Goal: Task Accomplishment & Management: Manage account settings

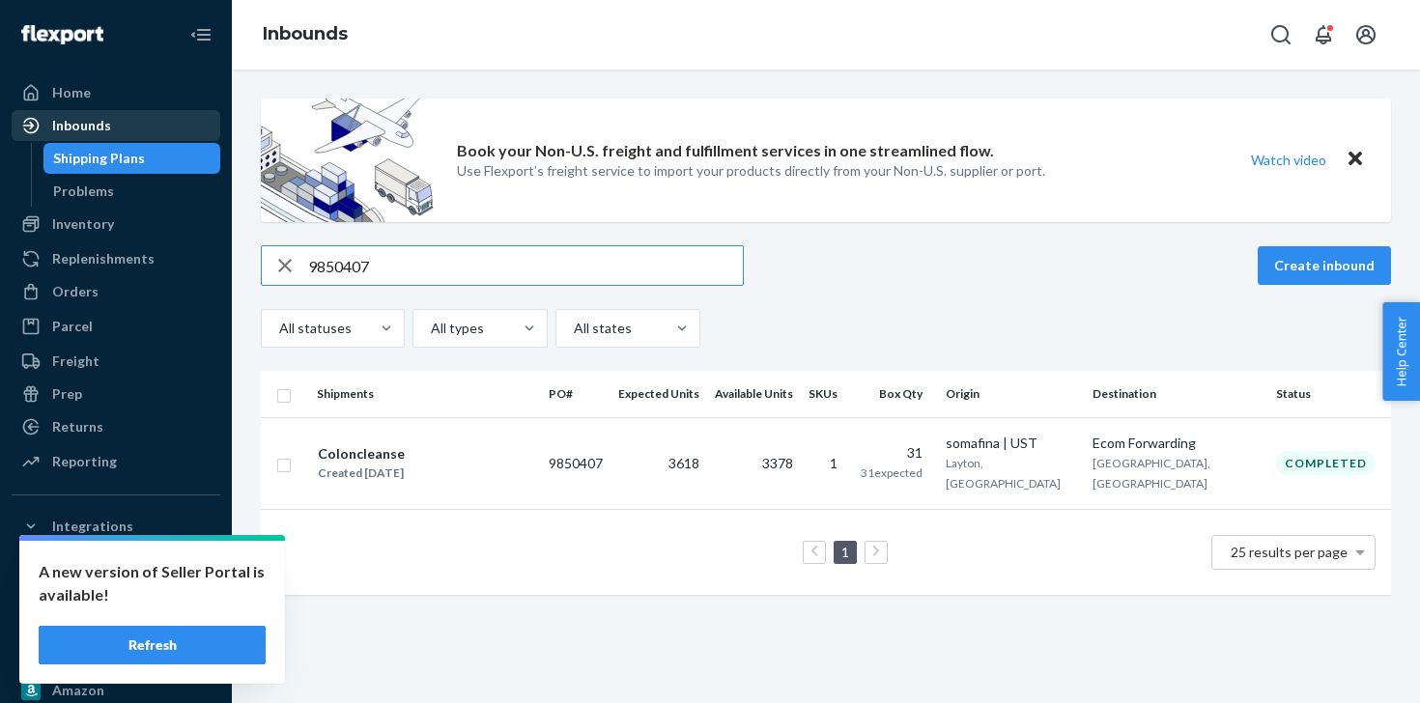
click at [121, 123] on div "Inbounds" at bounding box center [116, 125] width 205 height 27
click at [124, 132] on div "Inbounds" at bounding box center [116, 125] width 205 height 27
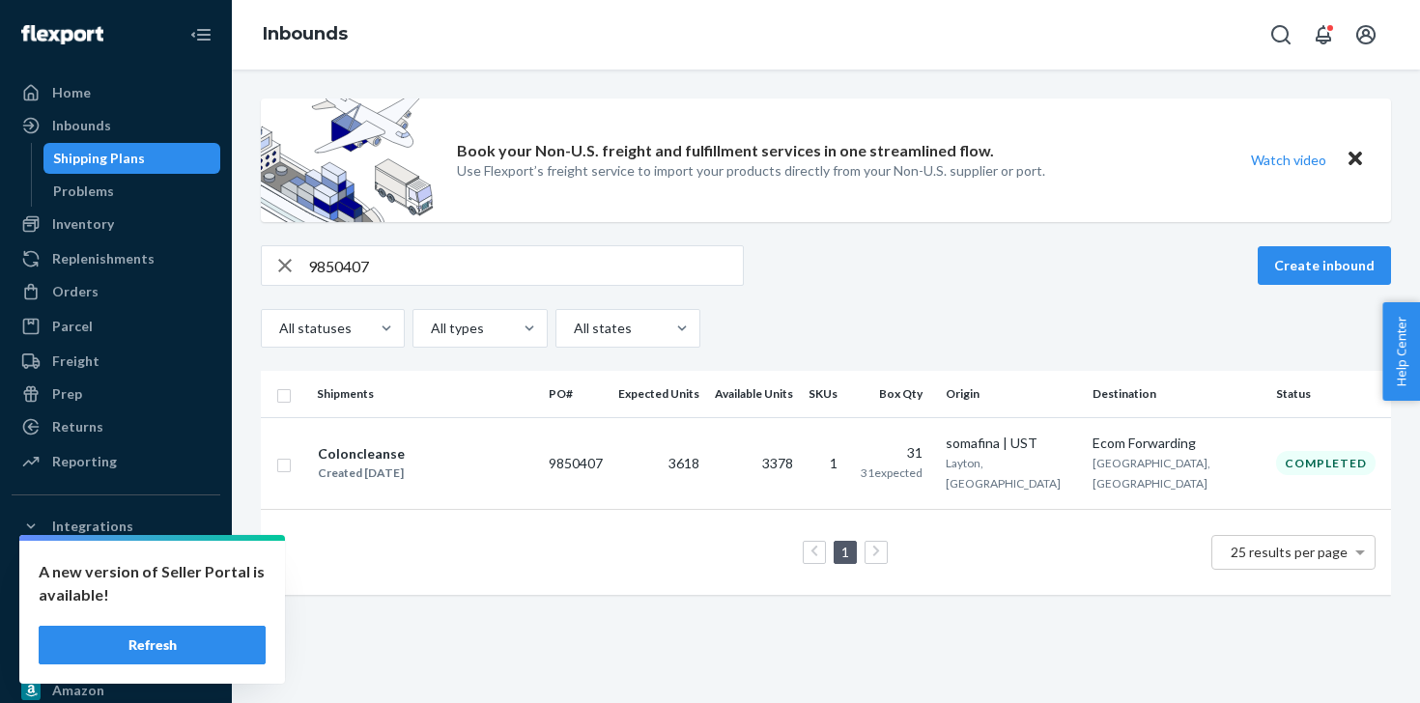
click at [123, 160] on div "Shipping Plans" at bounding box center [99, 158] width 92 height 19
click at [99, 127] on div "Inbounds" at bounding box center [81, 125] width 59 height 19
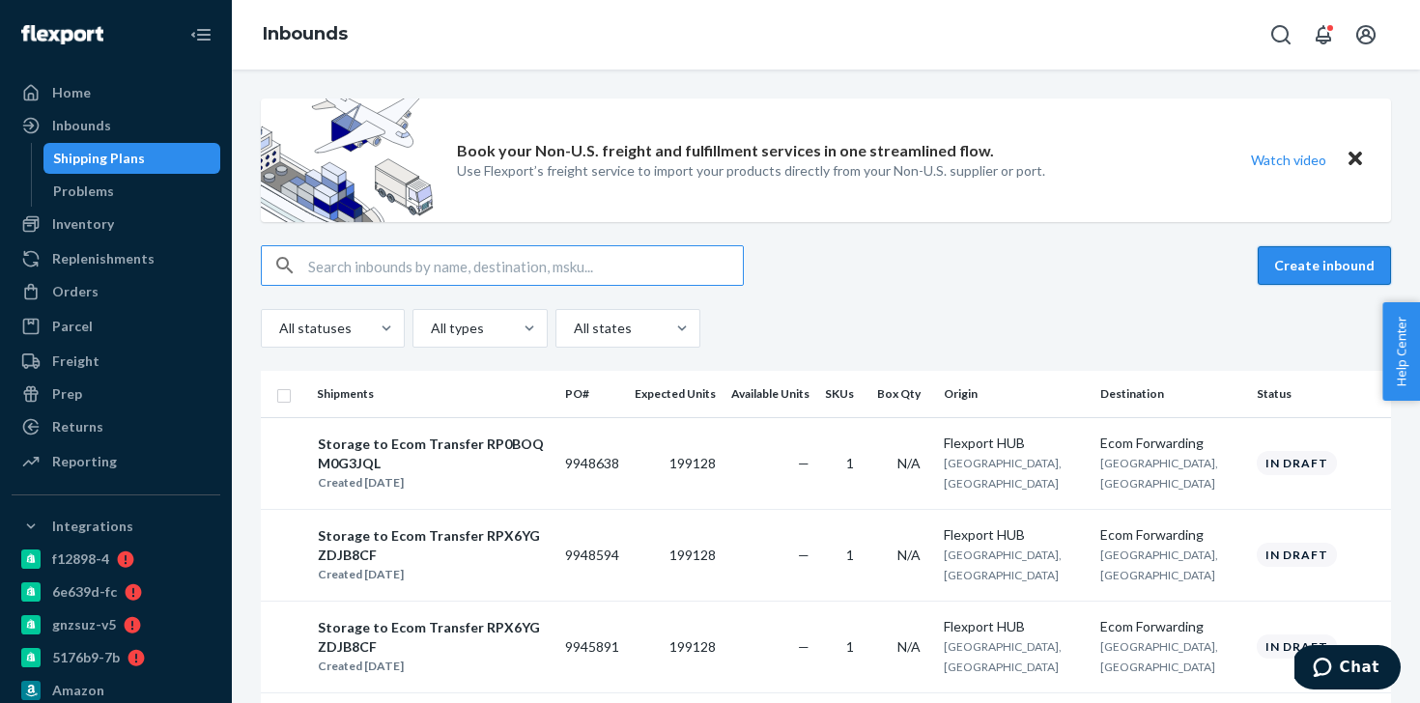
click at [1284, 272] on button "Create inbound" at bounding box center [1324, 265] width 133 height 39
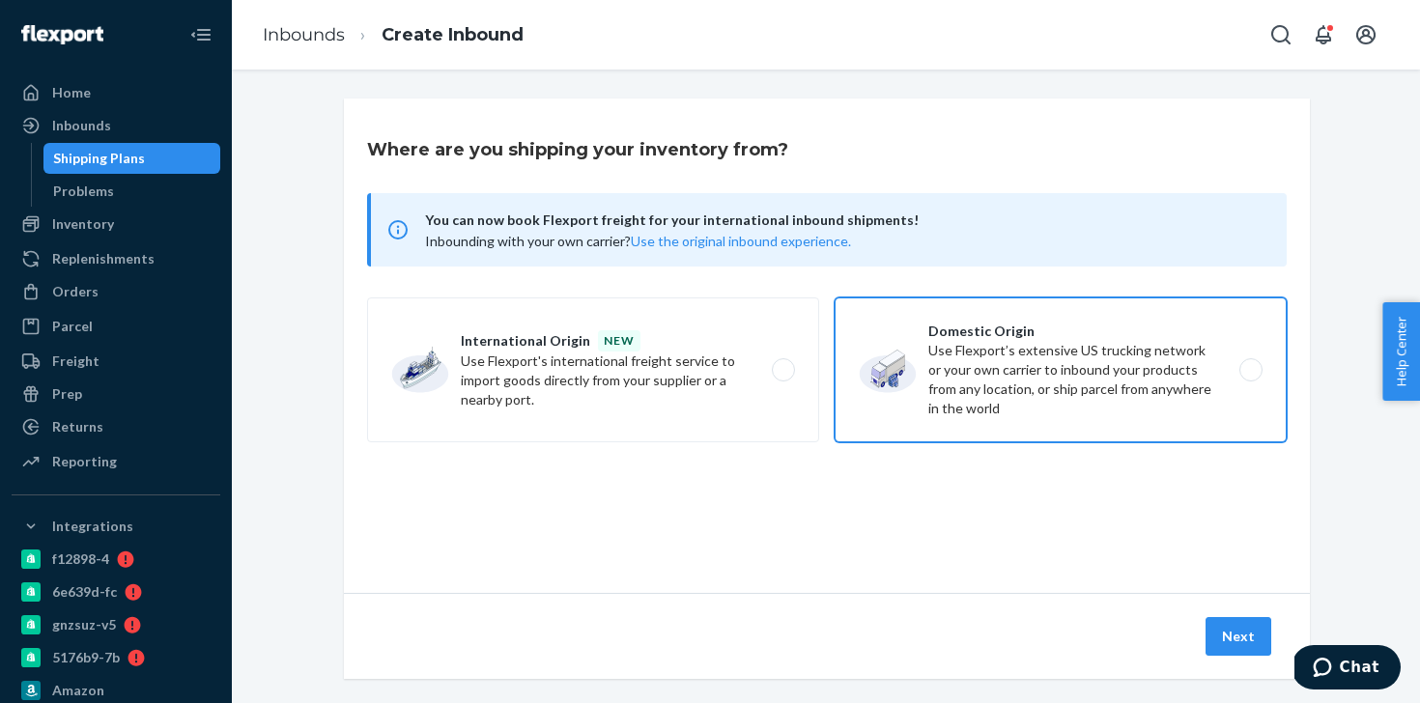
click at [1029, 405] on label "Domestic Origin Use Flexport’s extensive US trucking network or your own carrie…" at bounding box center [1061, 370] width 452 height 145
click at [1250, 377] on input "Domestic Origin Use Flexport’s extensive US trucking network or your own carrie…" at bounding box center [1256, 370] width 13 height 13
radio input "true"
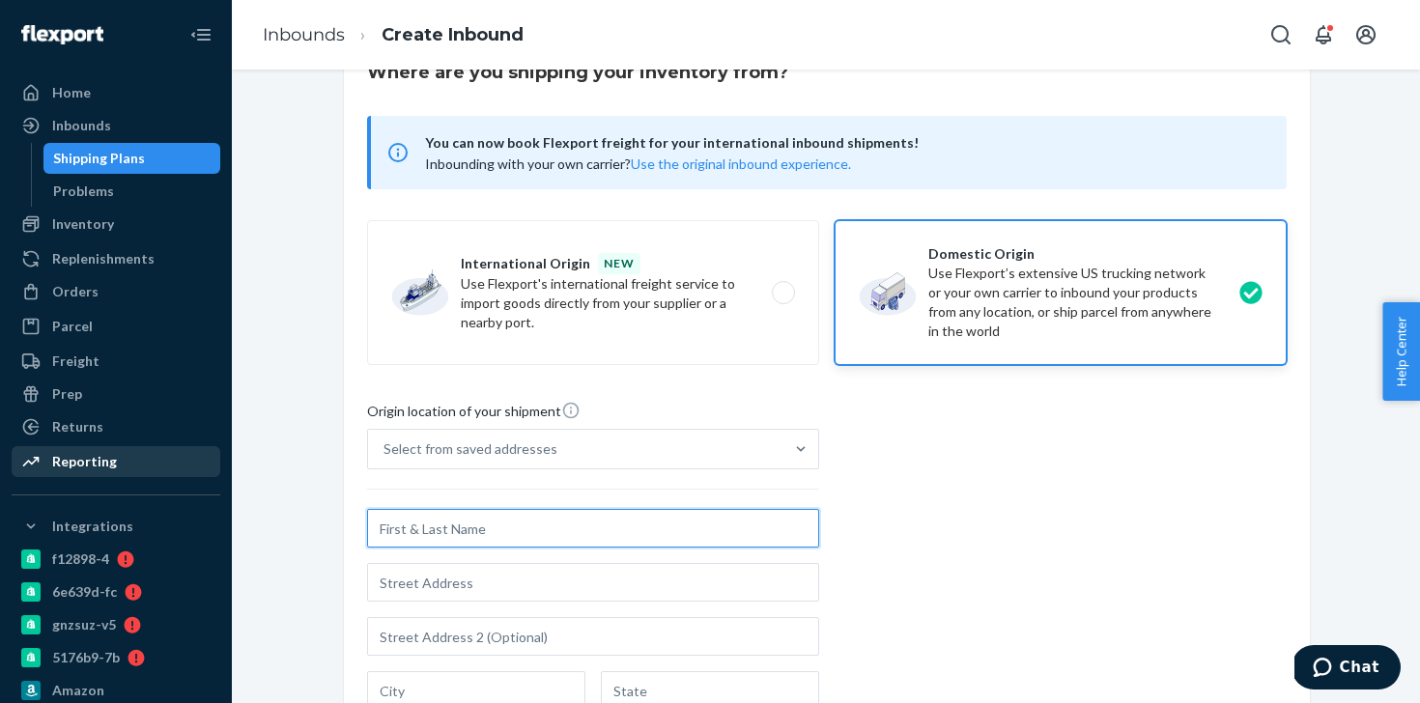
scroll to position [412, 0]
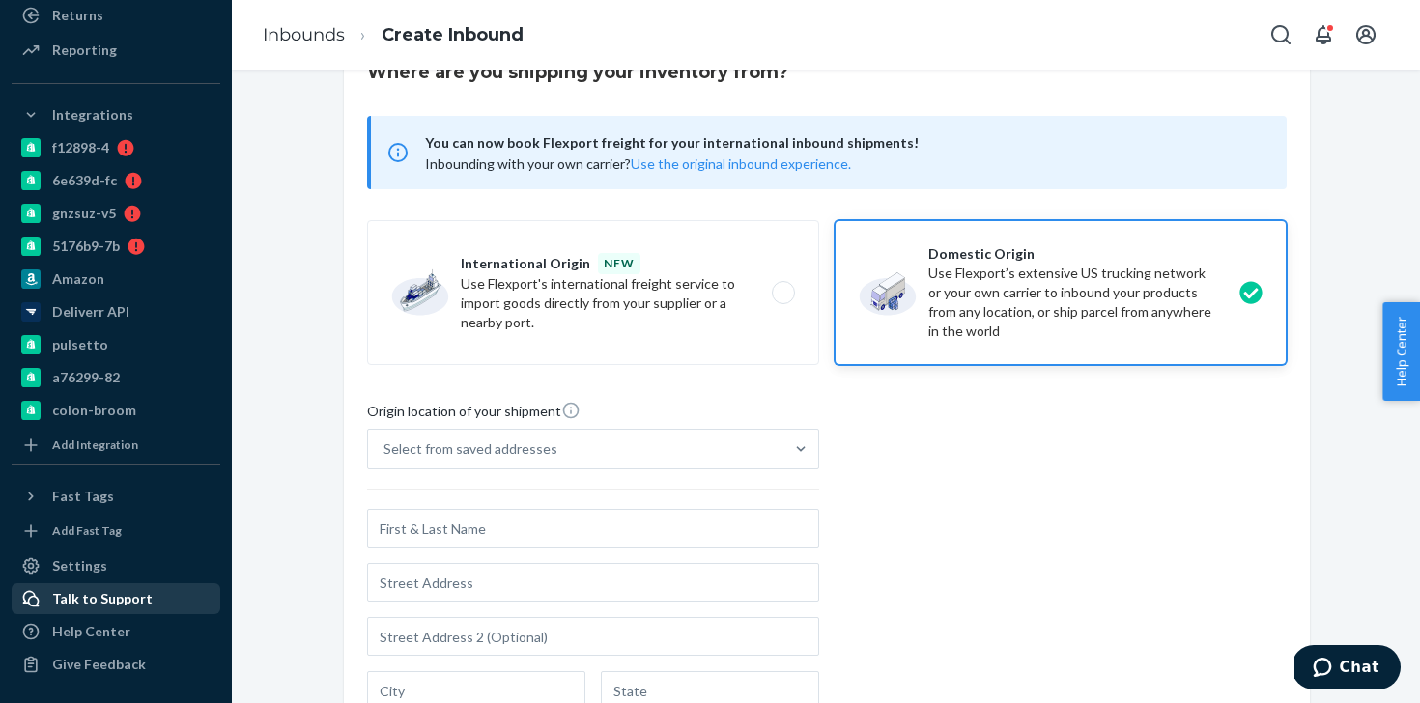
click at [138, 605] on div "Talk to Support" at bounding box center [102, 598] width 100 height 19
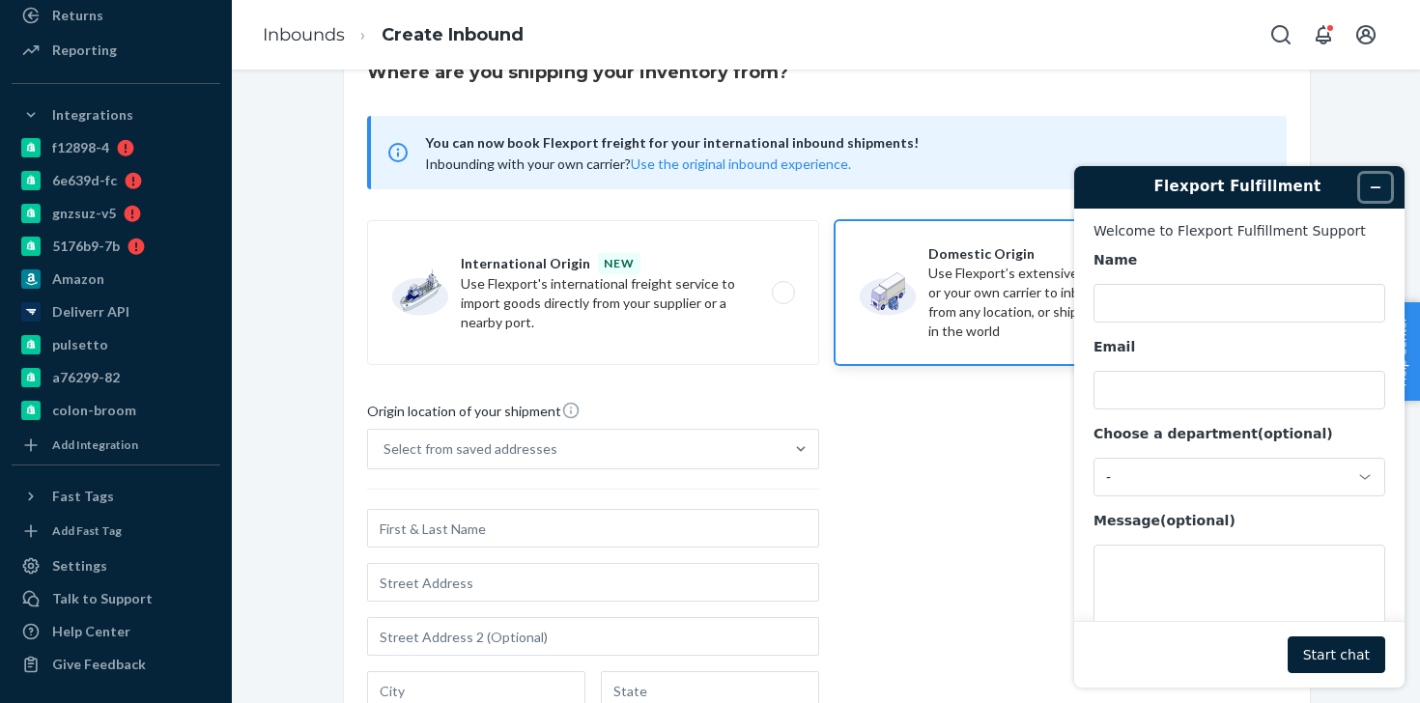
click at [1382, 188] on button "Minimize widget" at bounding box center [1375, 187] width 31 height 27
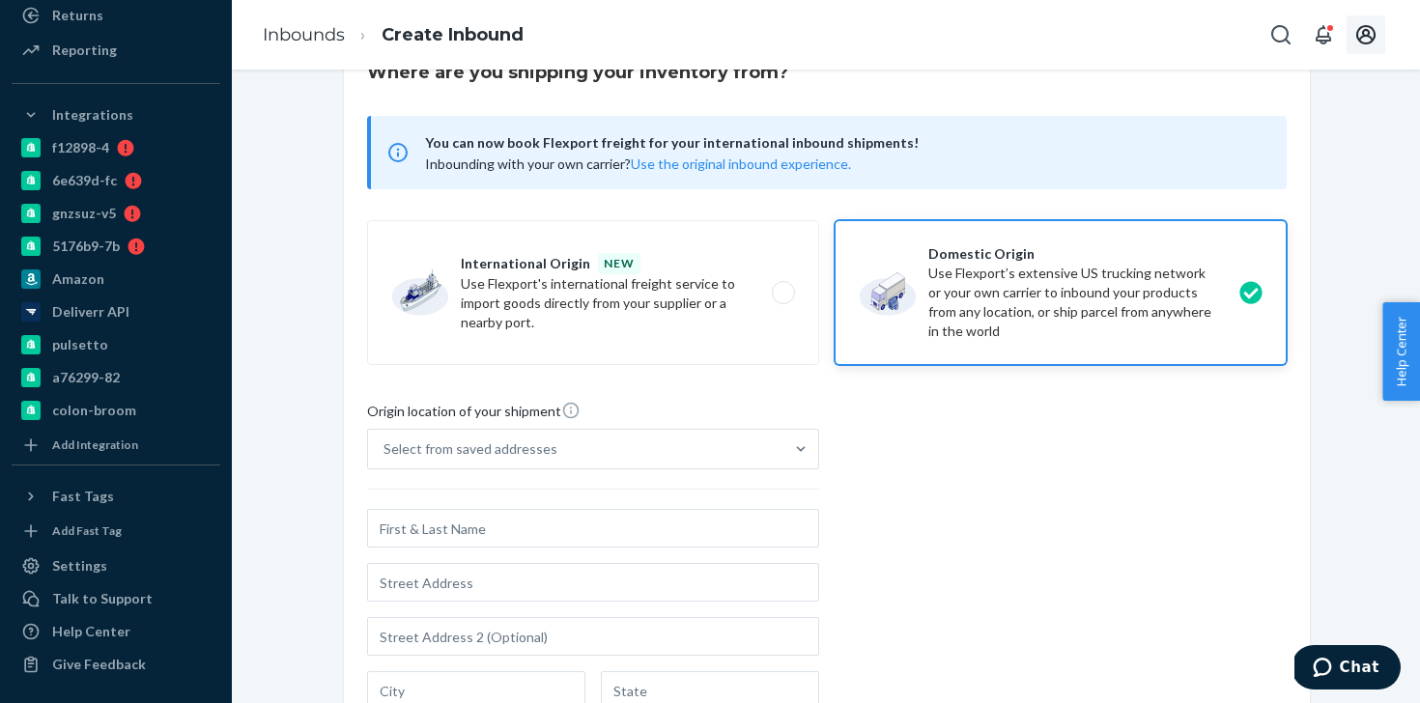
click at [1371, 32] on icon "Open account menu" at bounding box center [1365, 34] width 23 height 23
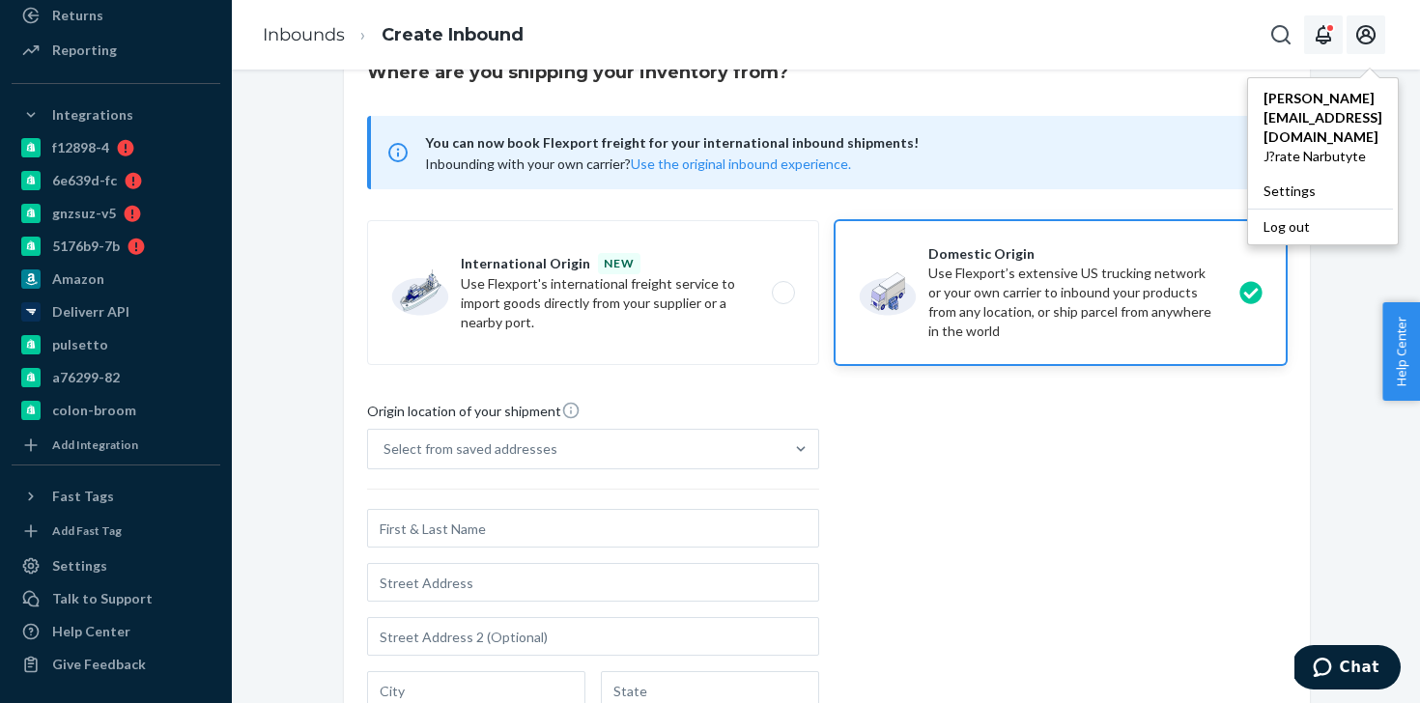
click at [1325, 32] on icon "Open notifications" at bounding box center [1323, 34] width 23 height 23
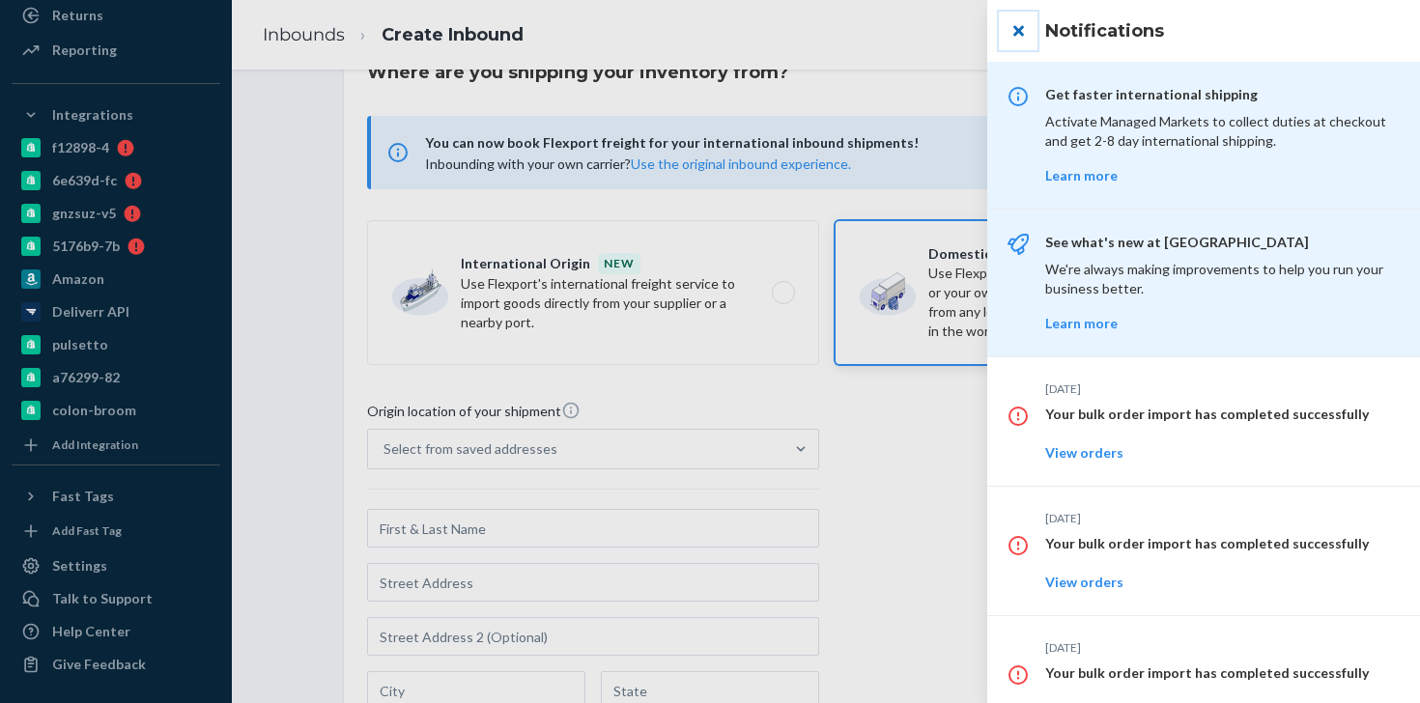
click at [1020, 28] on button "close" at bounding box center [1018, 31] width 39 height 39
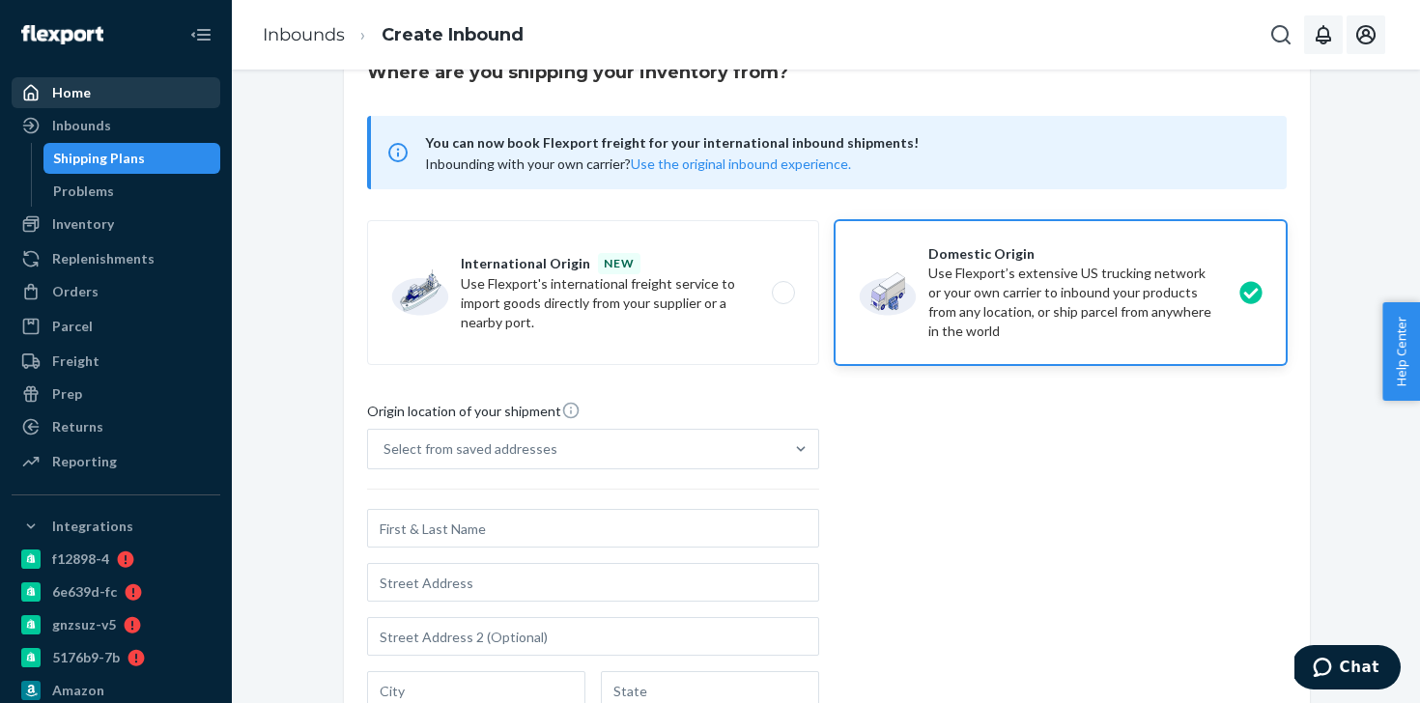
click at [99, 89] on div "Home" at bounding box center [116, 92] width 205 height 27
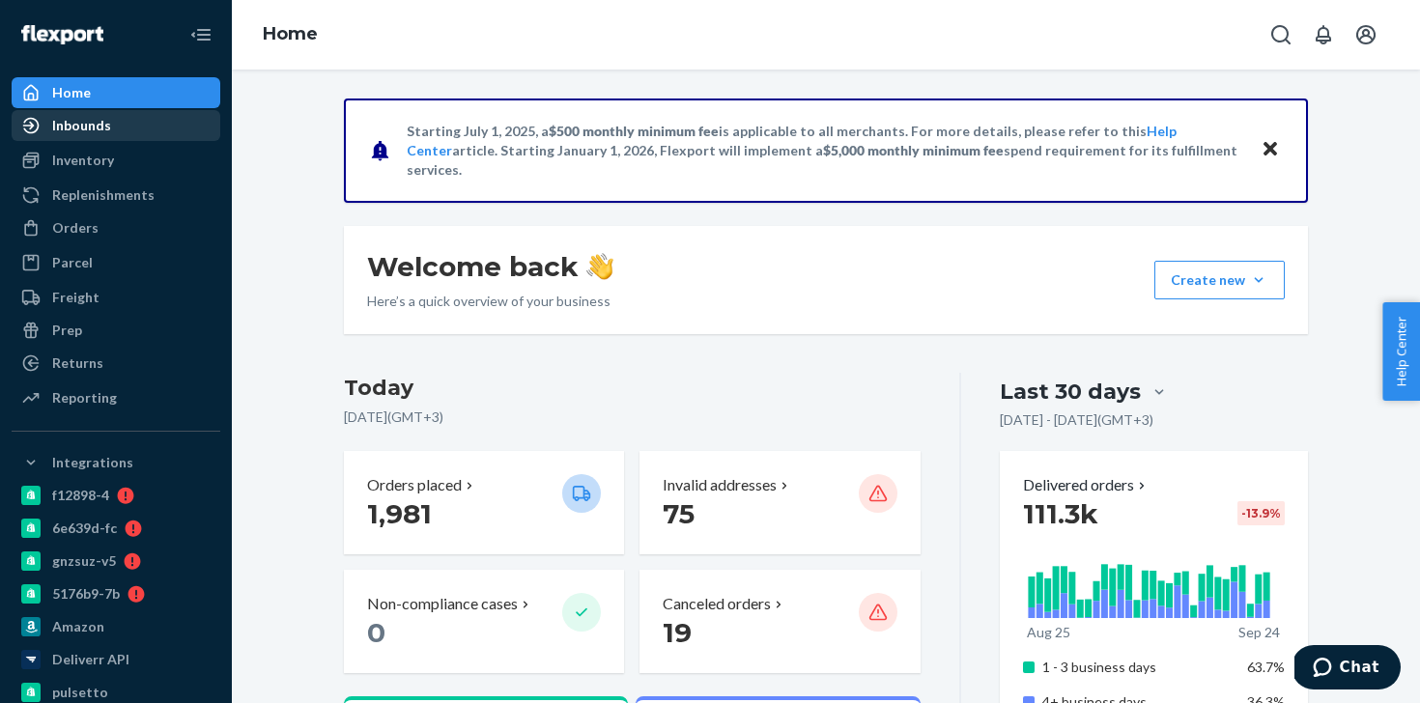
click at [108, 135] on div "Inbounds" at bounding box center [116, 125] width 205 height 27
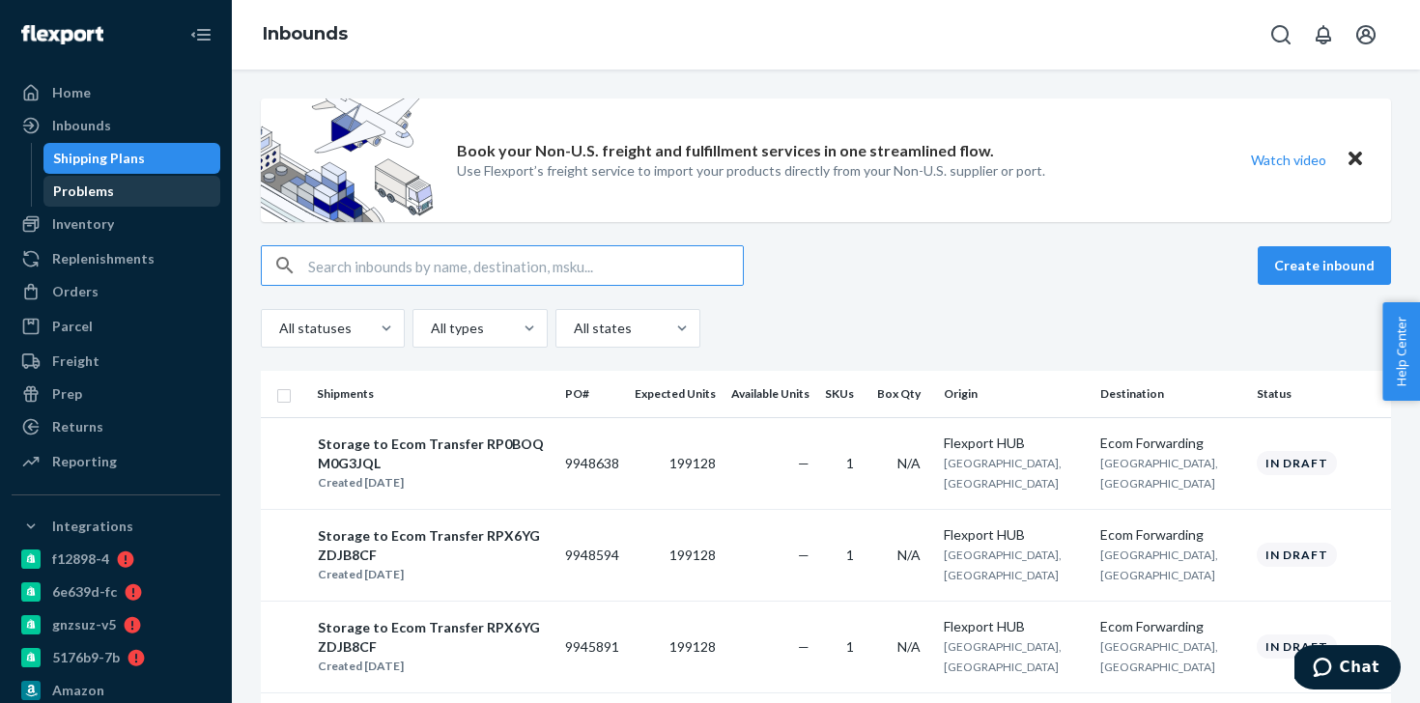
click at [128, 196] on div "Problems" at bounding box center [132, 191] width 174 height 27
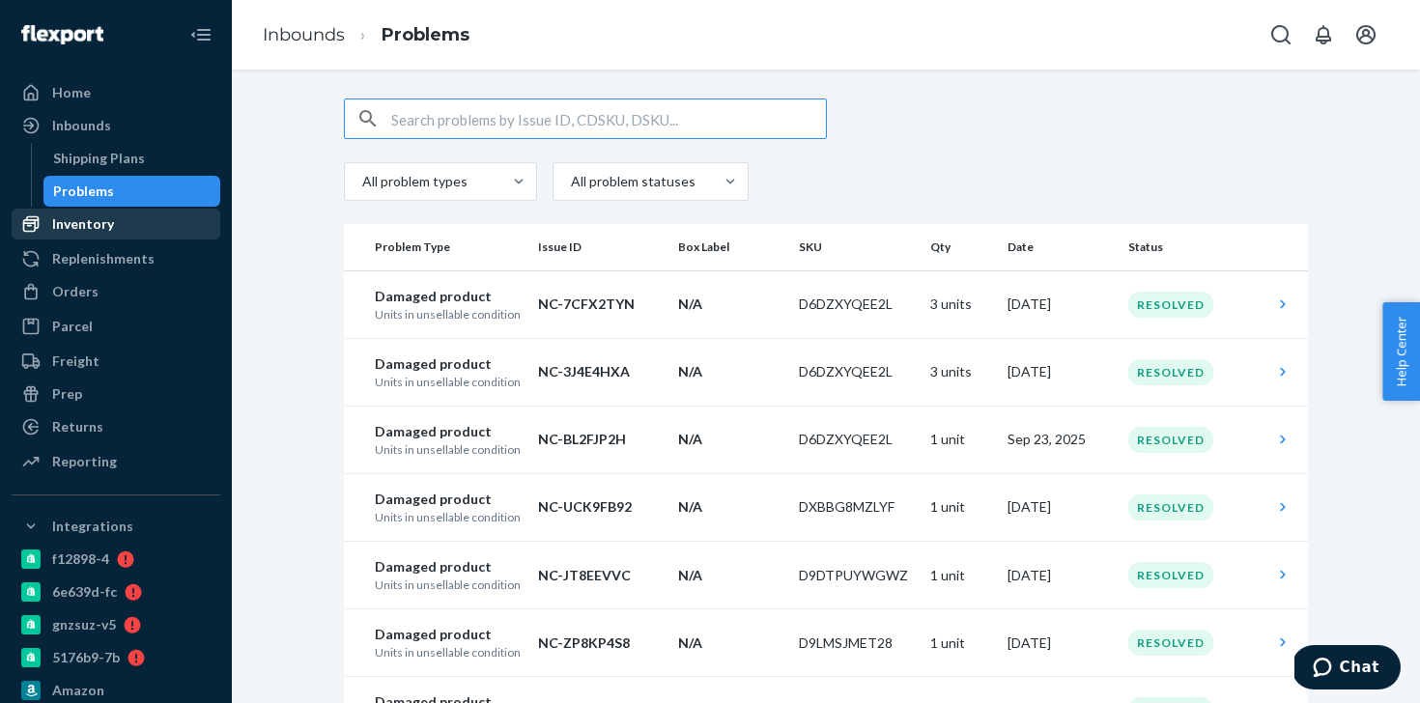
click at [138, 226] on div "Inventory" at bounding box center [116, 224] width 205 height 27
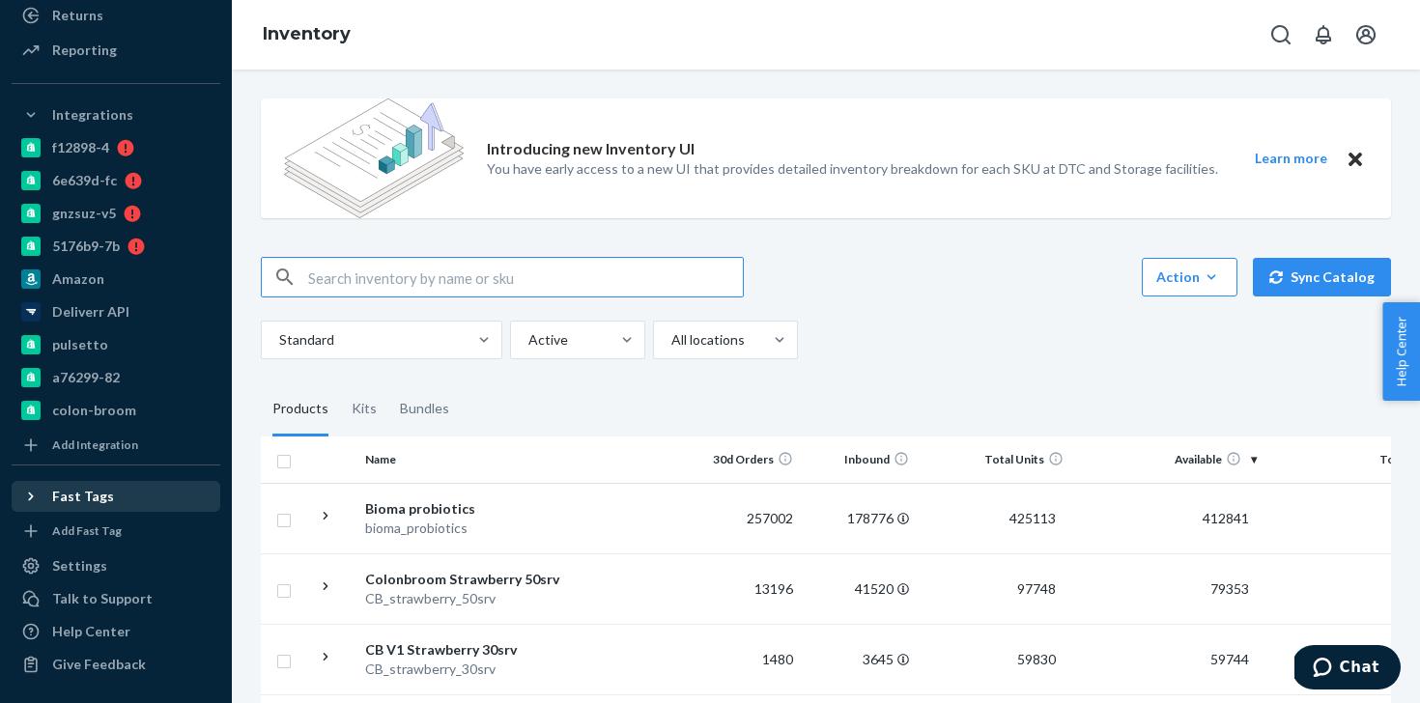
scroll to position [411, 0]
click at [111, 647] on link "Help Center" at bounding box center [116, 632] width 209 height 31
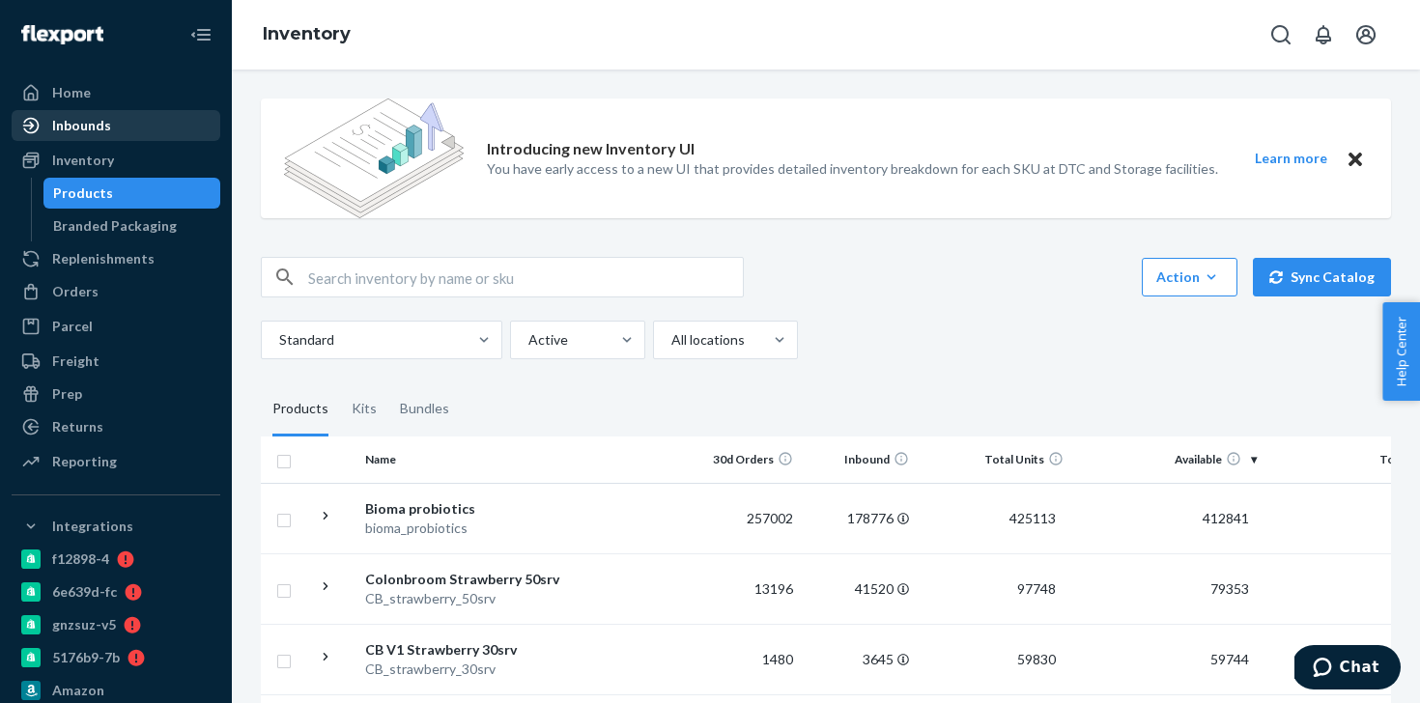
click at [99, 138] on div "Inbounds" at bounding box center [116, 125] width 205 height 27
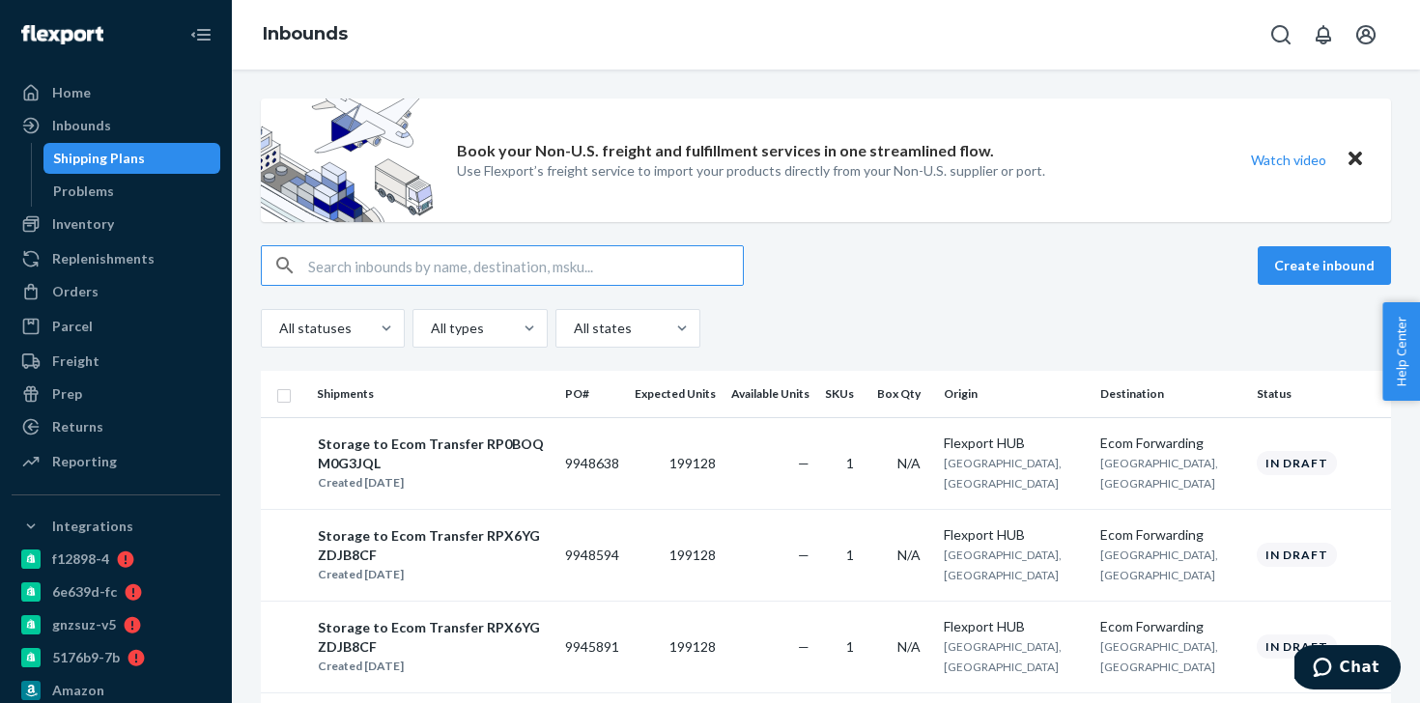
click at [153, 160] on div "Shipping Plans" at bounding box center [132, 158] width 174 height 27
click at [138, 296] on div "Orders" at bounding box center [116, 291] width 205 height 27
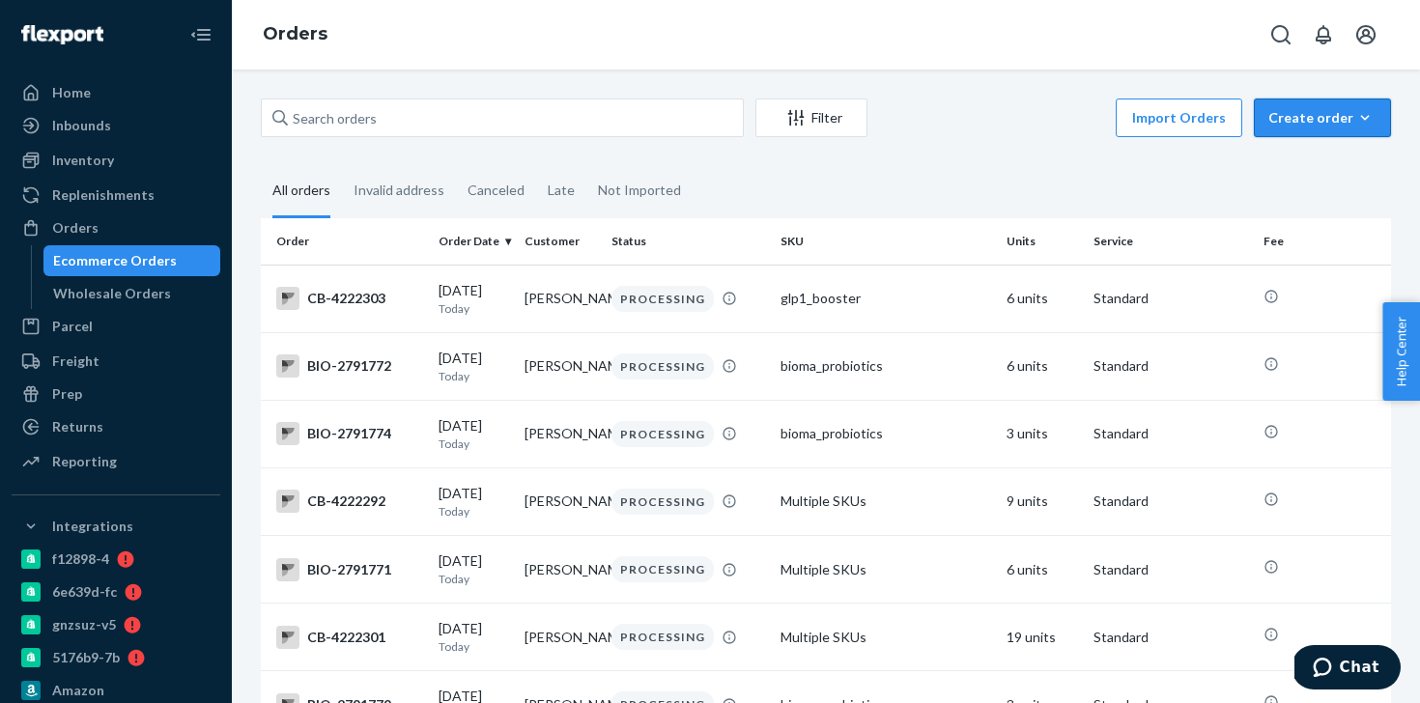
click at [1299, 125] on div "Create order" at bounding box center [1322, 117] width 108 height 19
click at [1354, 169] on span "Ecommerce order" at bounding box center [1334, 164] width 120 height 14
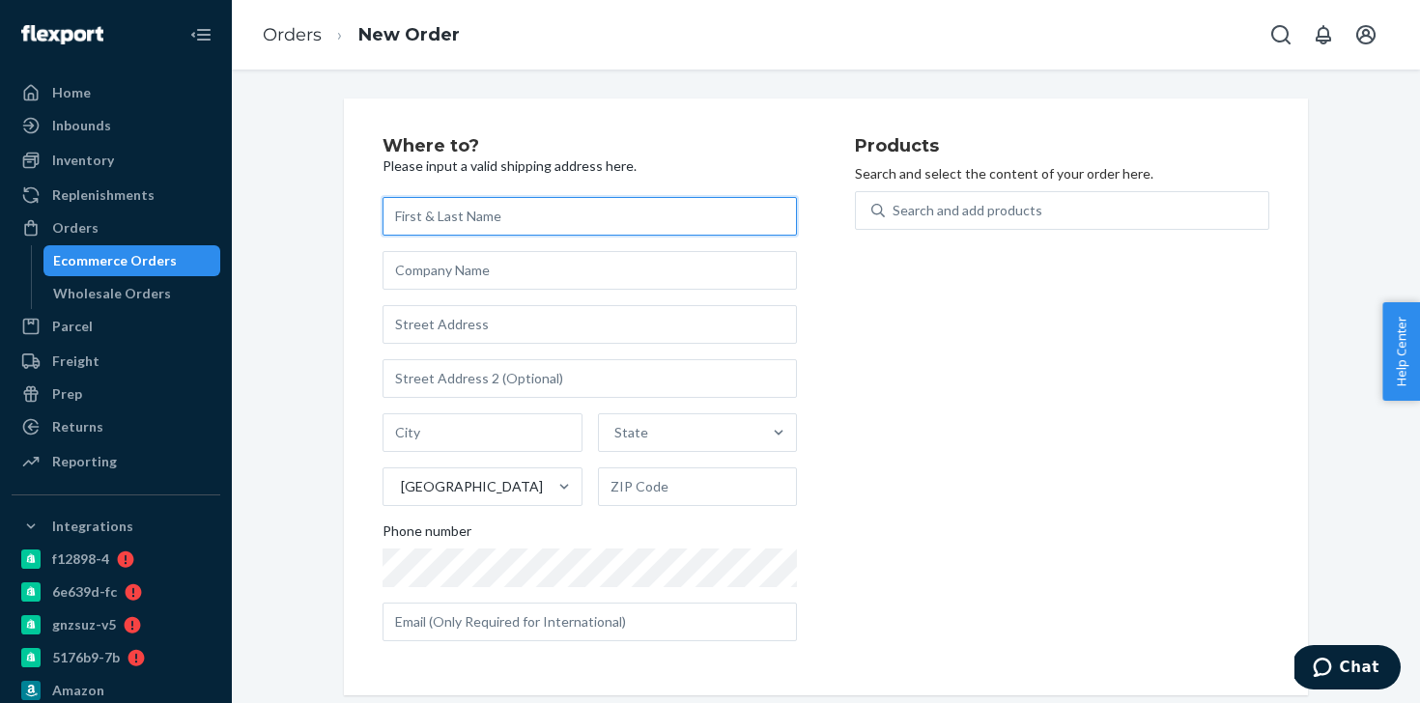
click at [496, 217] on input "text" at bounding box center [590, 216] width 414 height 39
paste input "[PERSON_NAME]"
type input "[PERSON_NAME]"
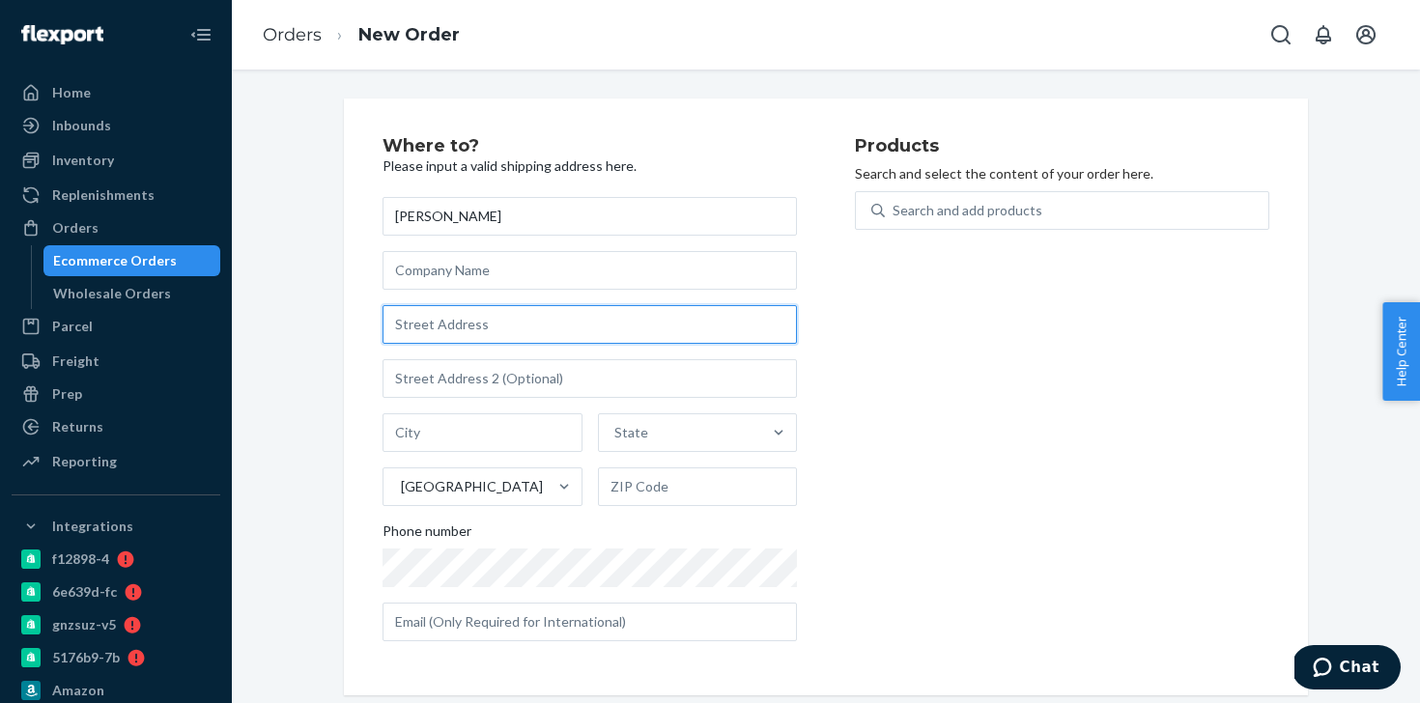
click at [501, 330] on input "text" at bounding box center [590, 324] width 414 height 39
paste input "[STREET_ADDRESS]"
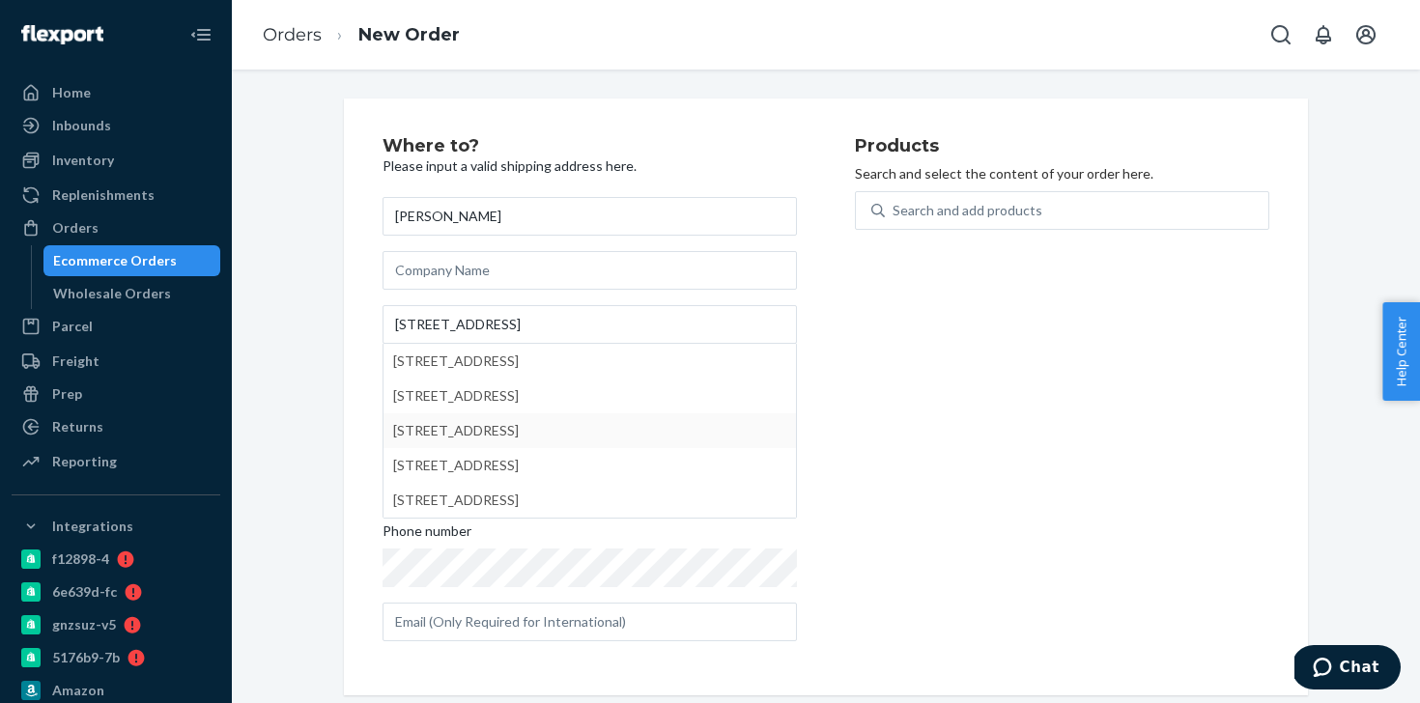
type input "1312 Marines Dr"
type input "Little Elm"
type input "75068"
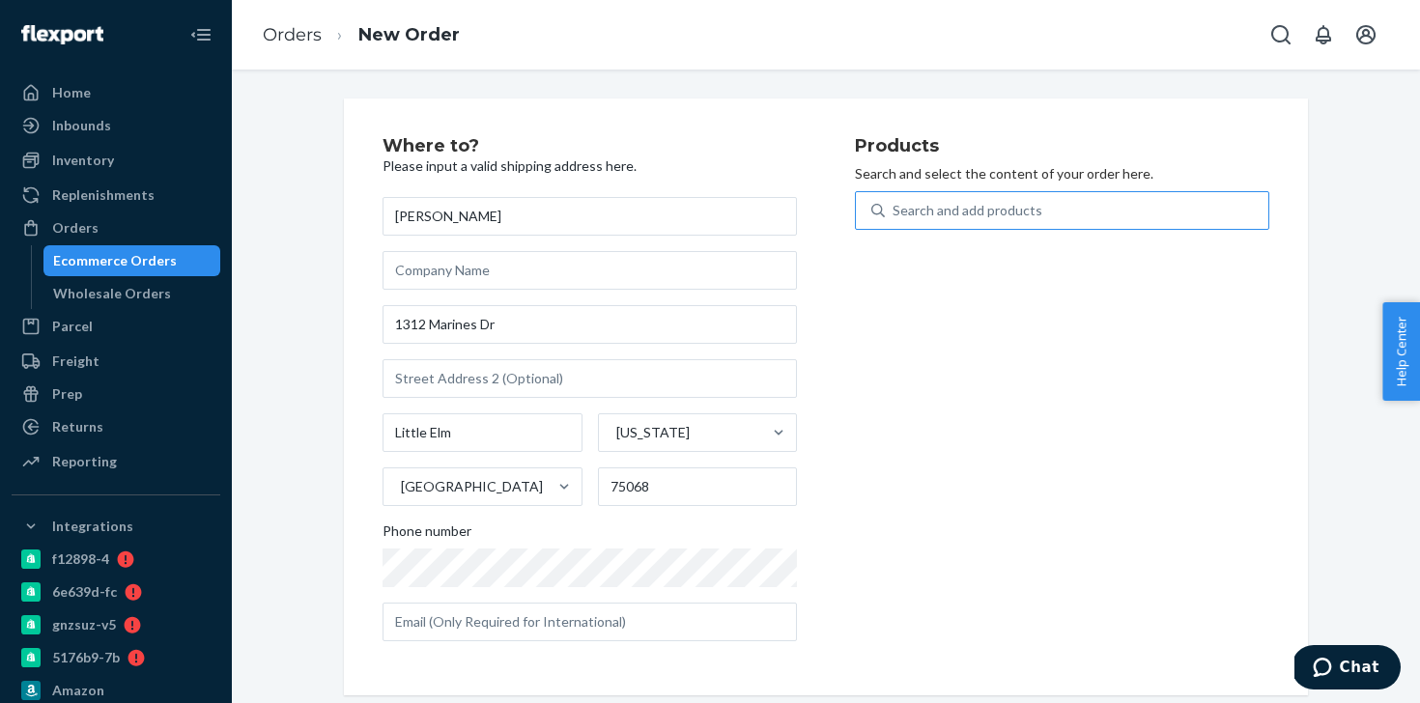
click at [1162, 216] on div "Search and add products" at bounding box center [1076, 210] width 383 height 35
click at [894, 216] on input "Search and add products" at bounding box center [894, 210] width 2 height 19
type input "prob"
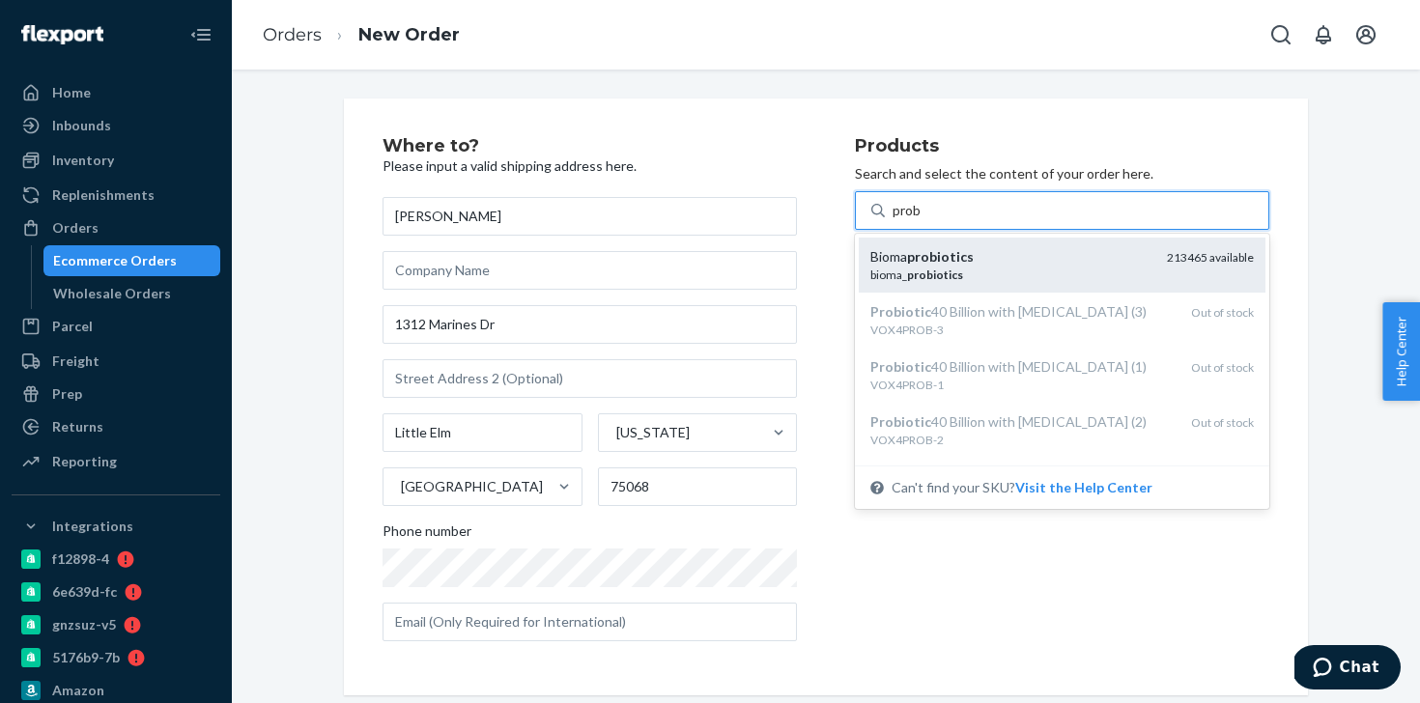
click at [1157, 259] on div "Bioma probiotics bioma_ probiotics 213465 available" at bounding box center [1061, 265] width 383 height 36
click at [923, 220] on input "prob" at bounding box center [908, 210] width 30 height 19
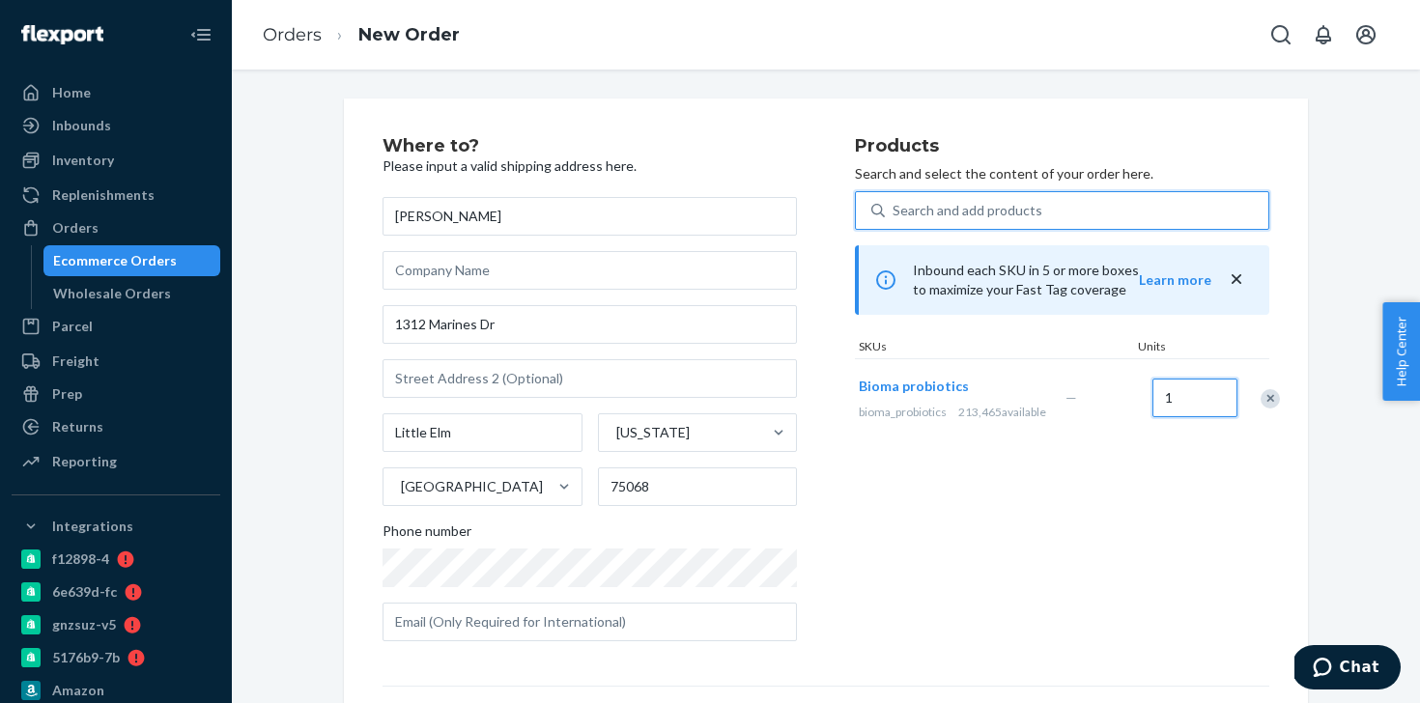
click at [1185, 399] on input "1" at bounding box center [1194, 398] width 85 height 39
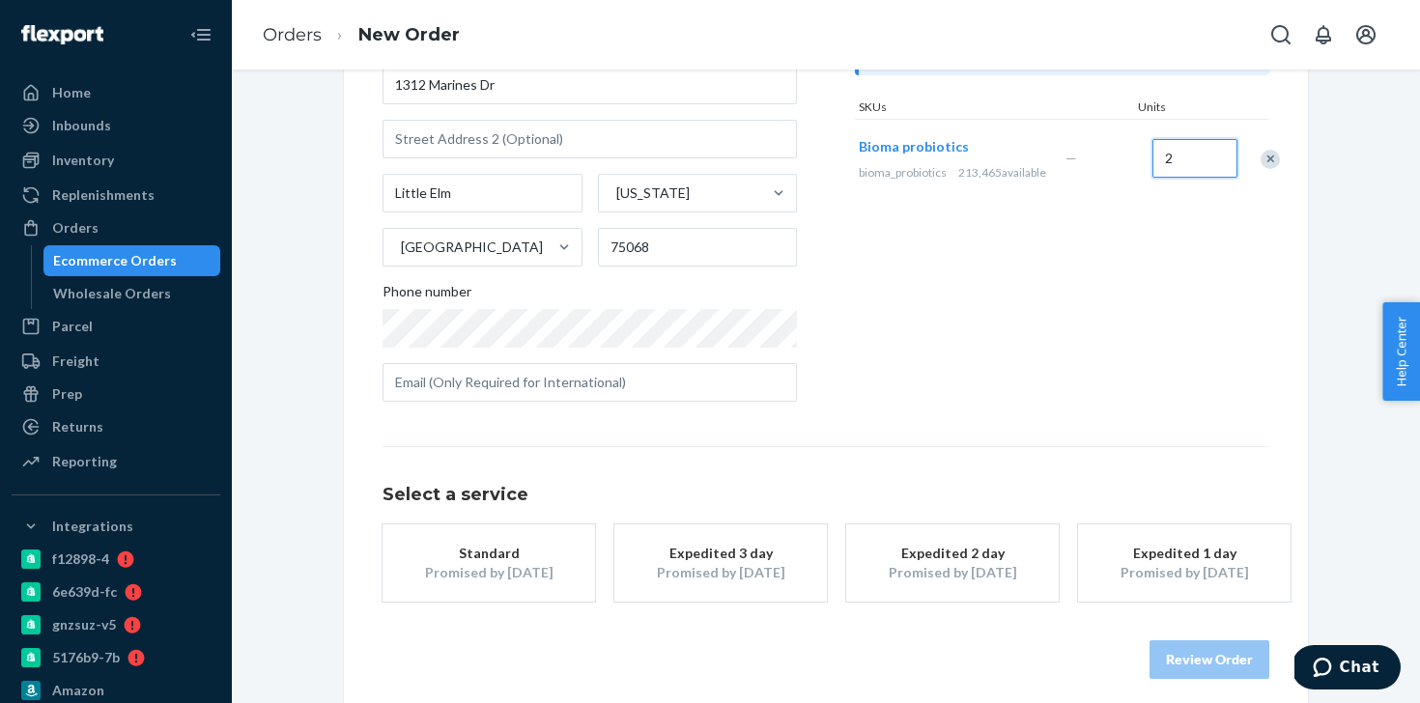
scroll to position [253, 0]
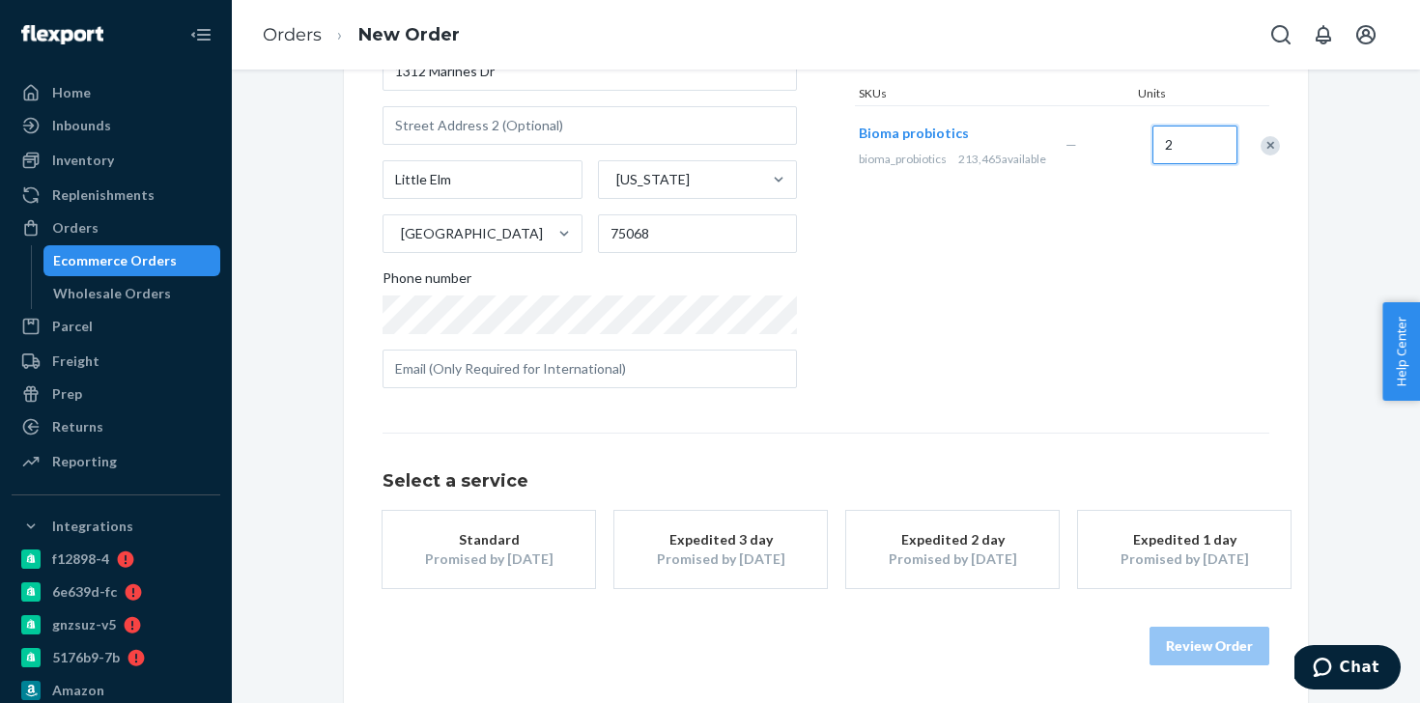
type input "2"
click at [717, 562] on div "Promised by [DATE]" at bounding box center [720, 559] width 155 height 19
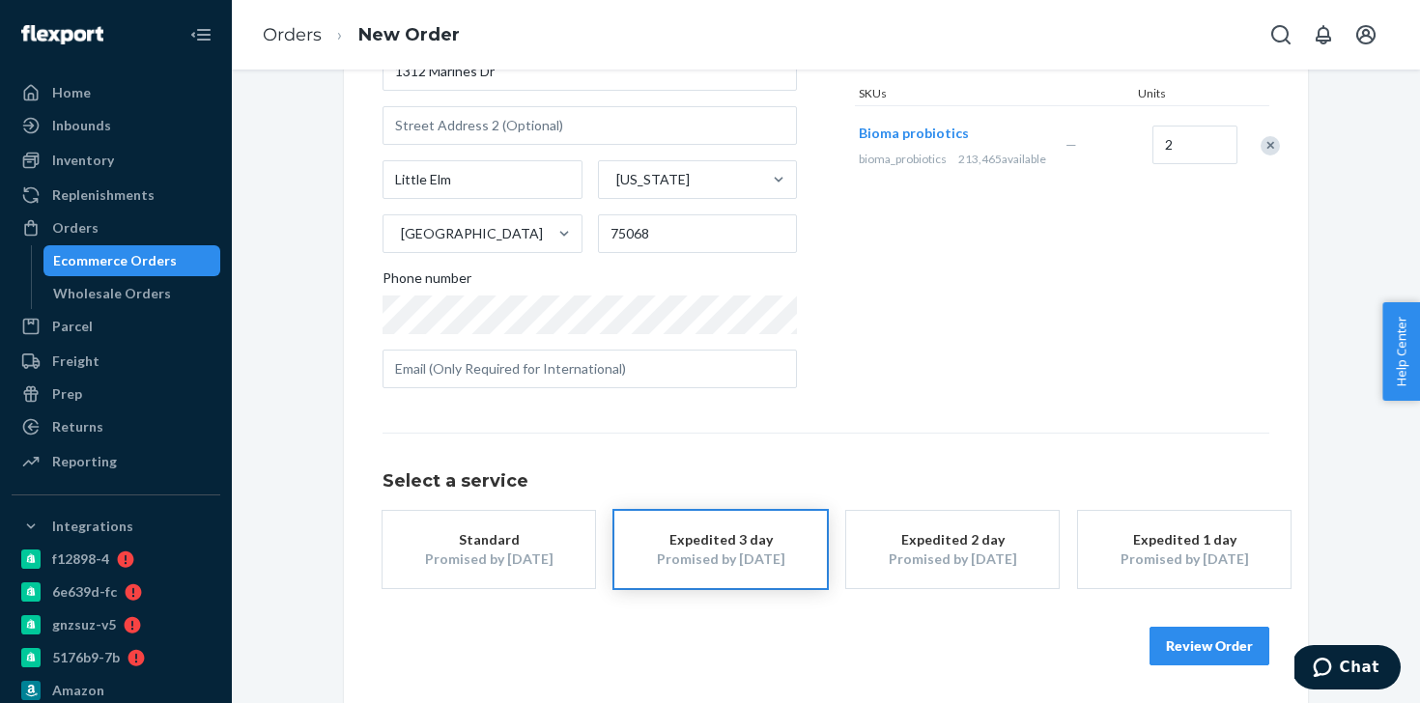
click at [1161, 635] on button "Review Order" at bounding box center [1210, 646] width 120 height 39
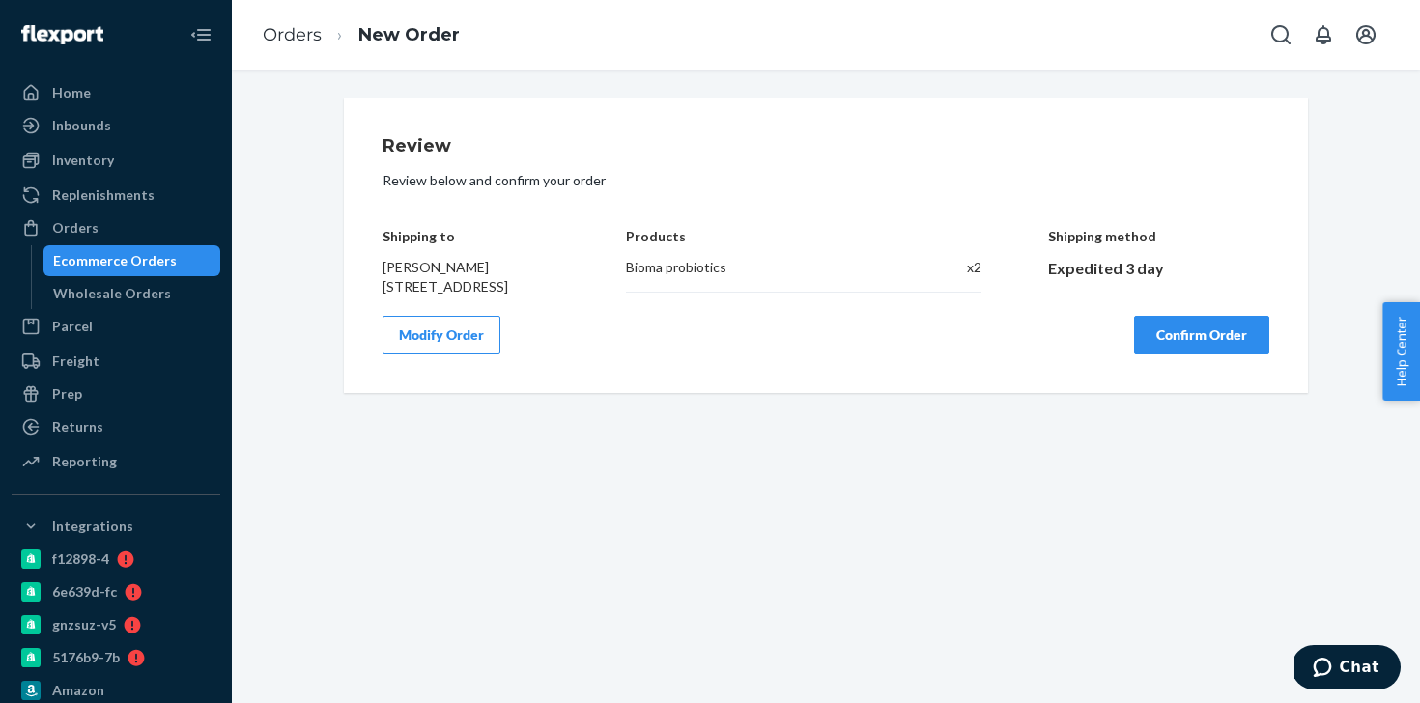
scroll to position [0, 0]
click at [1206, 351] on button "Confirm Order" at bounding box center [1201, 335] width 135 height 39
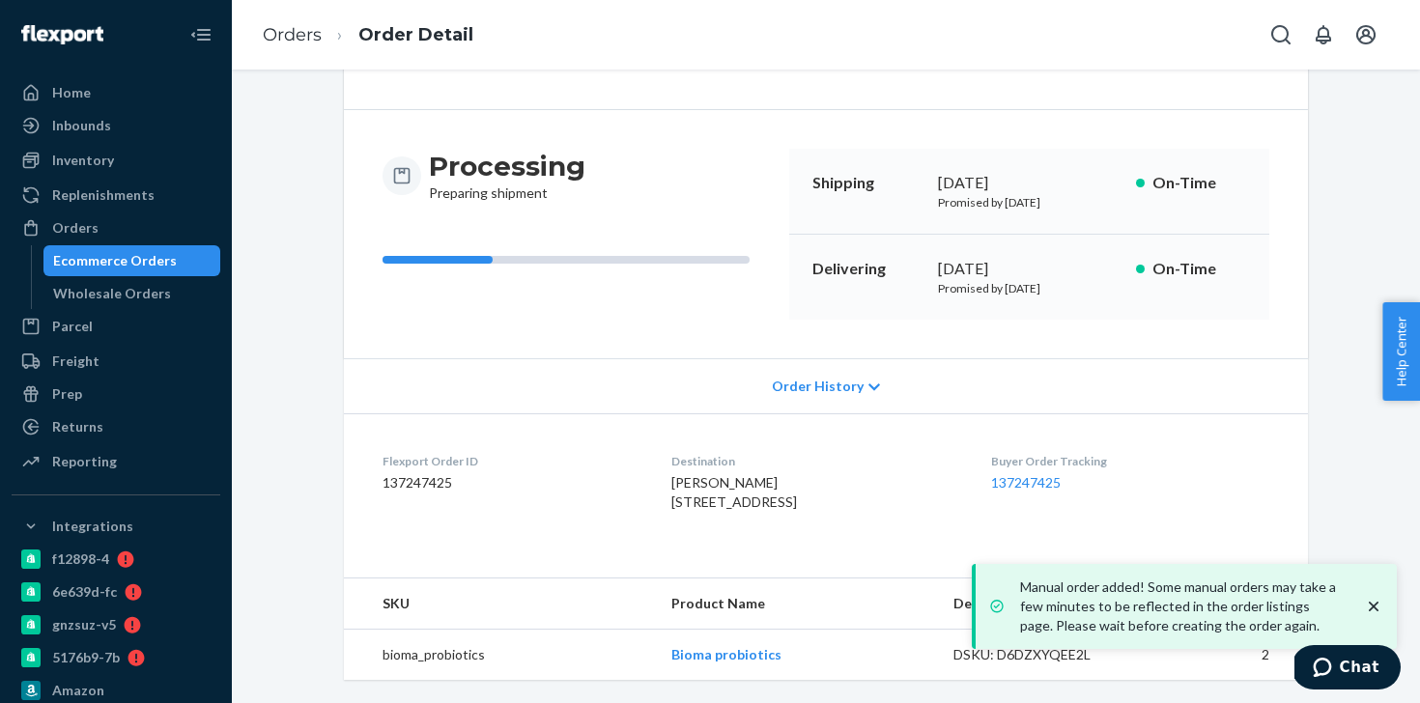
scroll to position [164, 0]
click at [677, 474] on span "[PERSON_NAME] [STREET_ADDRESS]" at bounding box center [734, 492] width 126 height 36
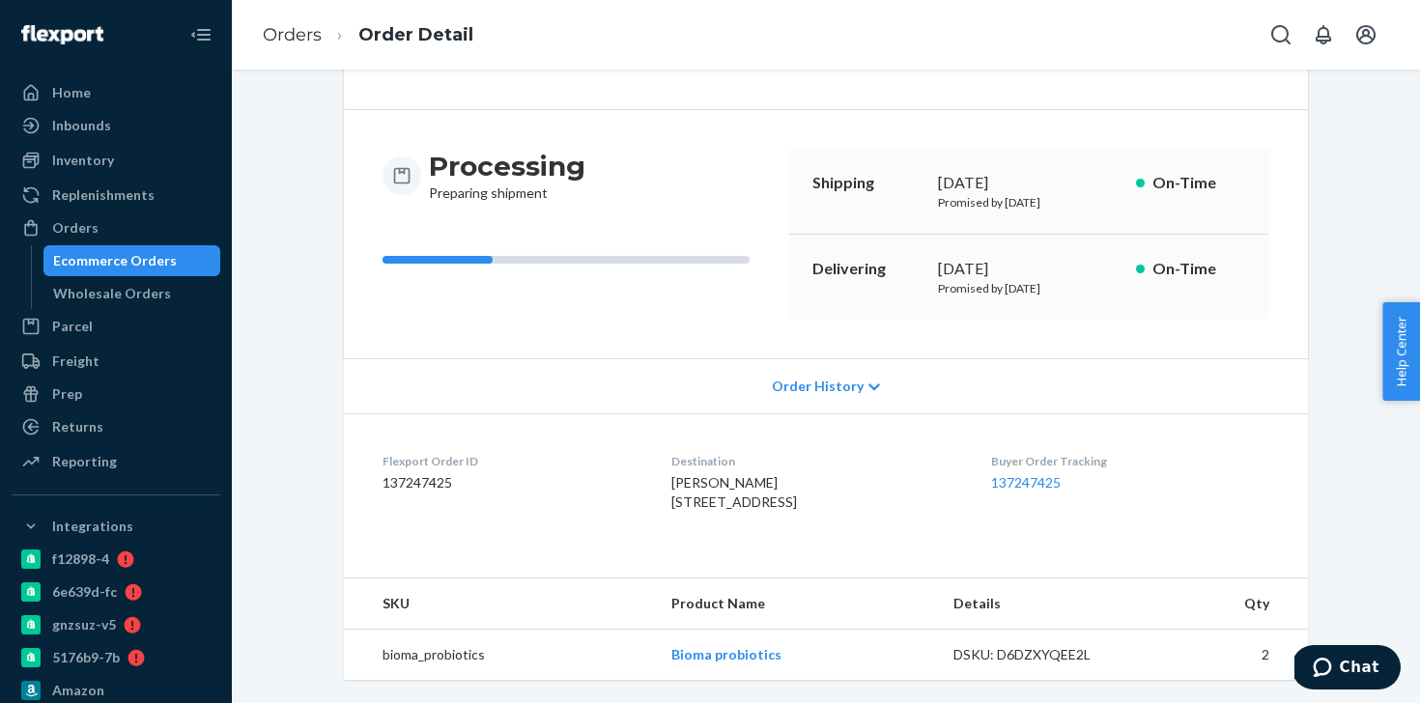
click at [429, 473] on dd "137247425" at bounding box center [512, 482] width 258 height 19
copy dd "137247425"
click at [75, 228] on div "Orders" at bounding box center [75, 227] width 46 height 19
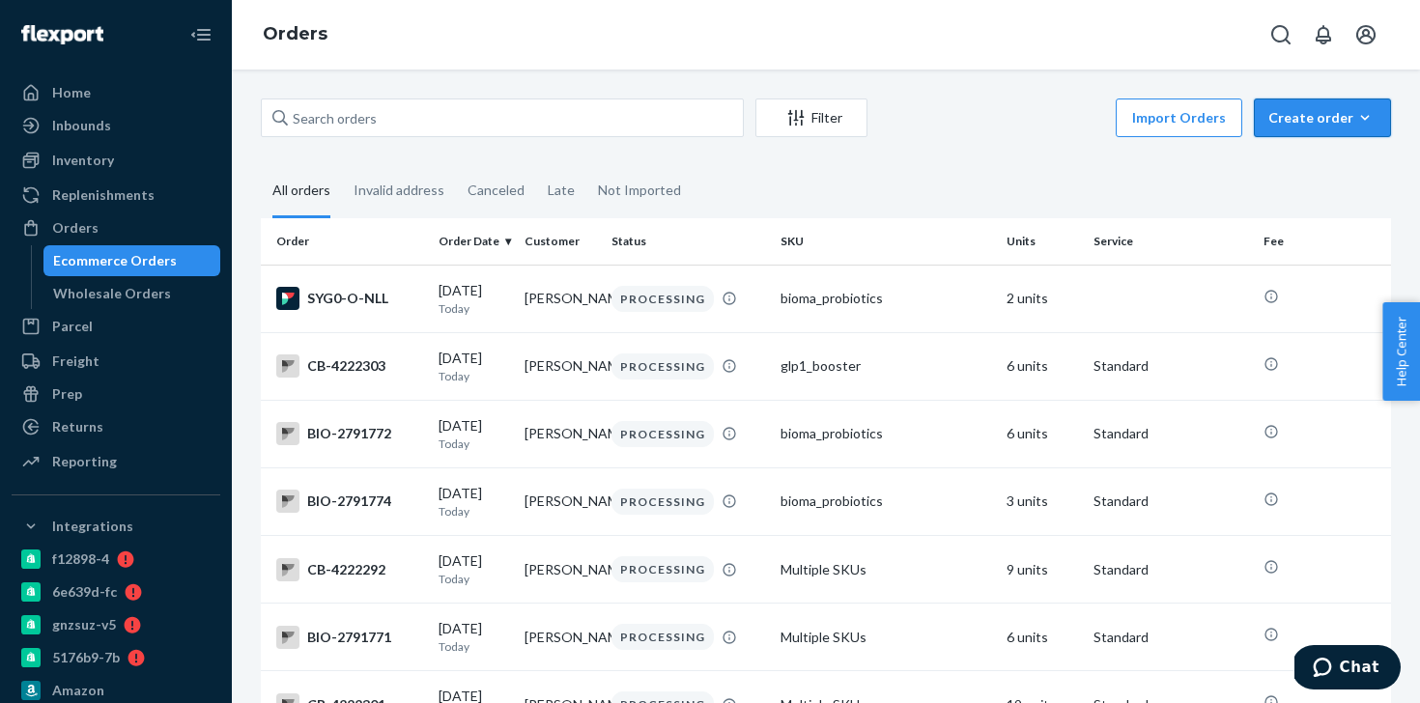
click at [1359, 115] on icon "button" at bounding box center [1364, 117] width 19 height 19
click at [1327, 171] on span "Ecommerce order" at bounding box center [1334, 164] width 120 height 14
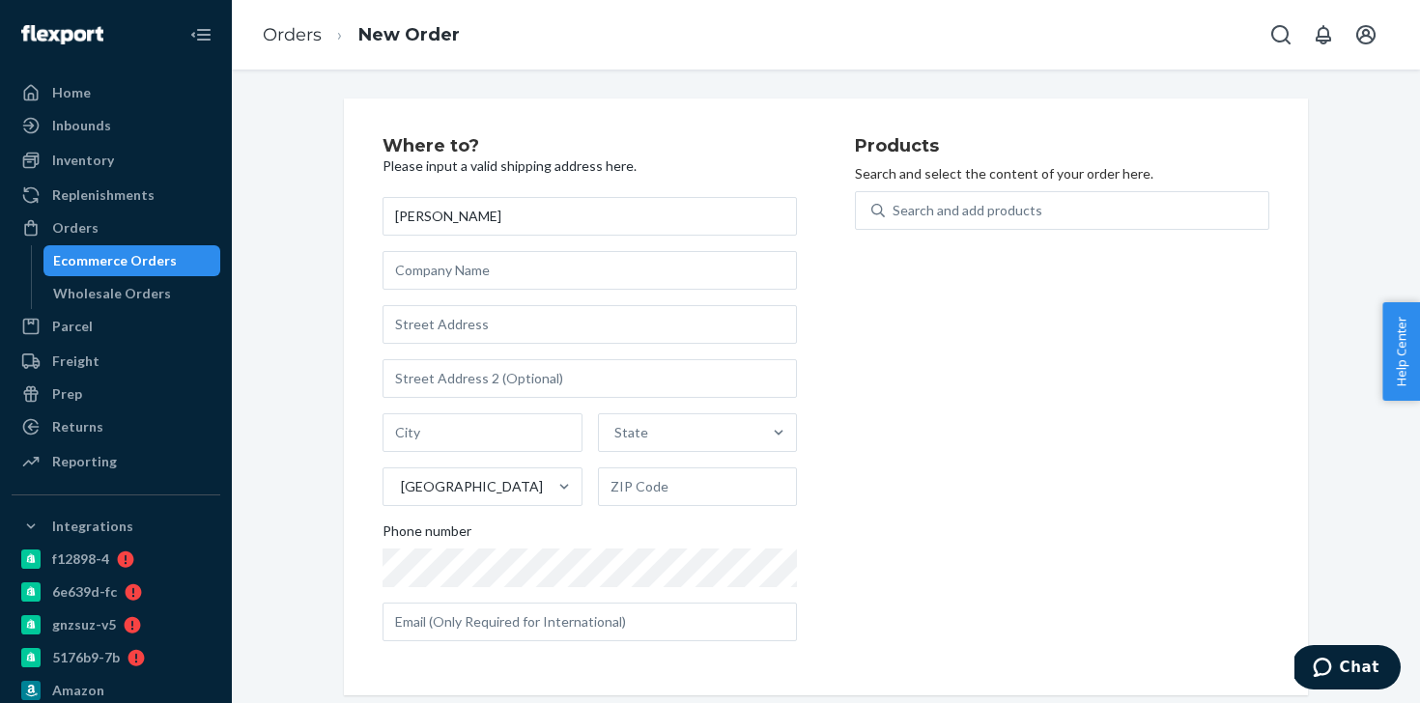
type input "[PERSON_NAME]"
click at [502, 326] on input "text" at bounding box center [590, 324] width 414 height 39
paste input "[STREET_ADDRESS]"
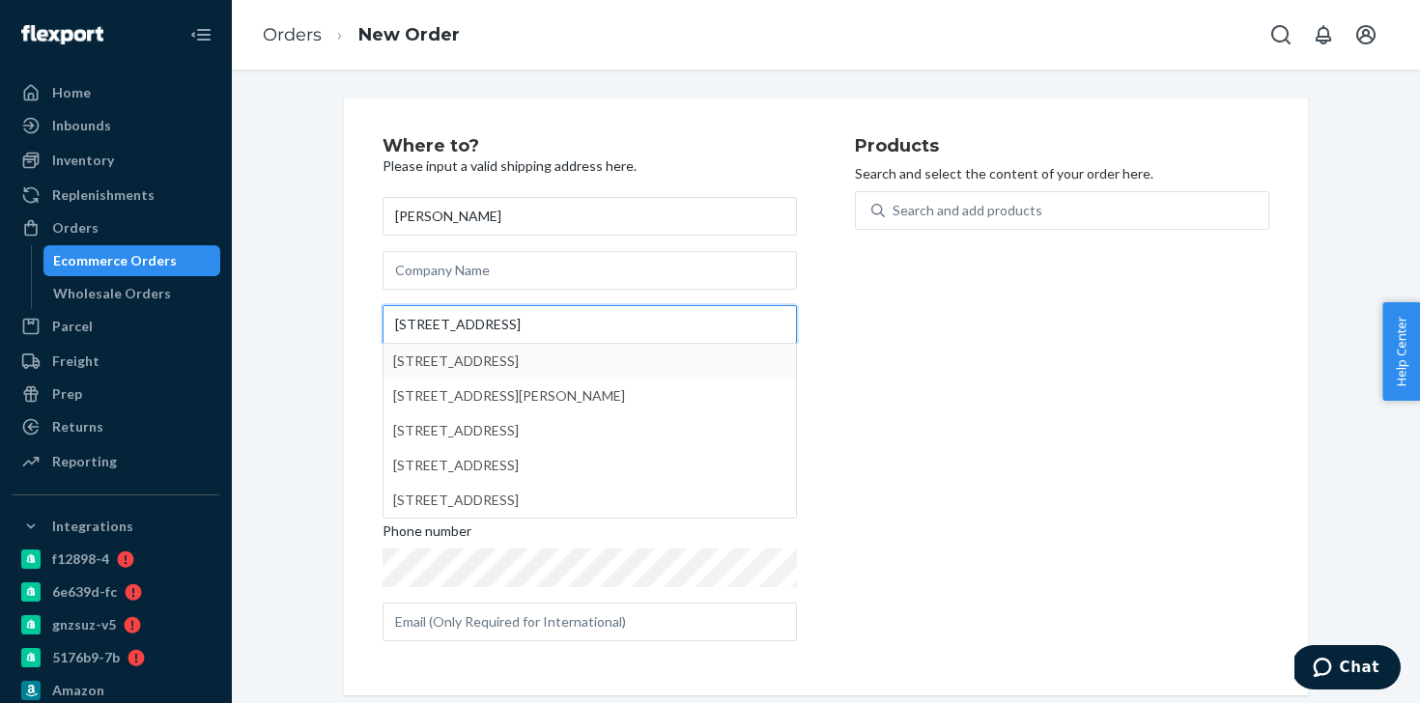
type input "[STREET_ADDRESS]"
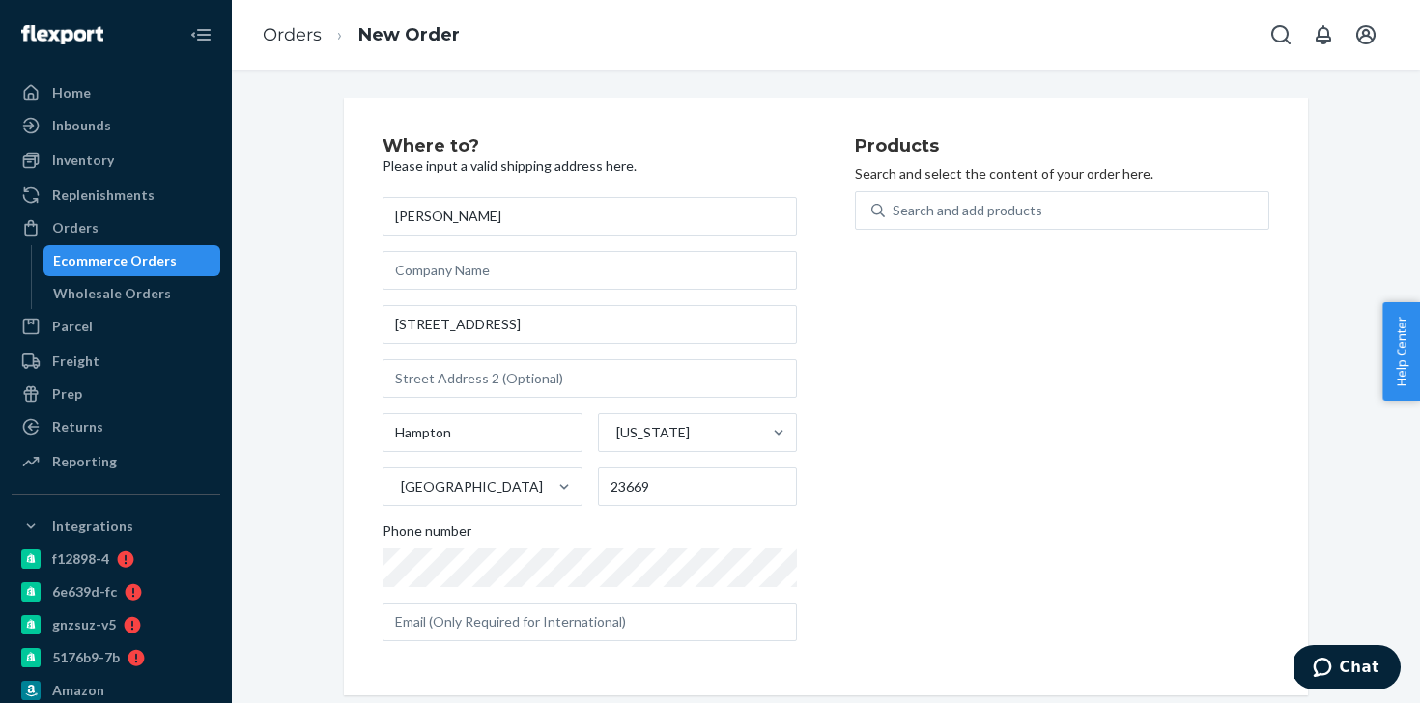
type input "Hampton"
type input "23669"
click at [1041, 209] on div "Search and add products" at bounding box center [1076, 210] width 383 height 35
click at [894, 209] on input "Search and add products" at bounding box center [894, 210] width 2 height 19
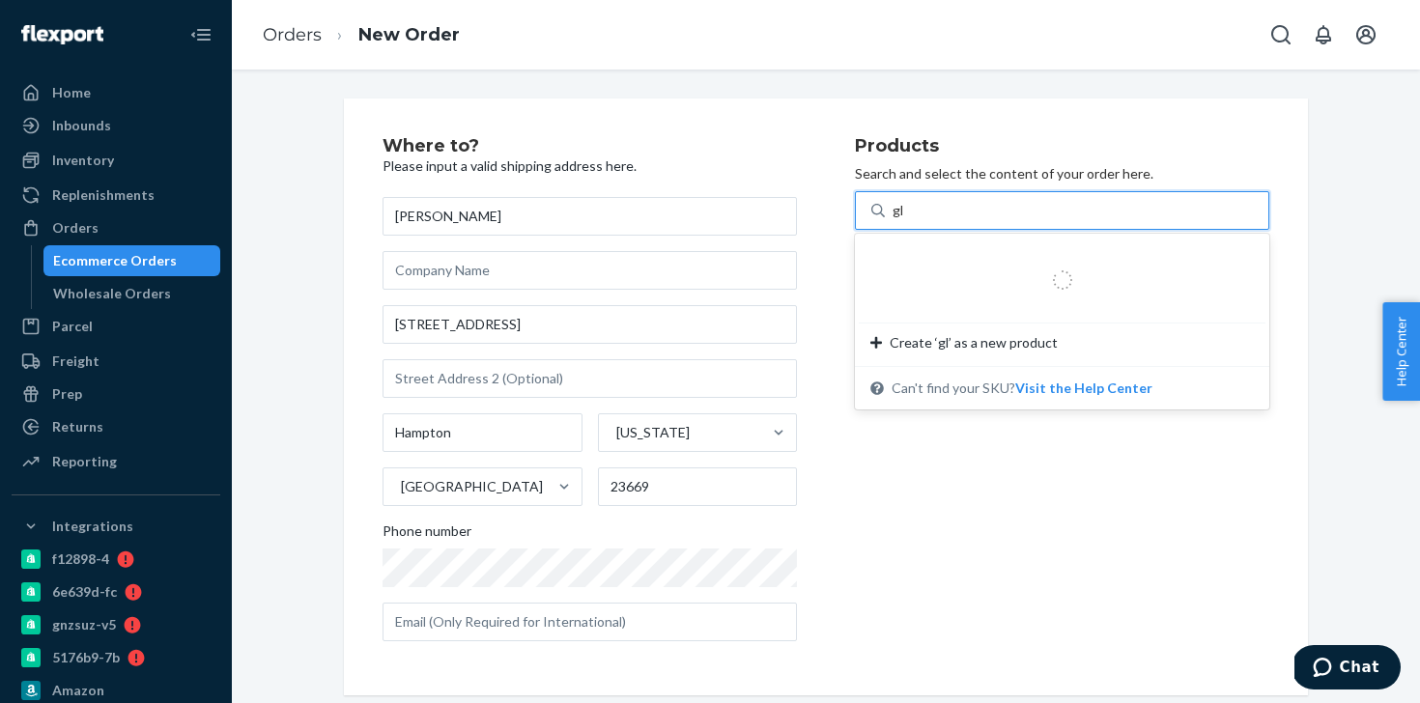
type input "glp"
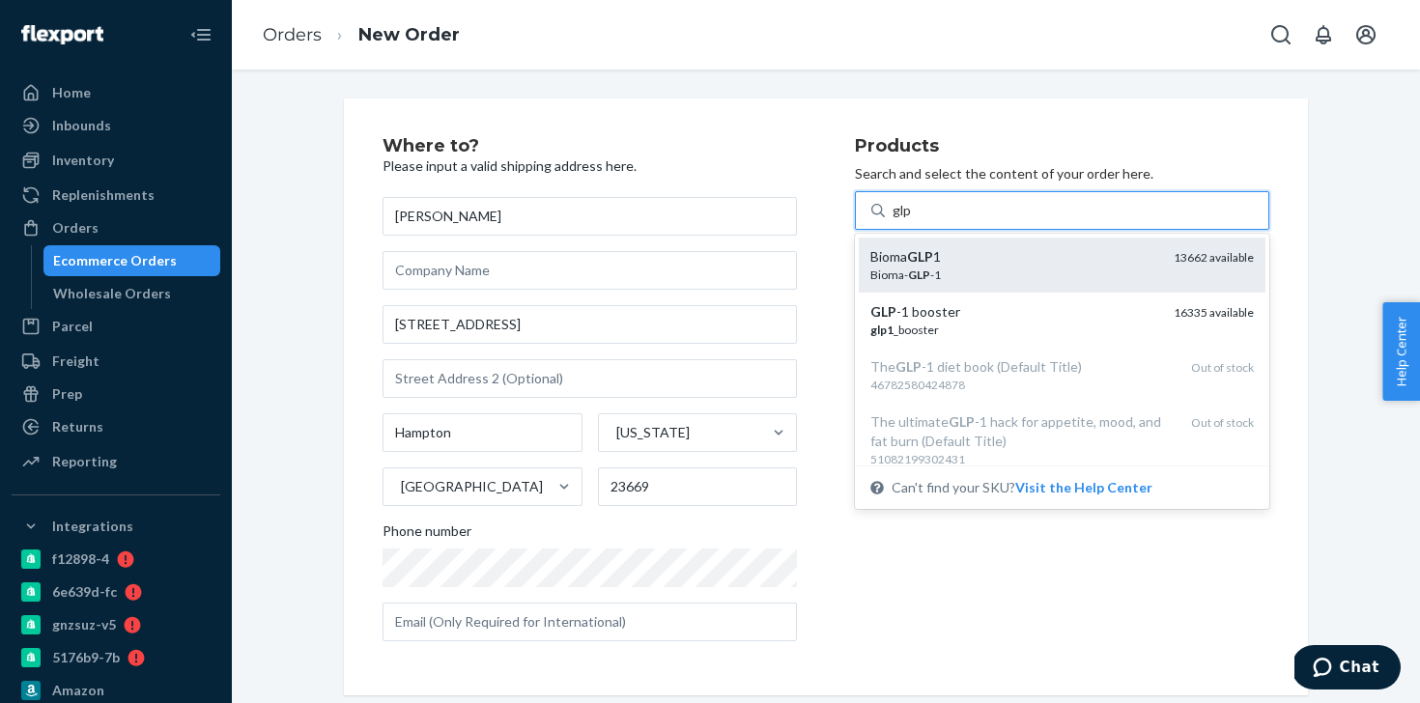
click at [966, 267] on div "Bioma- GLP -1" at bounding box center [1014, 275] width 288 height 16
click at [912, 220] on input "glp" at bounding box center [902, 210] width 19 height 19
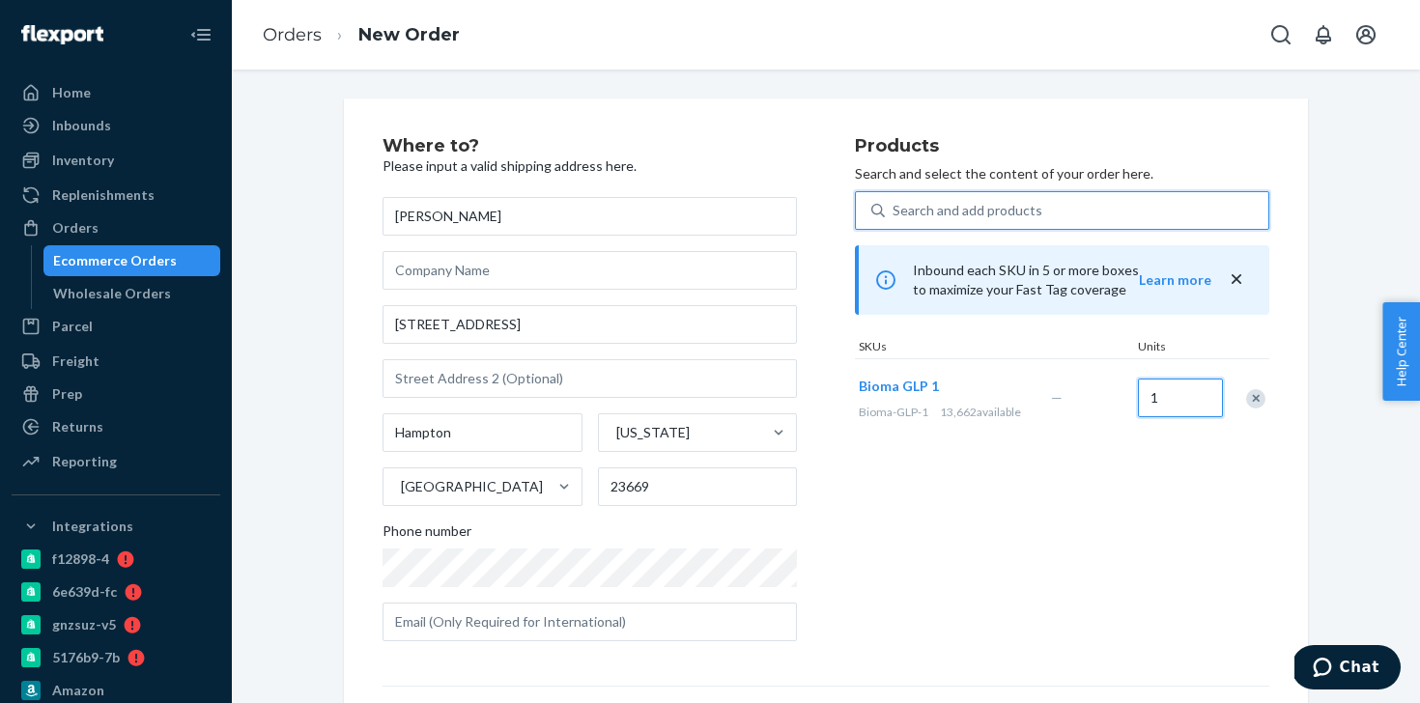
click at [1178, 403] on input "1" at bounding box center [1180, 398] width 85 height 39
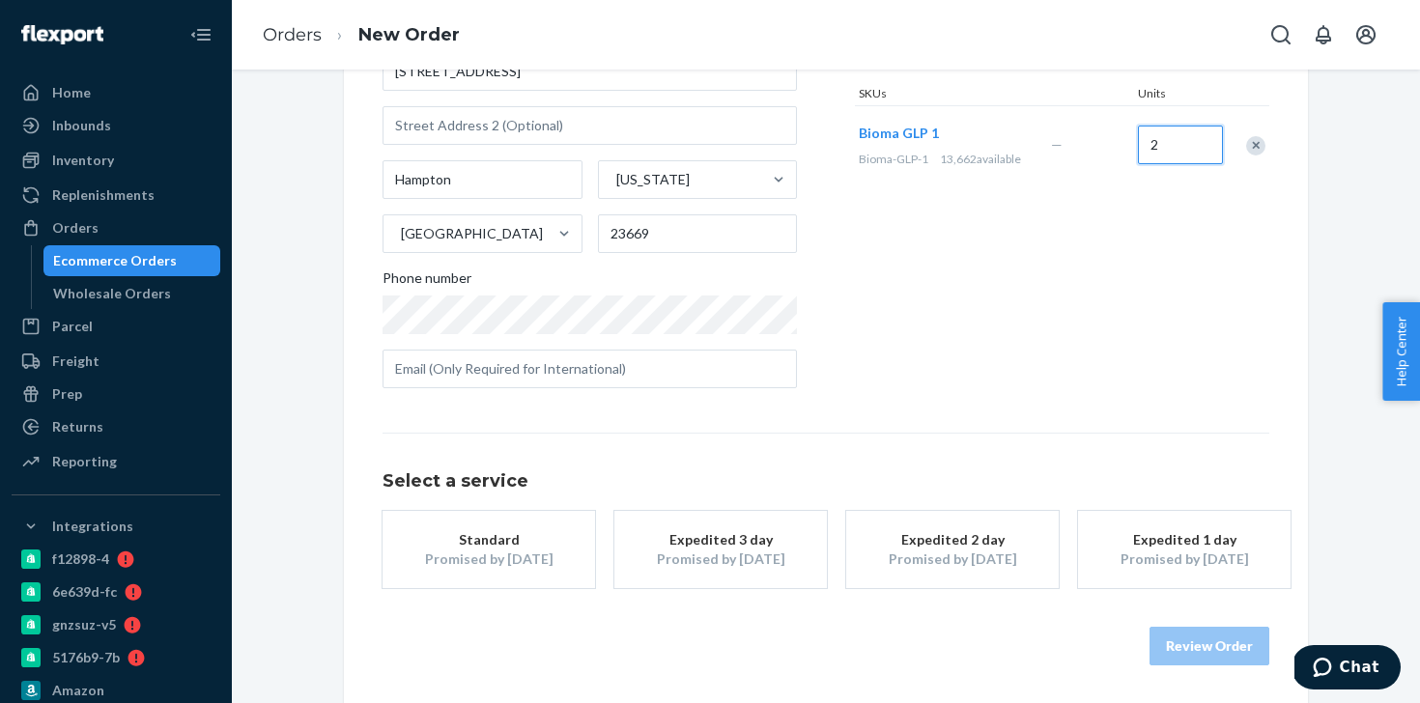
type input "2"
click at [698, 555] on div "Promised by [DATE]" at bounding box center [720, 559] width 155 height 19
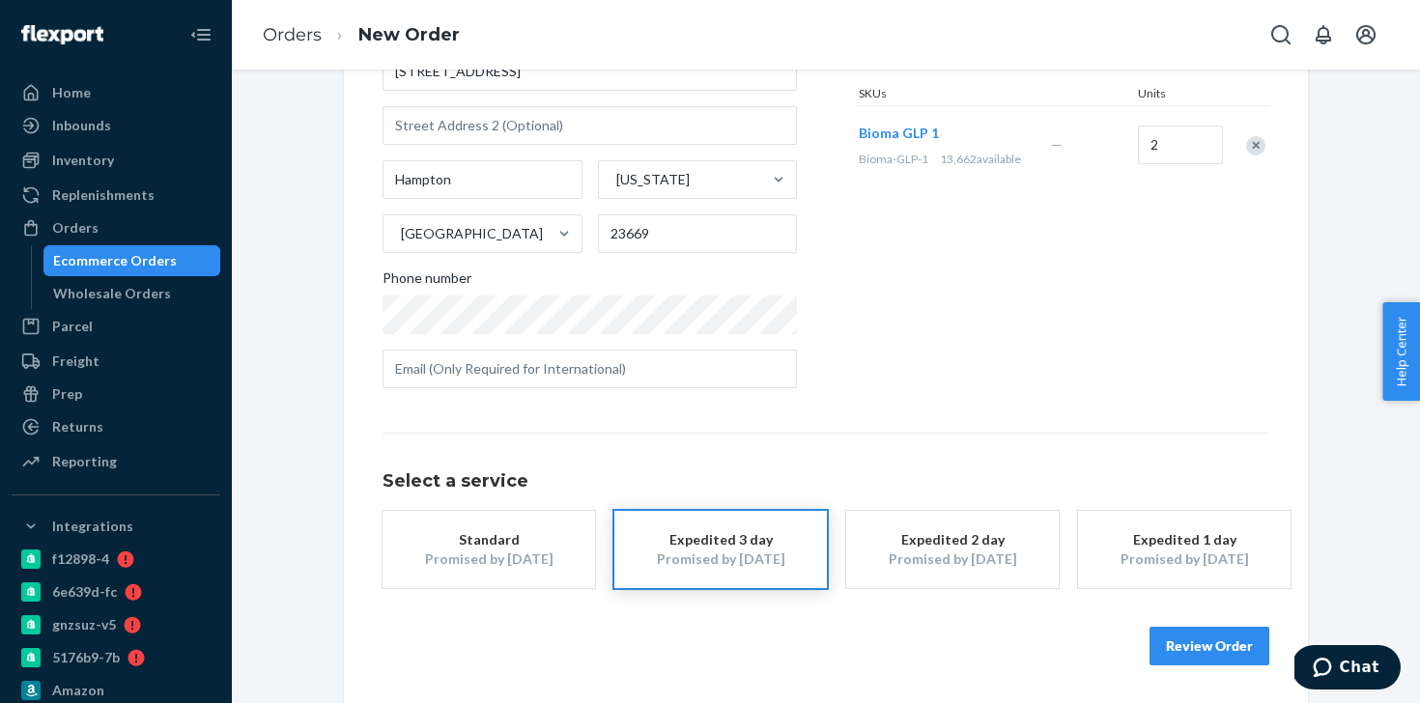
click at [1213, 648] on button "Review Order" at bounding box center [1210, 646] width 120 height 39
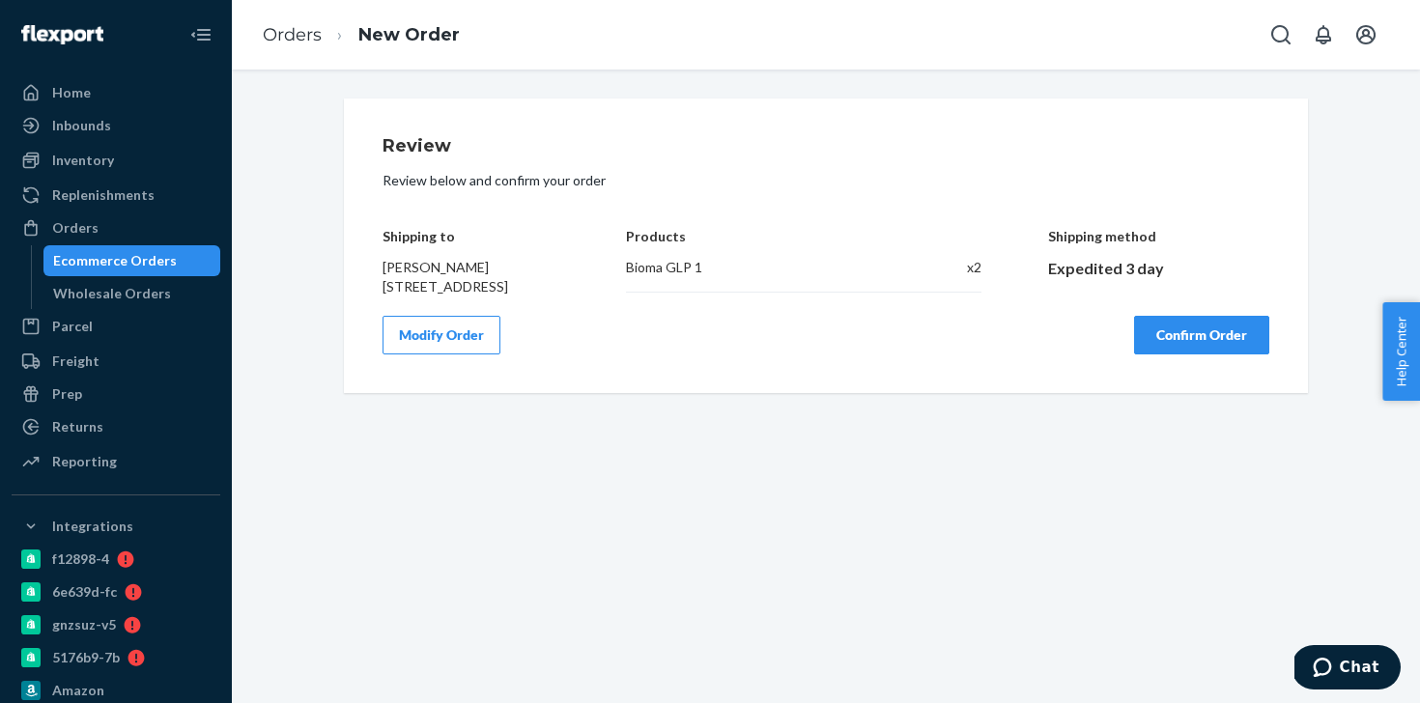
click at [1199, 355] on button "Confirm Order" at bounding box center [1201, 335] width 135 height 39
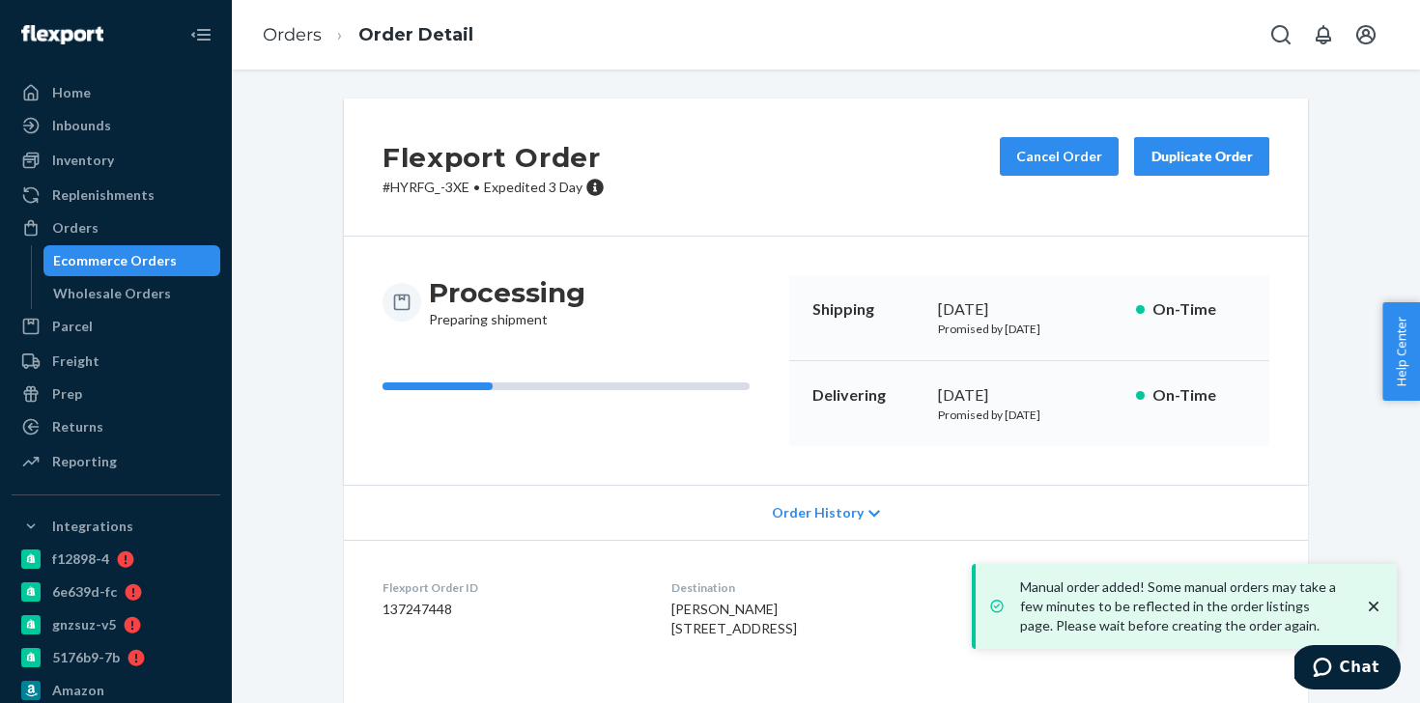
click at [410, 610] on dd "137247448" at bounding box center [512, 609] width 258 height 19
copy dd "137247448"
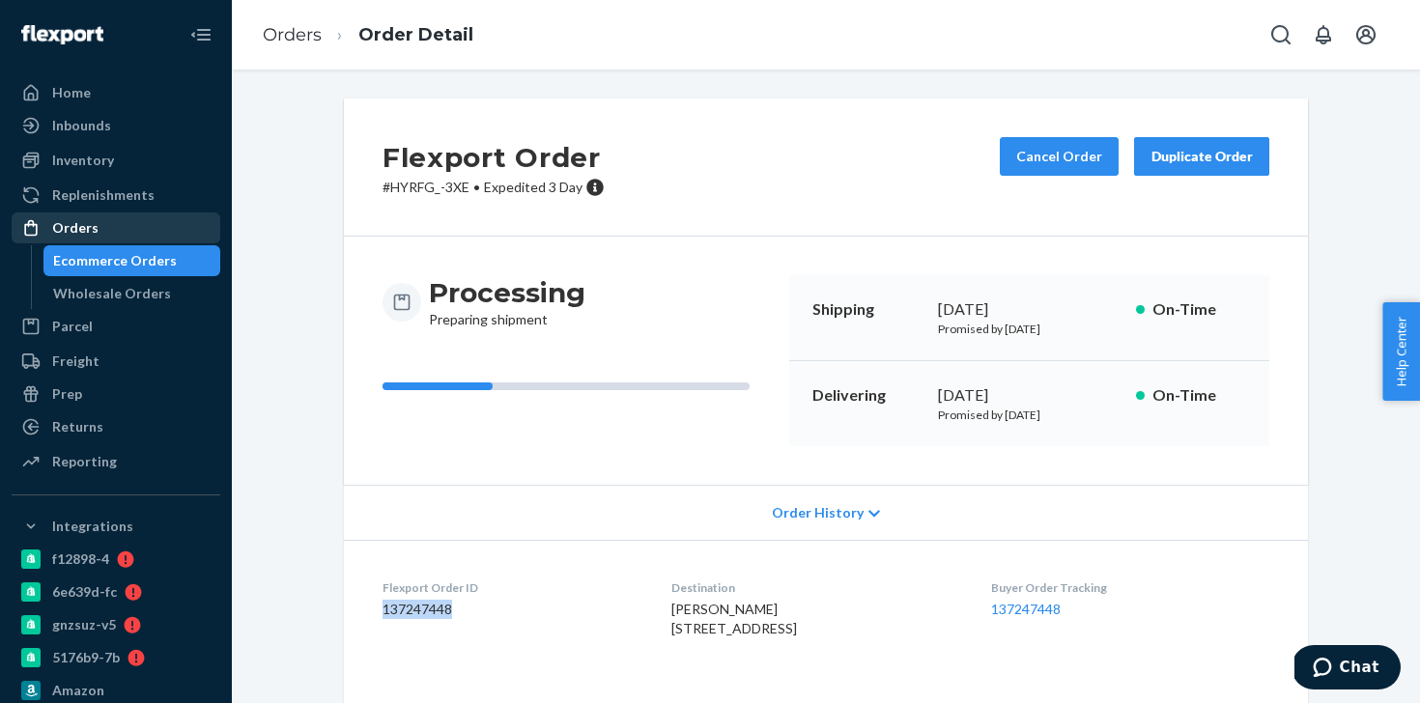
click at [113, 238] on div "Orders" at bounding box center [116, 227] width 205 height 27
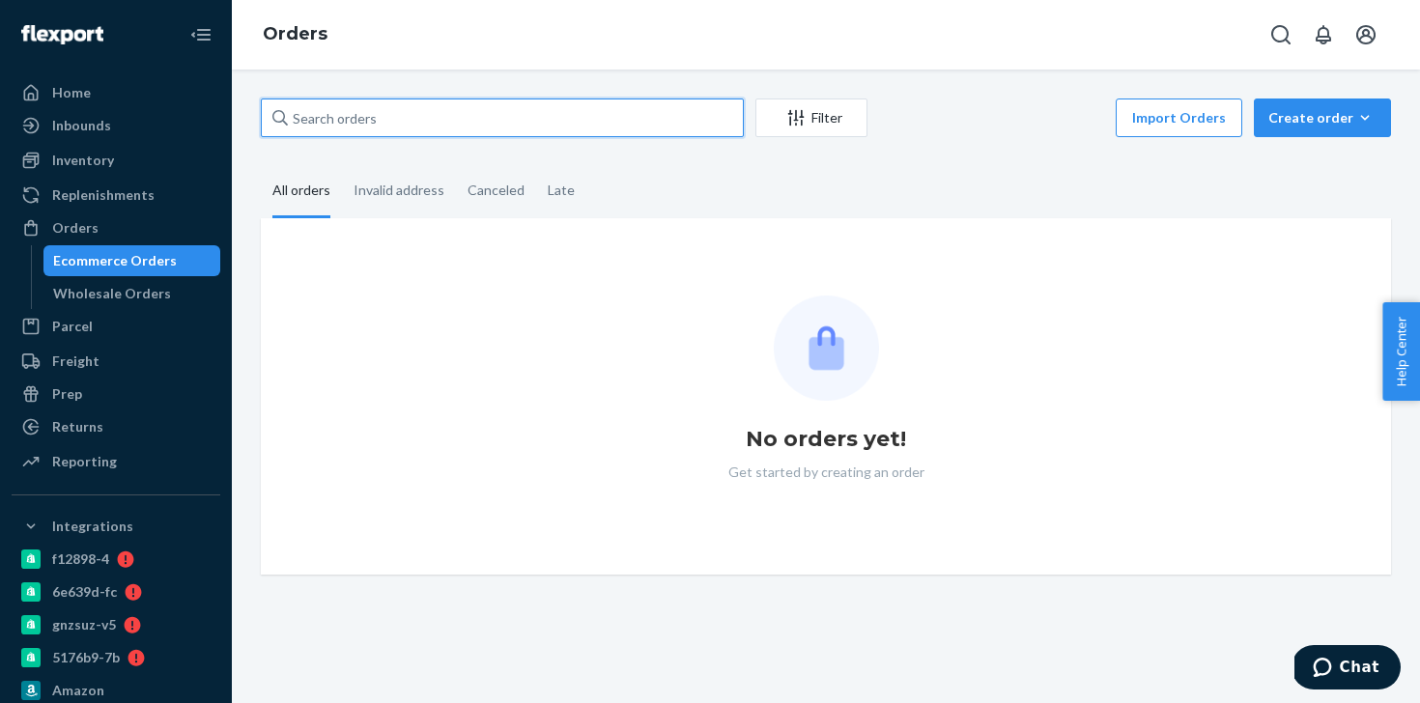
click at [457, 121] on input "text" at bounding box center [502, 118] width 483 height 39
paste input "137237197"
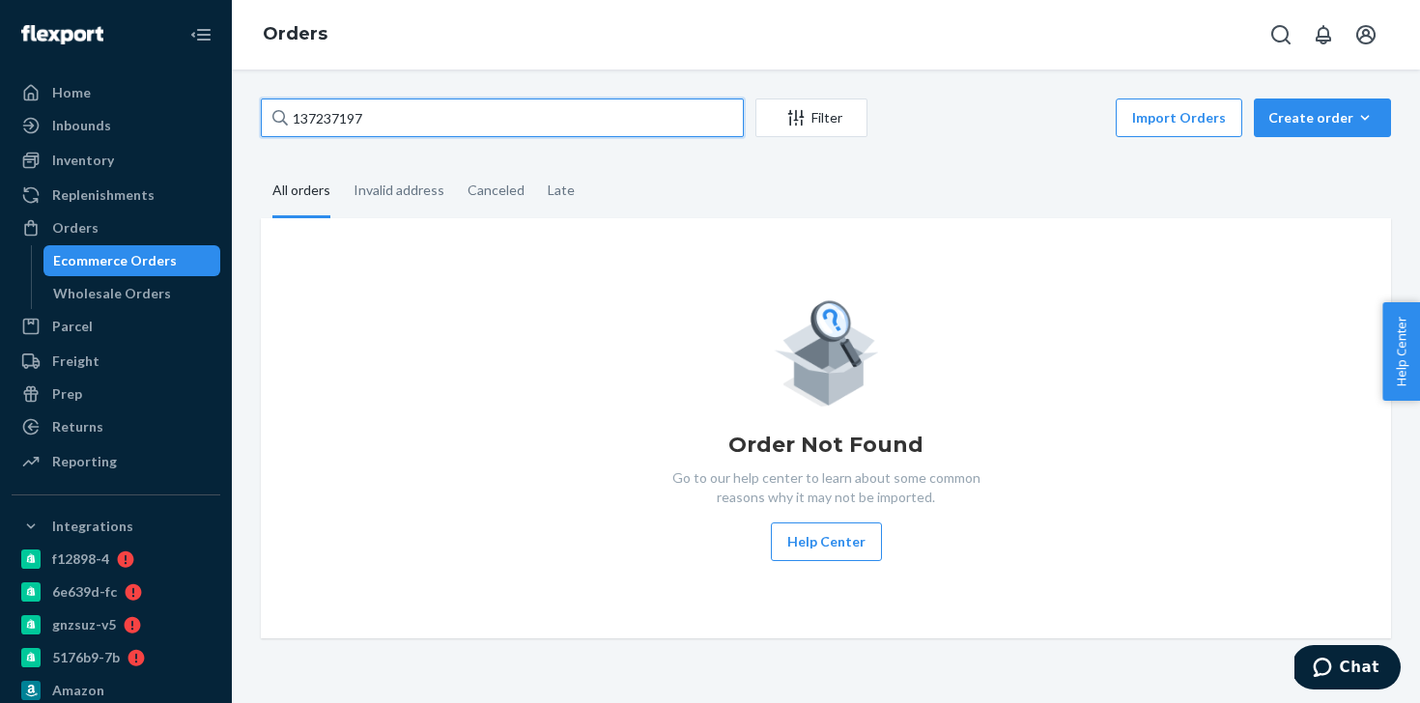
type input "137237197"
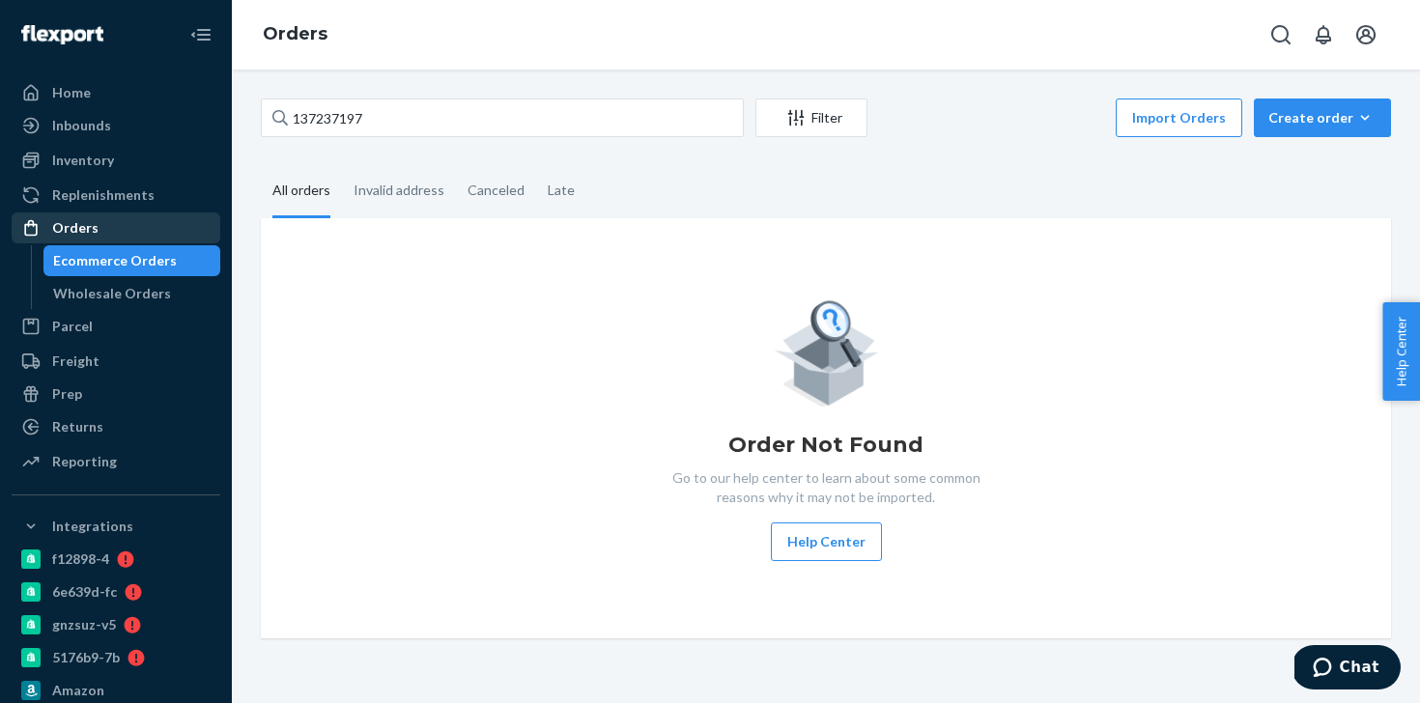
click at [73, 229] on div "Orders" at bounding box center [75, 227] width 46 height 19
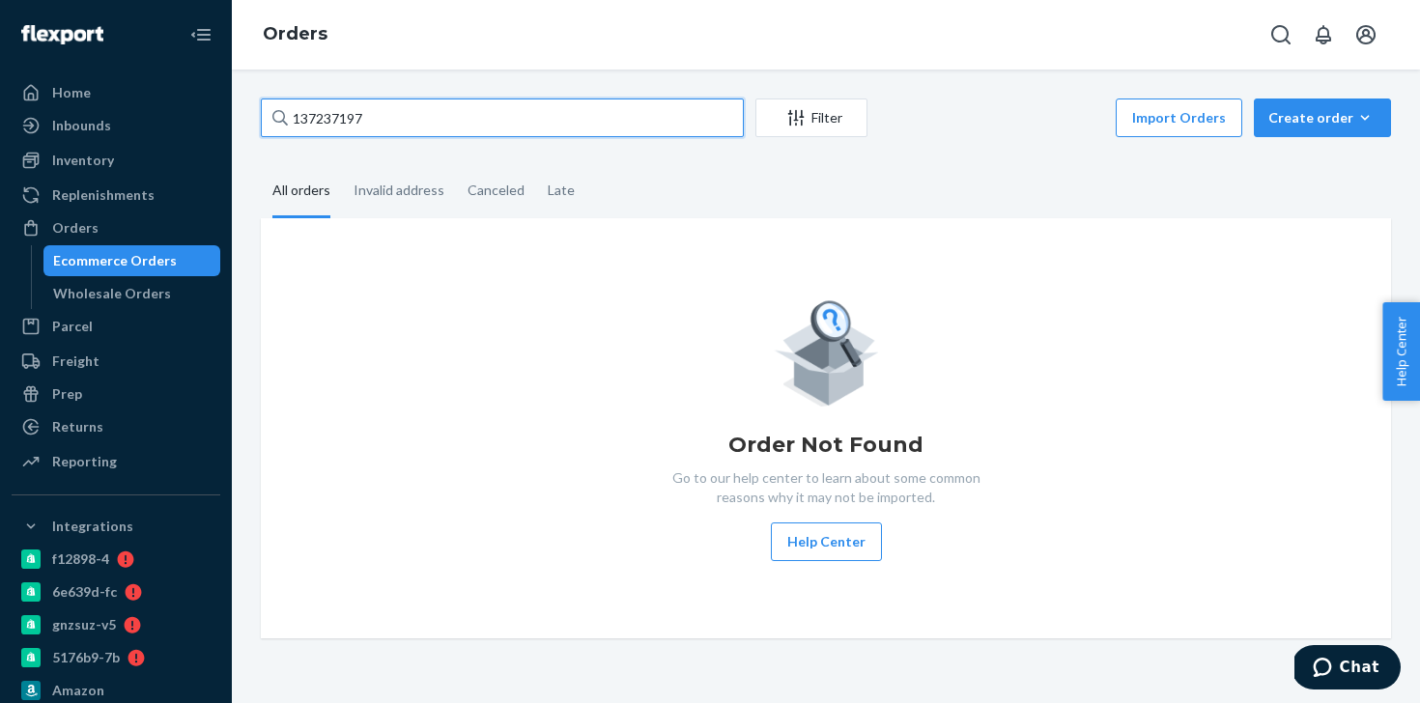
click at [351, 128] on input "137237197" at bounding box center [502, 118] width 483 height 39
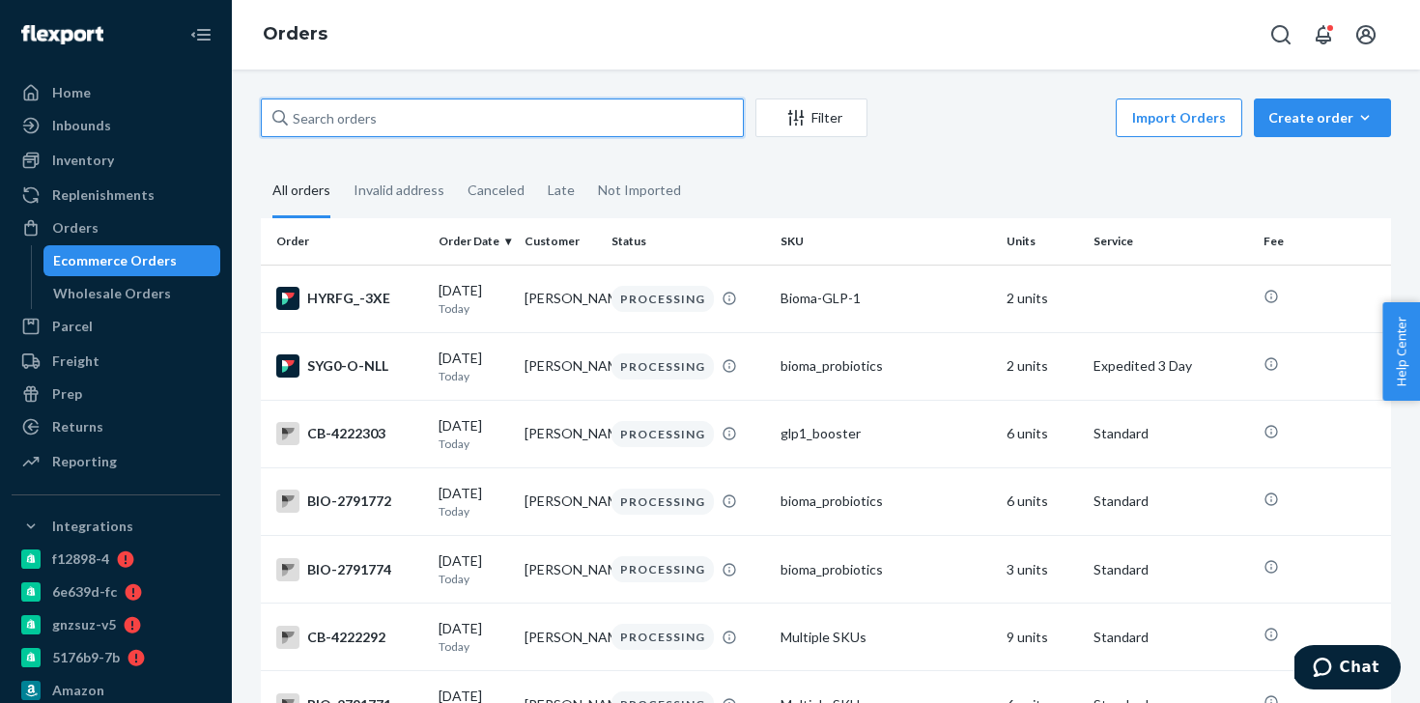
click at [340, 107] on input "text" at bounding box center [502, 118] width 483 height 39
paste input "137237197"
type input "137237197"
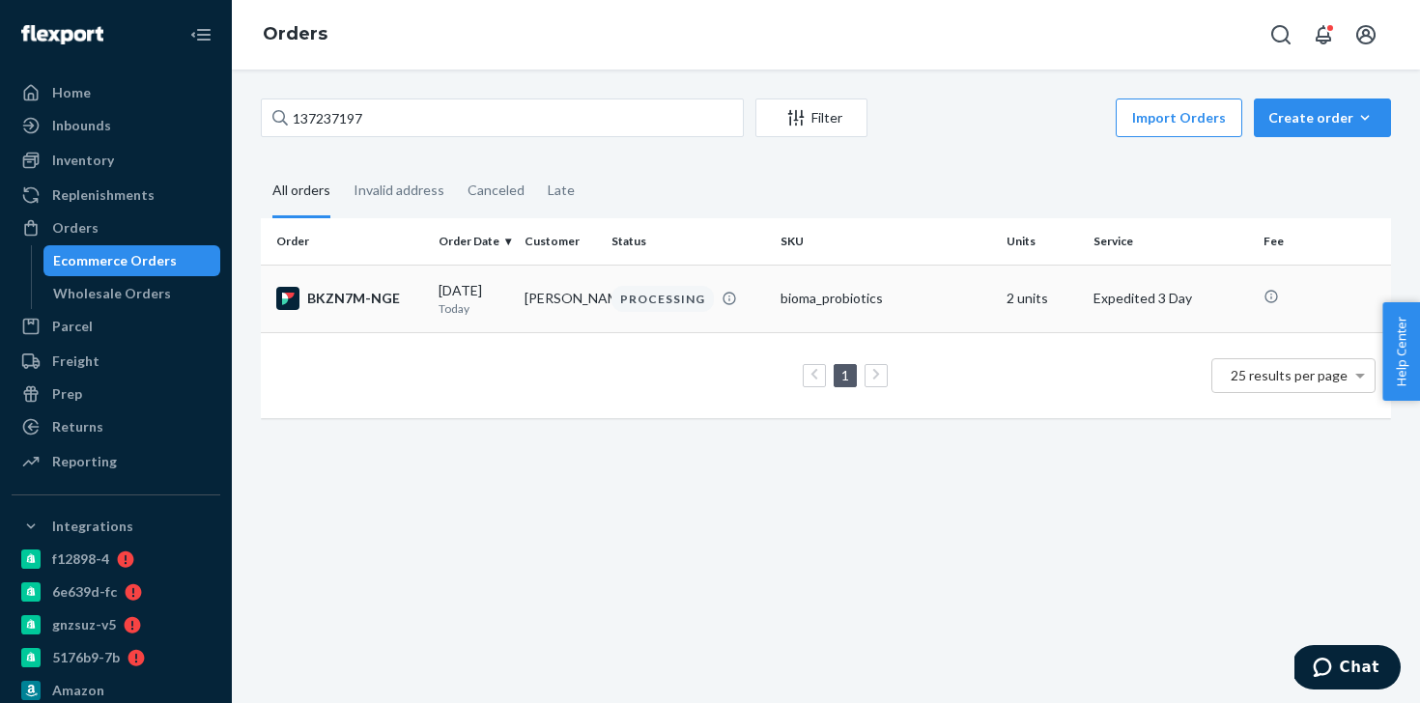
click at [579, 298] on td "Sally Reider" at bounding box center [560, 299] width 87 height 68
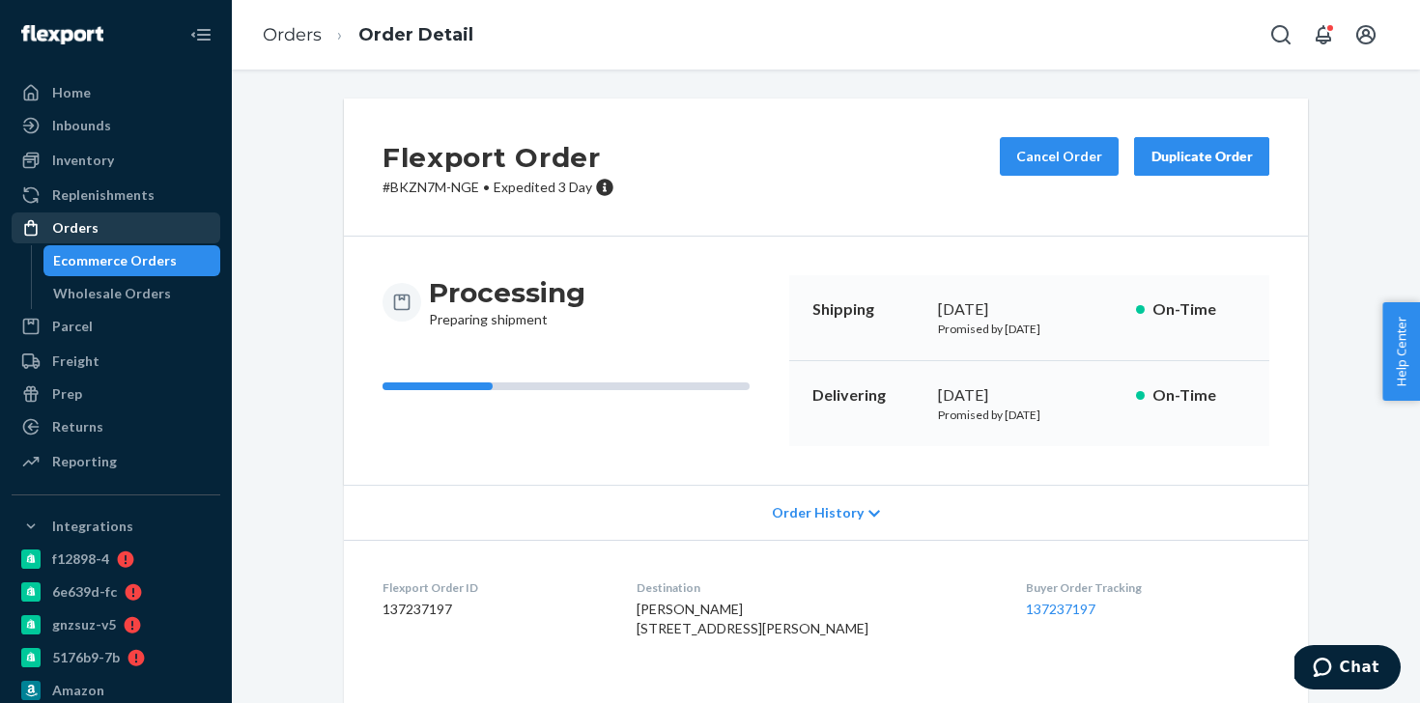
click at [160, 230] on div "Orders" at bounding box center [116, 227] width 205 height 27
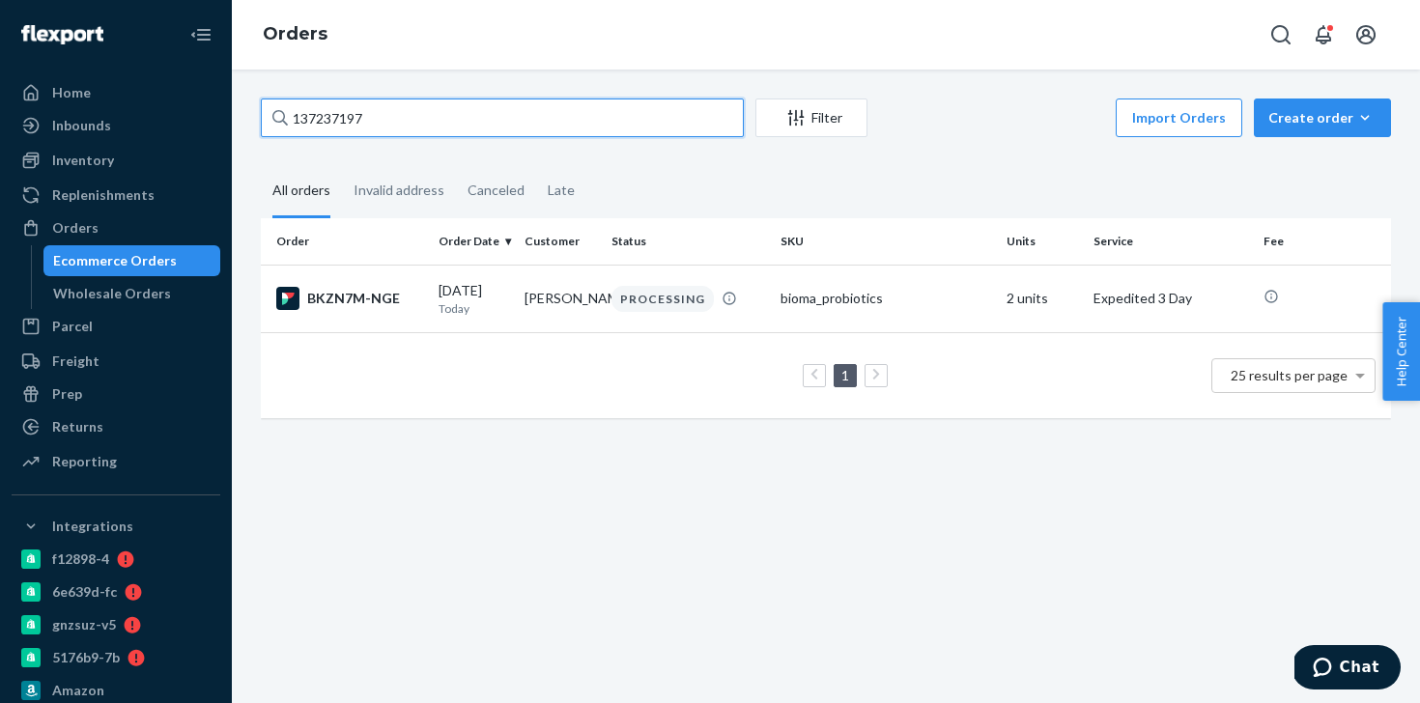
click at [348, 119] on input "137237197" at bounding box center [502, 118] width 483 height 39
paste input "22"
type input "137237227"
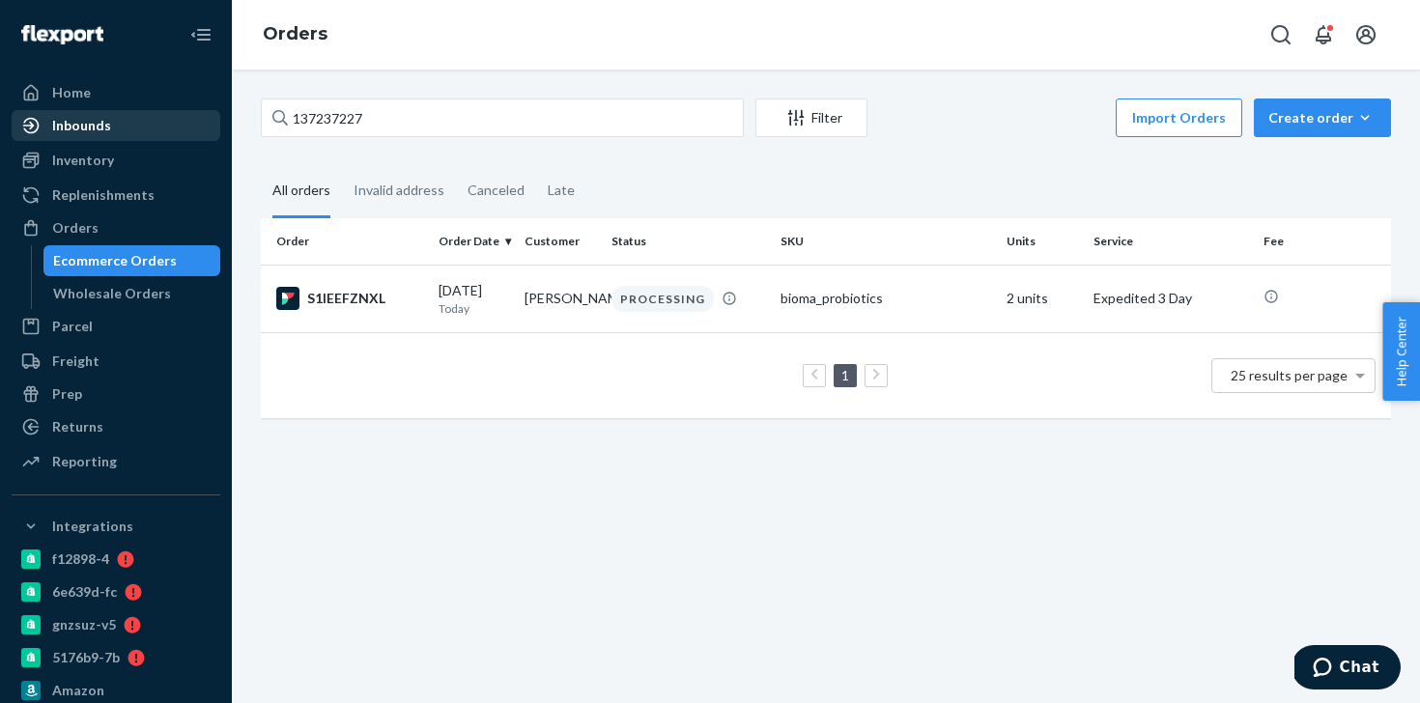
click at [139, 127] on div "Inbounds" at bounding box center [116, 125] width 205 height 27
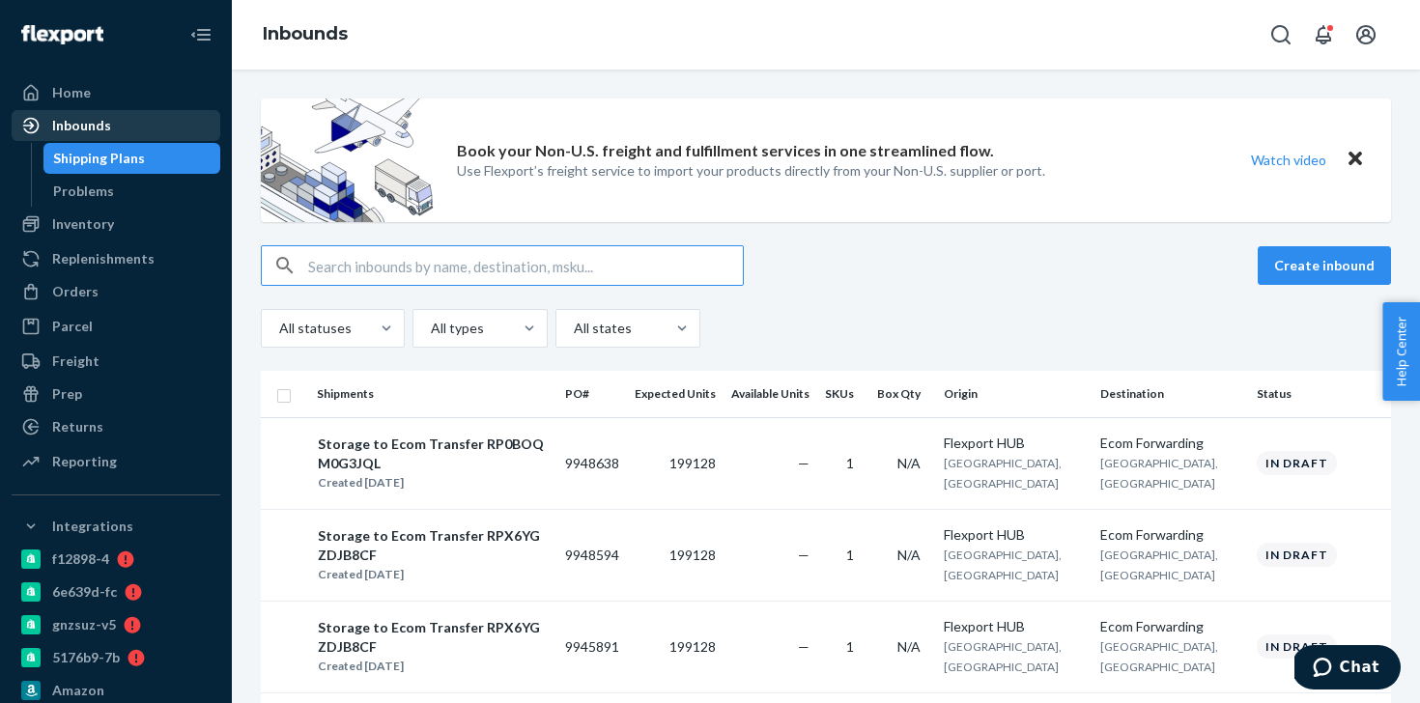
click at [108, 123] on div "Inbounds" at bounding box center [81, 125] width 59 height 19
click at [159, 127] on div "Inbounds" at bounding box center [116, 125] width 205 height 27
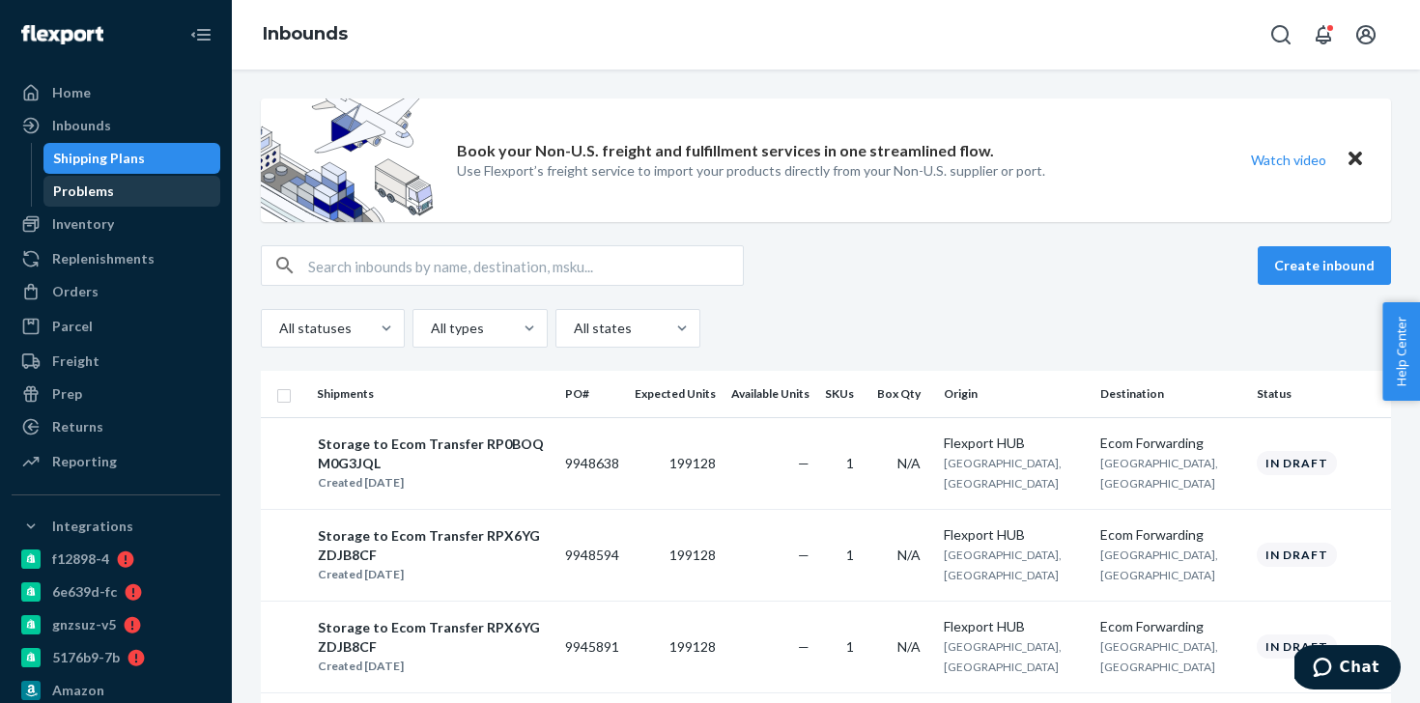
click at [108, 193] on div "Problems" at bounding box center [83, 191] width 61 height 19
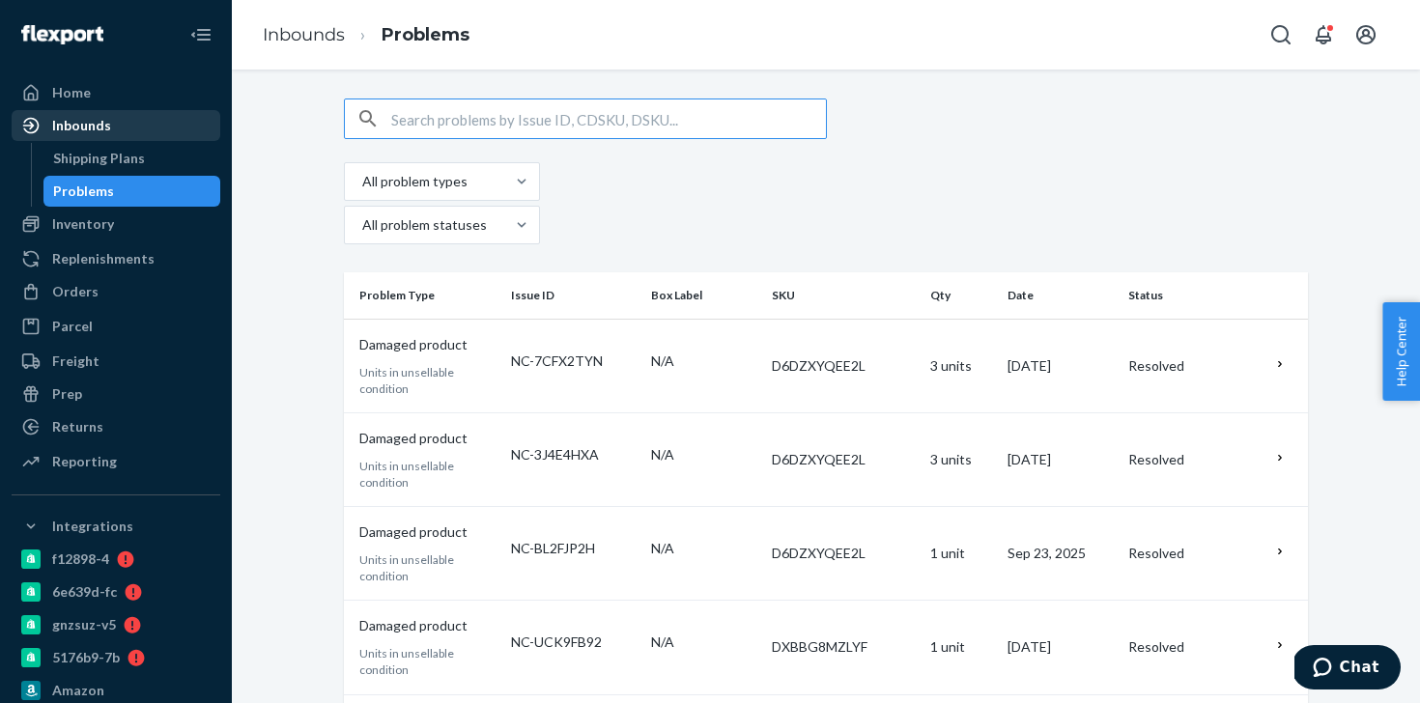
click at [118, 133] on div "Inbounds" at bounding box center [116, 125] width 205 height 27
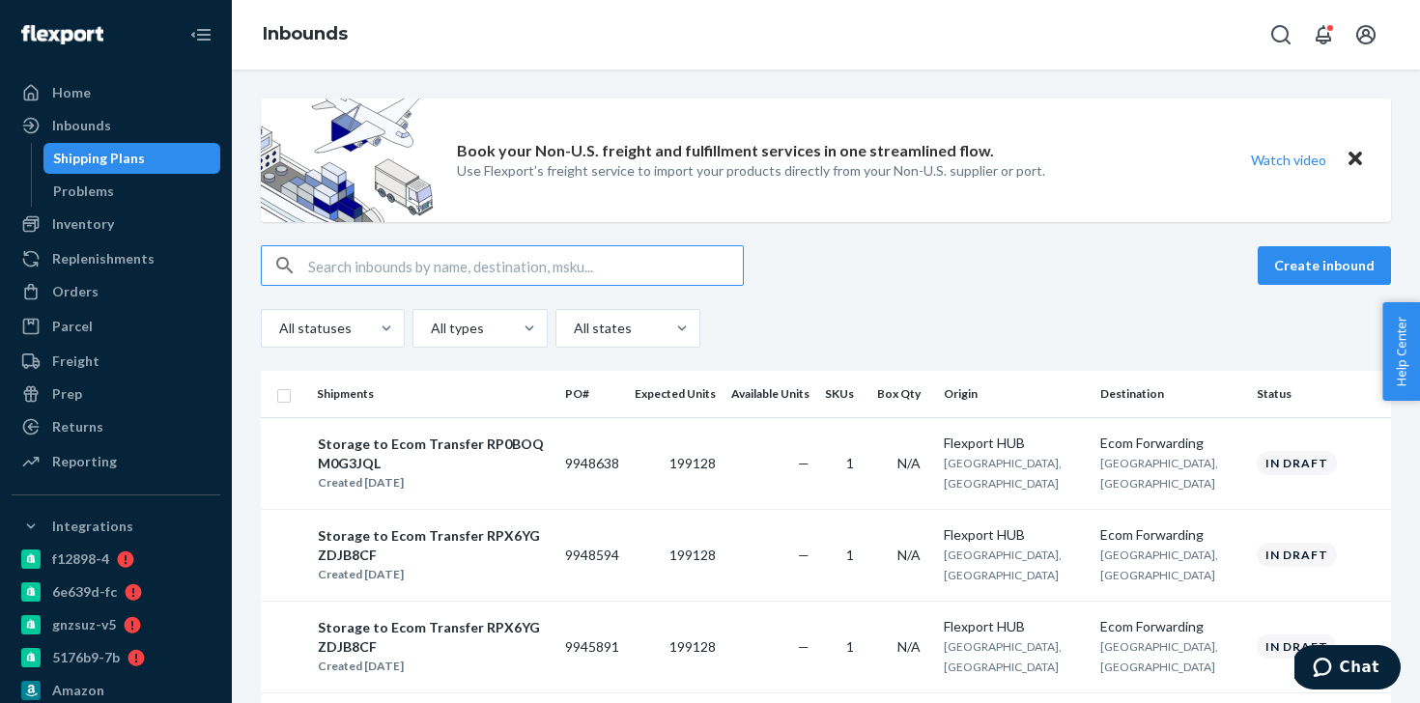
scroll to position [28, 0]
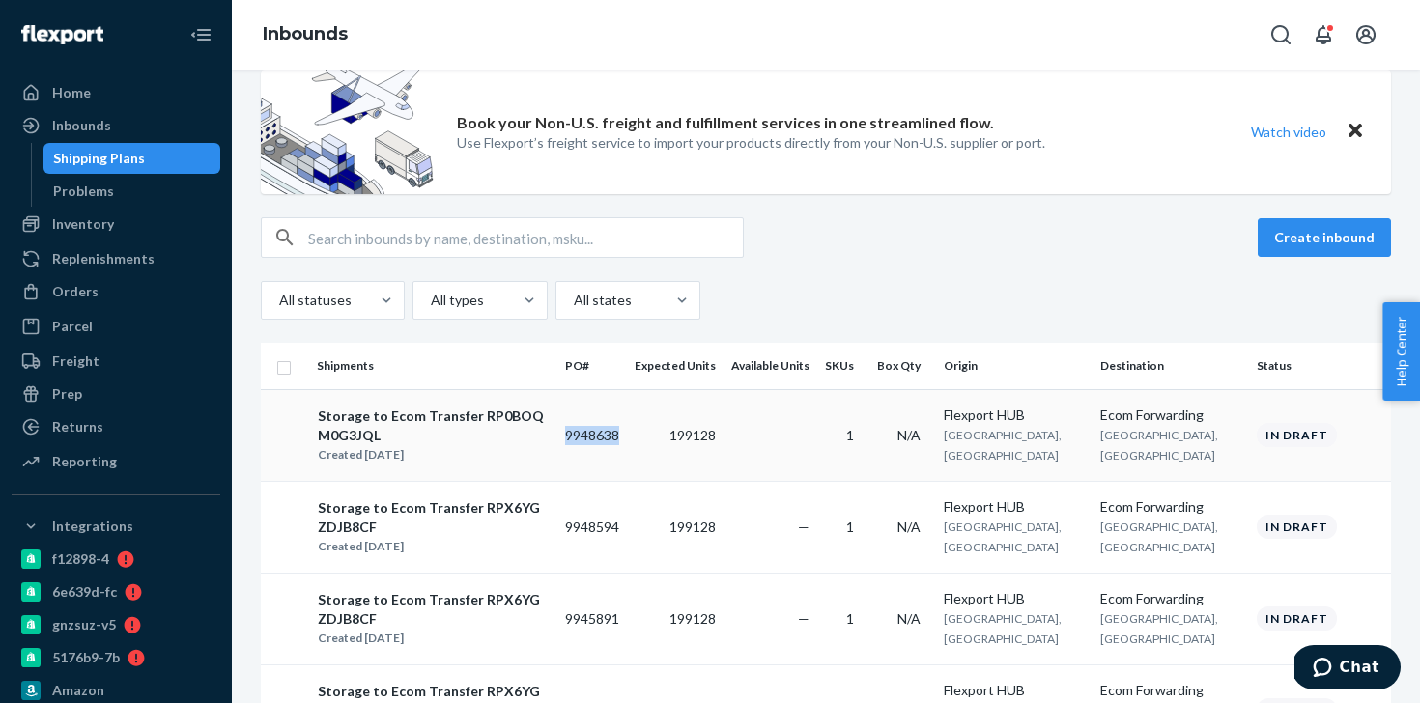
drag, startPoint x: 679, startPoint y: 432, endPoint x: 625, endPoint y: 431, distance: 54.1
click at [625, 431] on td "9948638" at bounding box center [592, 435] width 70 height 92
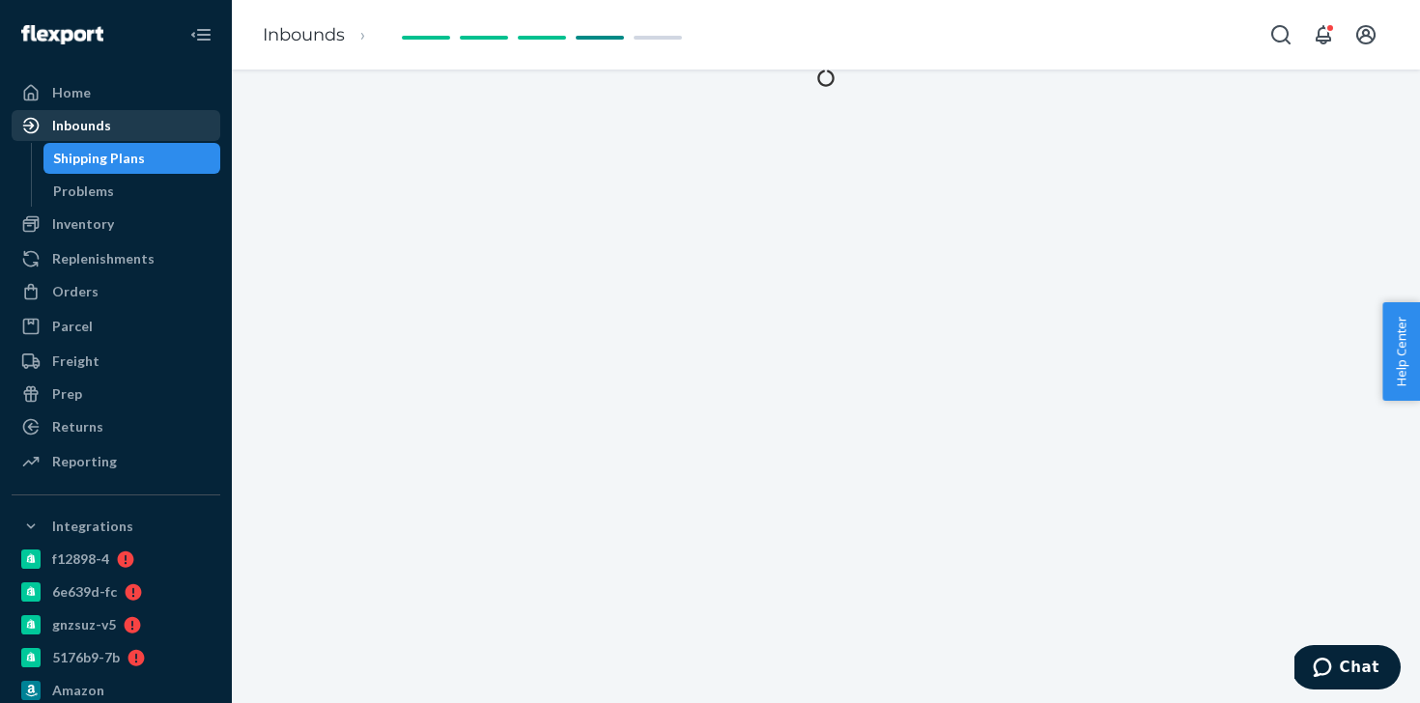
click at [106, 119] on div "Inbounds" at bounding box center [81, 125] width 59 height 19
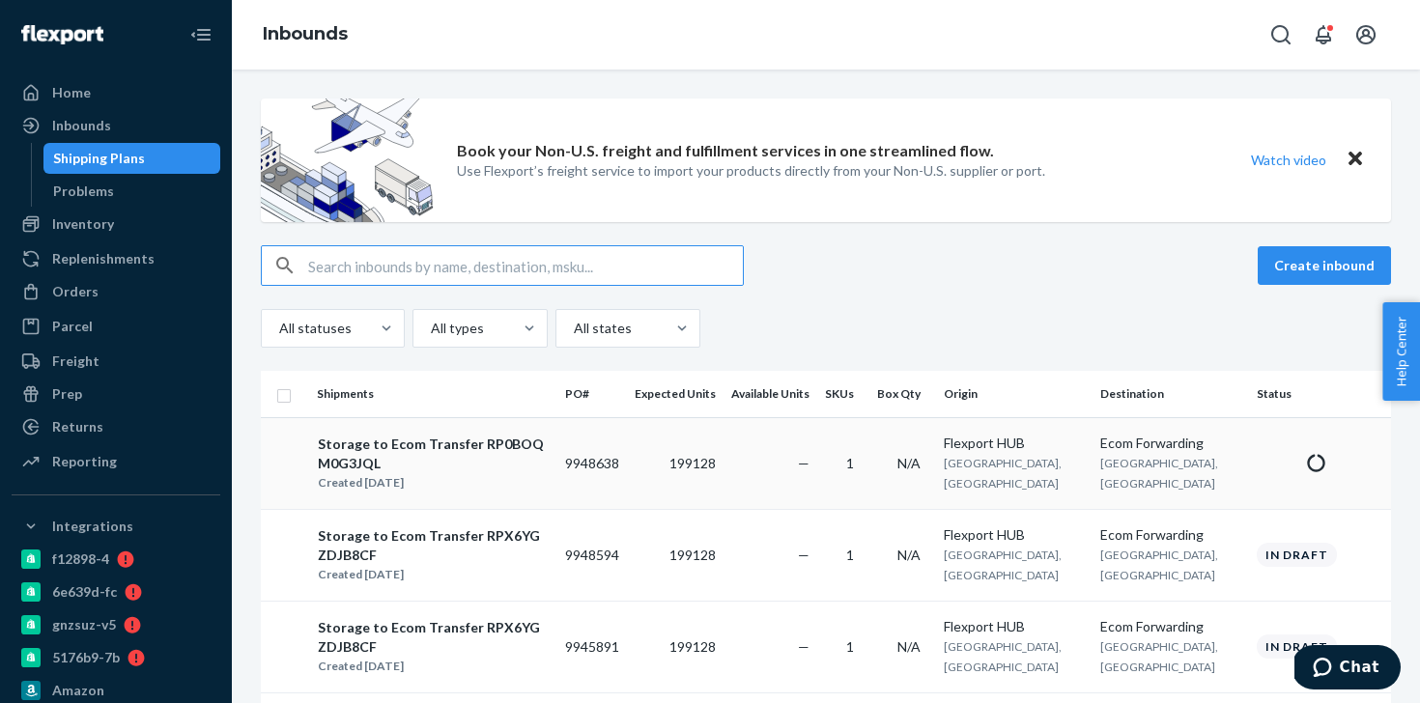
click at [506, 473] on div "Created [DATE]" at bounding box center [433, 482] width 231 height 19
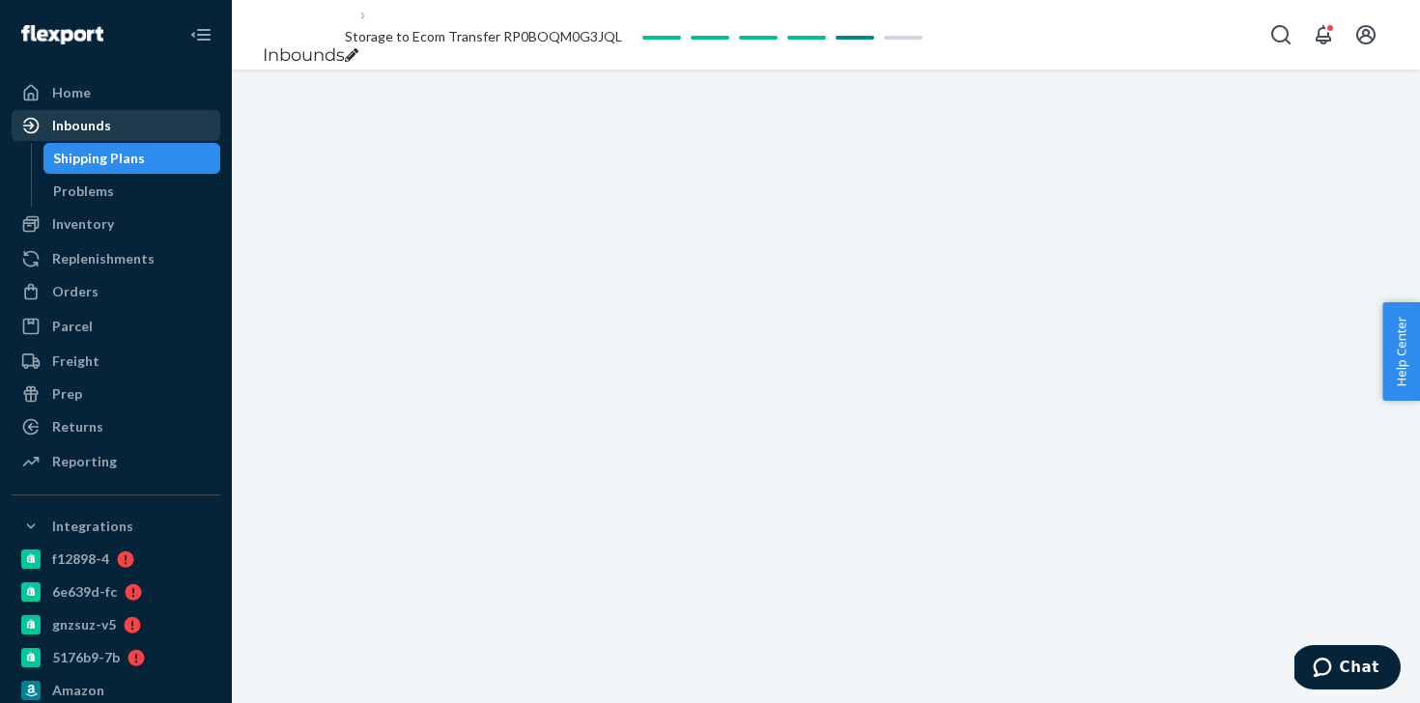
click at [140, 116] on div "Inbounds" at bounding box center [116, 125] width 205 height 27
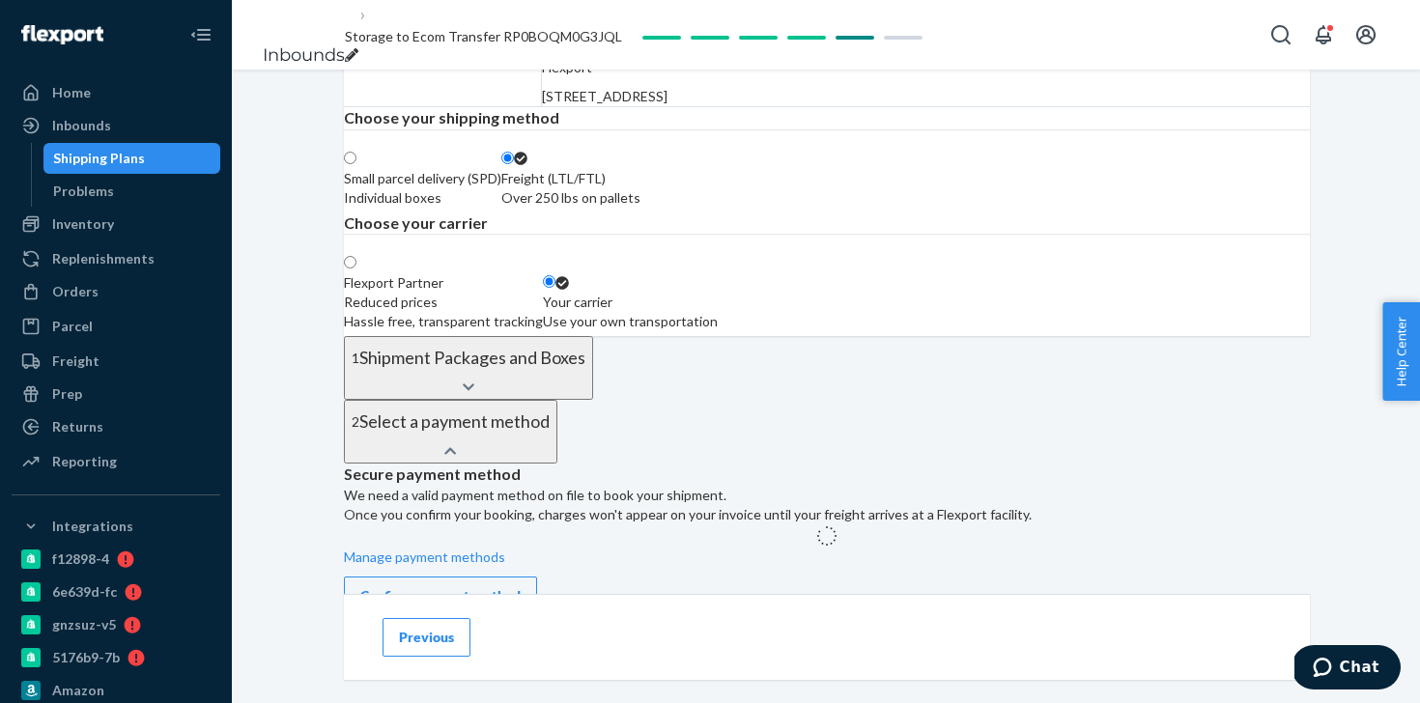
scroll to position [210, 0]
click at [143, 124] on div "Inbounds" at bounding box center [116, 125] width 205 height 27
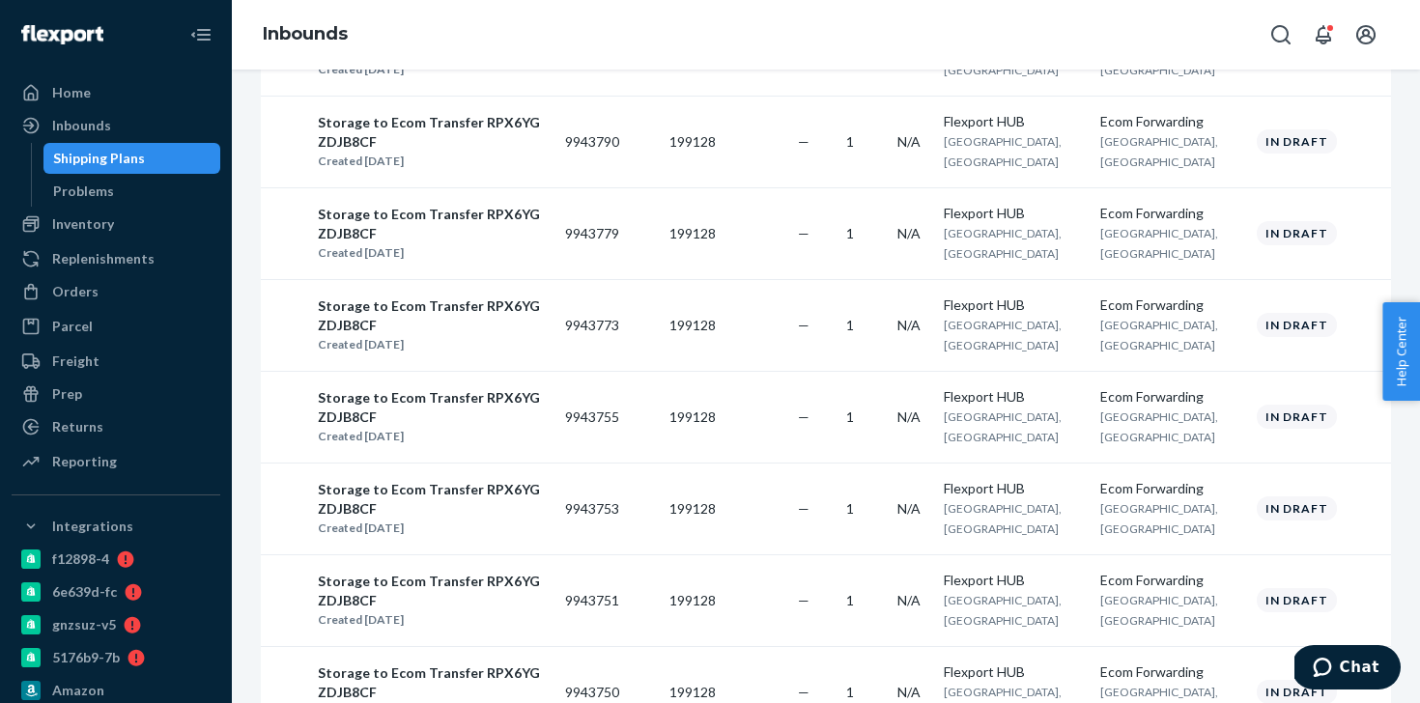
scroll to position [1419, 0]
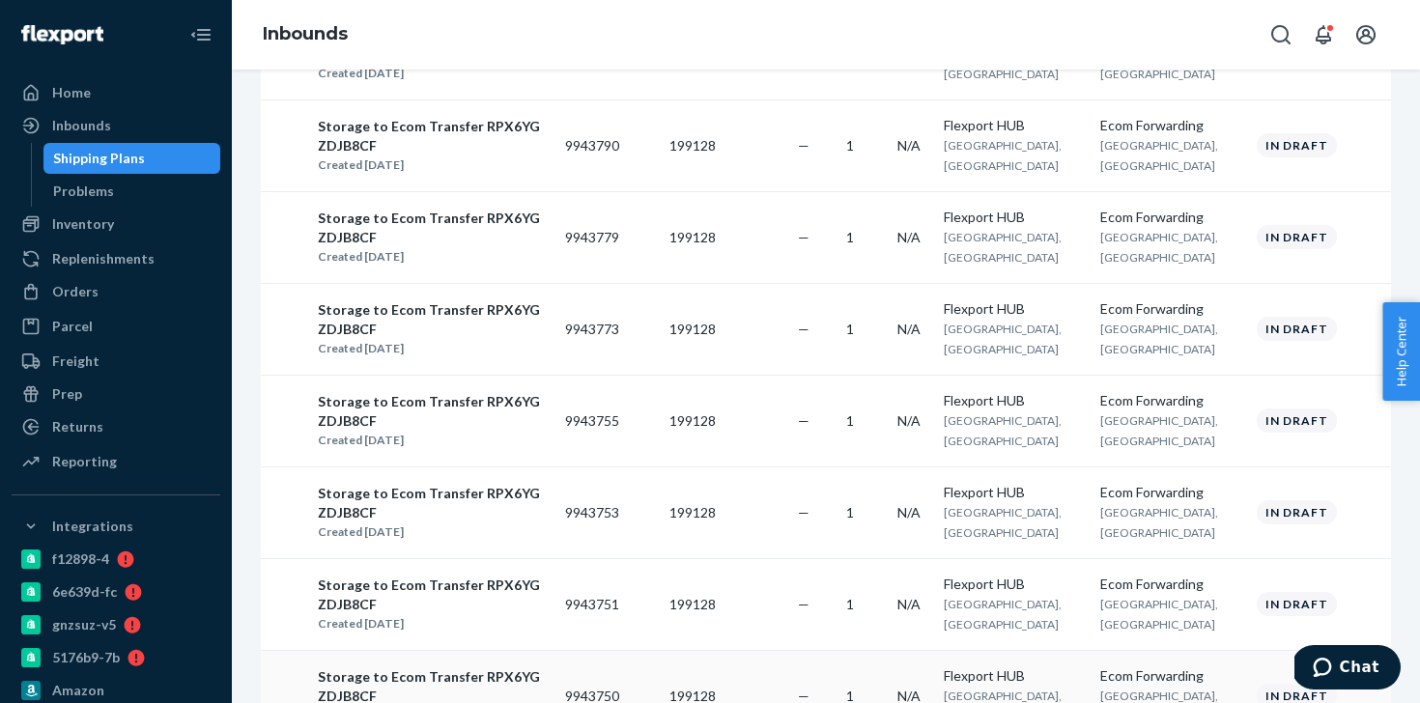
click at [724, 650] on td "199128" at bounding box center [675, 696] width 97 height 92
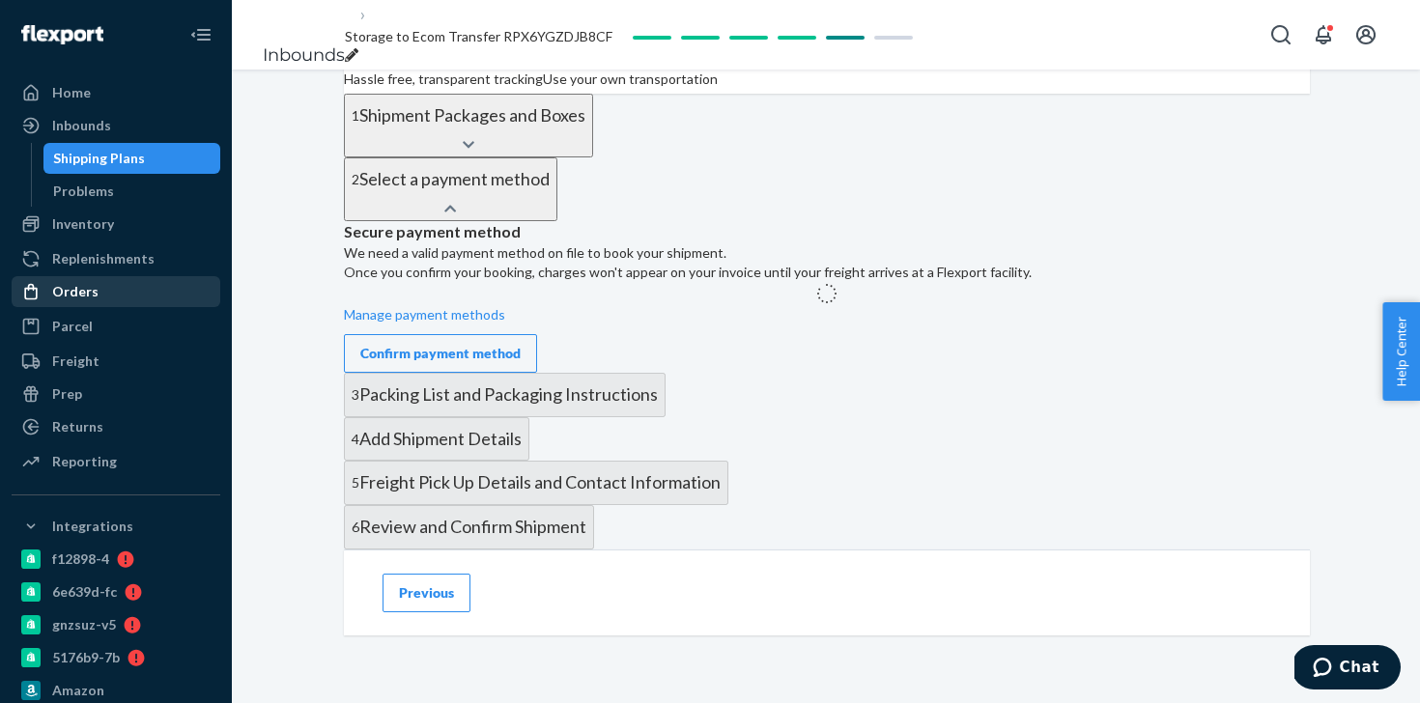
scroll to position [944, 0]
click at [156, 269] on div "Replenishments" at bounding box center [116, 258] width 205 height 27
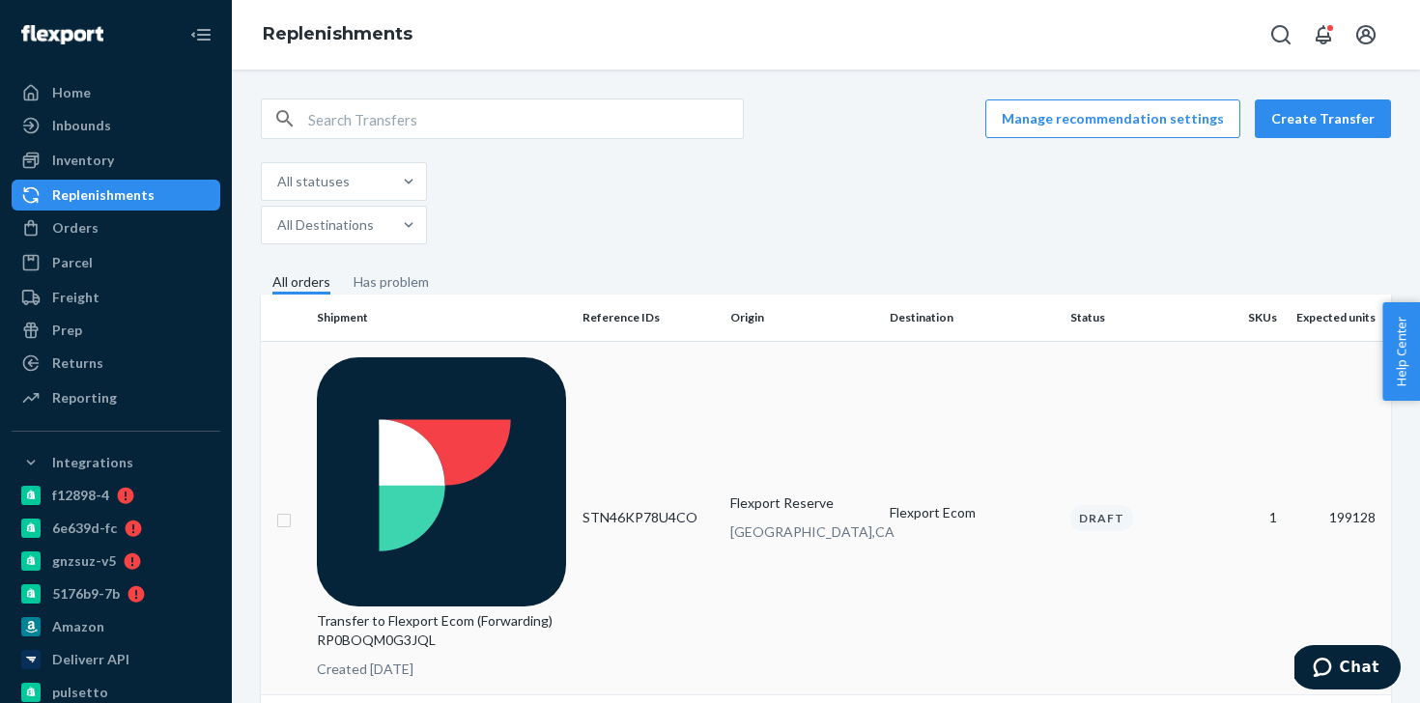
click at [663, 398] on td "STN46KP78U4CO" at bounding box center [649, 518] width 149 height 355
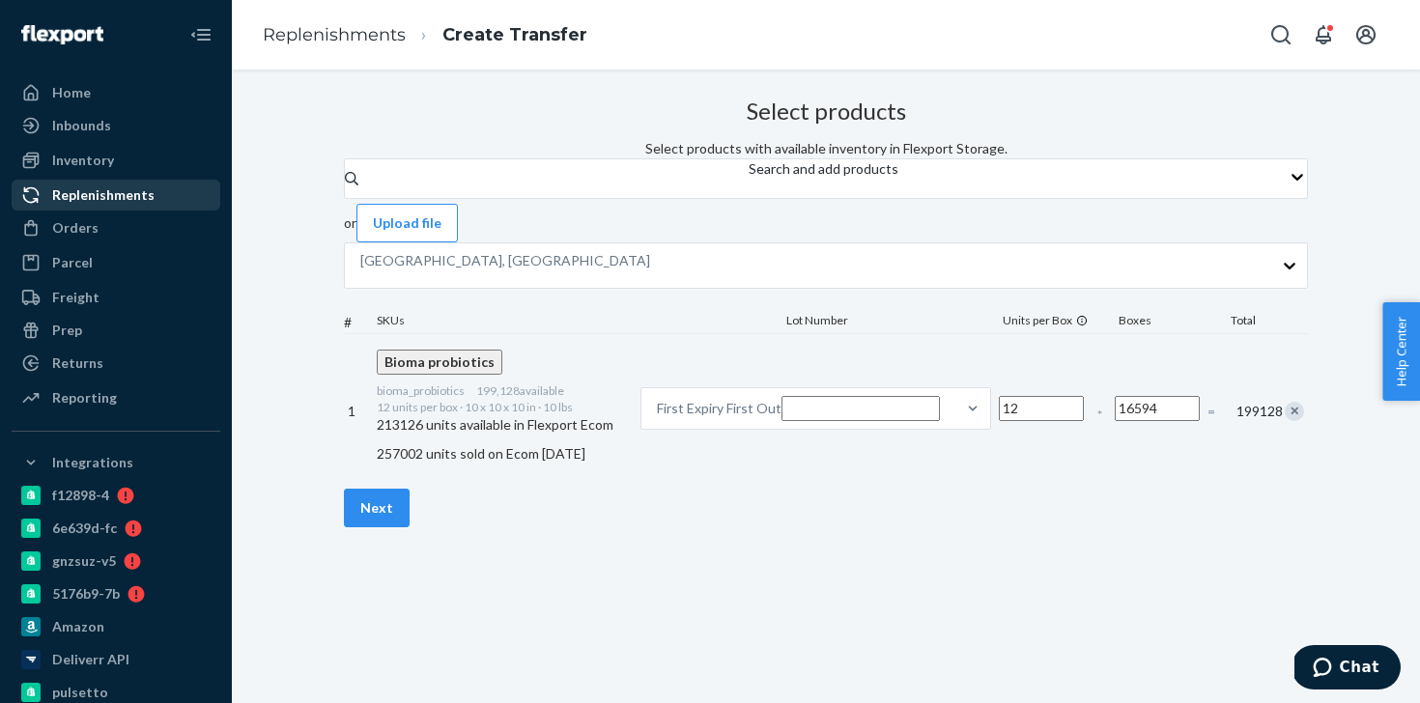
click at [143, 210] on link "Replenishments" at bounding box center [116, 195] width 209 height 31
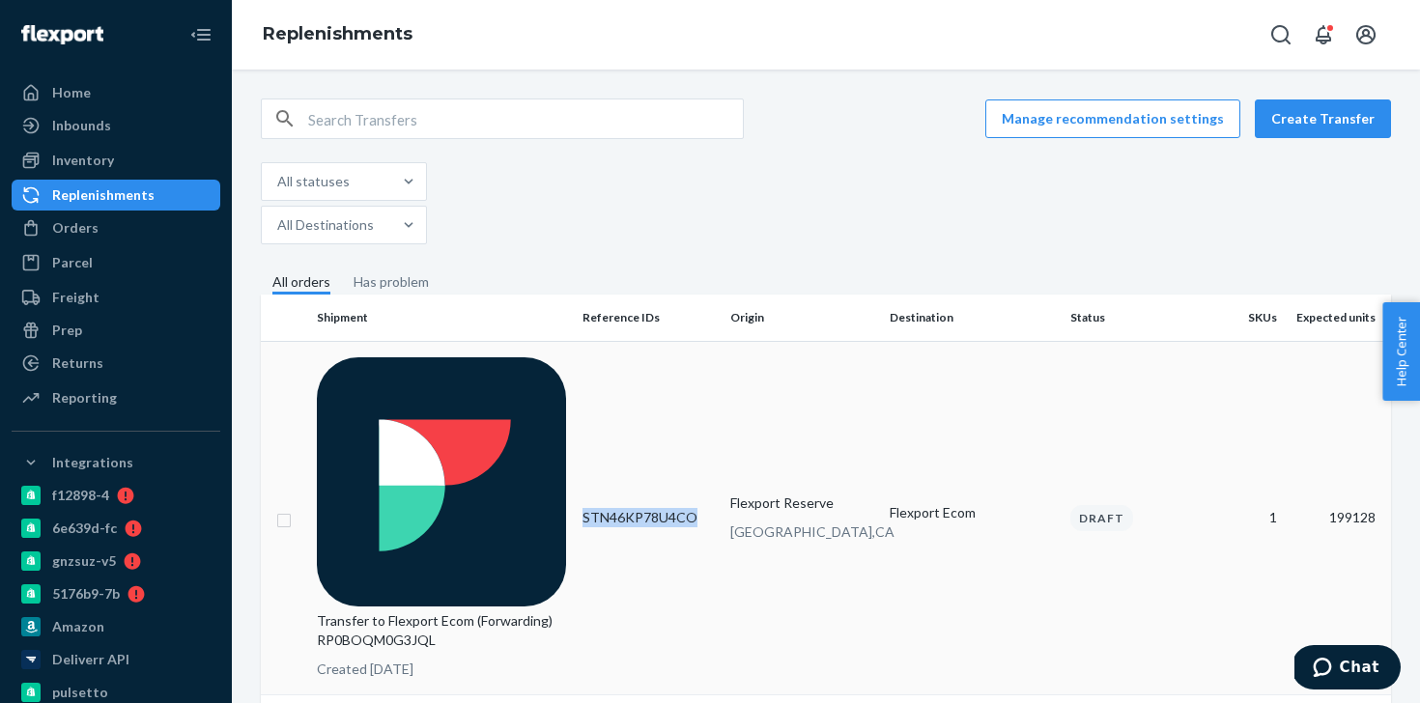
copy td "STN46KP78U4CO"
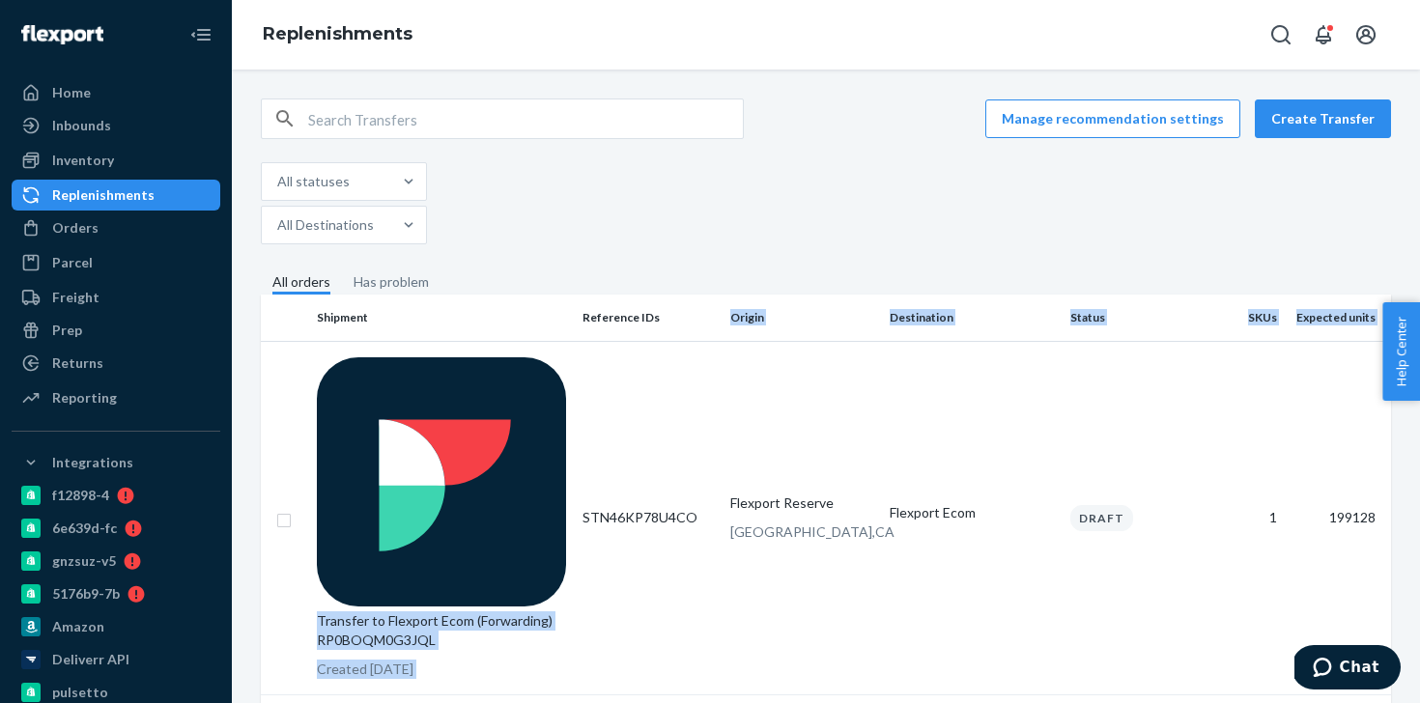
drag, startPoint x: 582, startPoint y: 371, endPoint x: 747, endPoint y: 239, distance: 210.9
click at [668, 272] on fieldset "All orders Has problem" at bounding box center [826, 283] width 1130 height 22
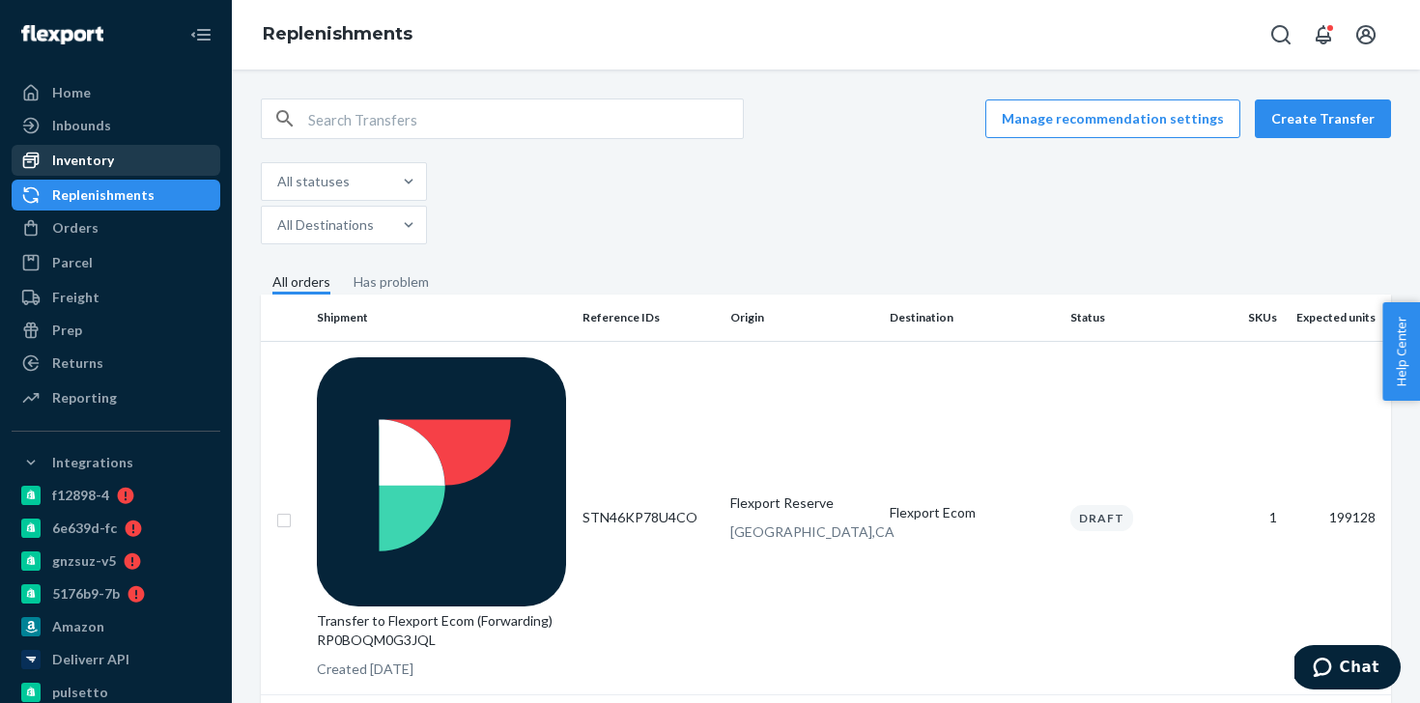
click at [74, 167] on div "Inventory" at bounding box center [83, 160] width 62 height 19
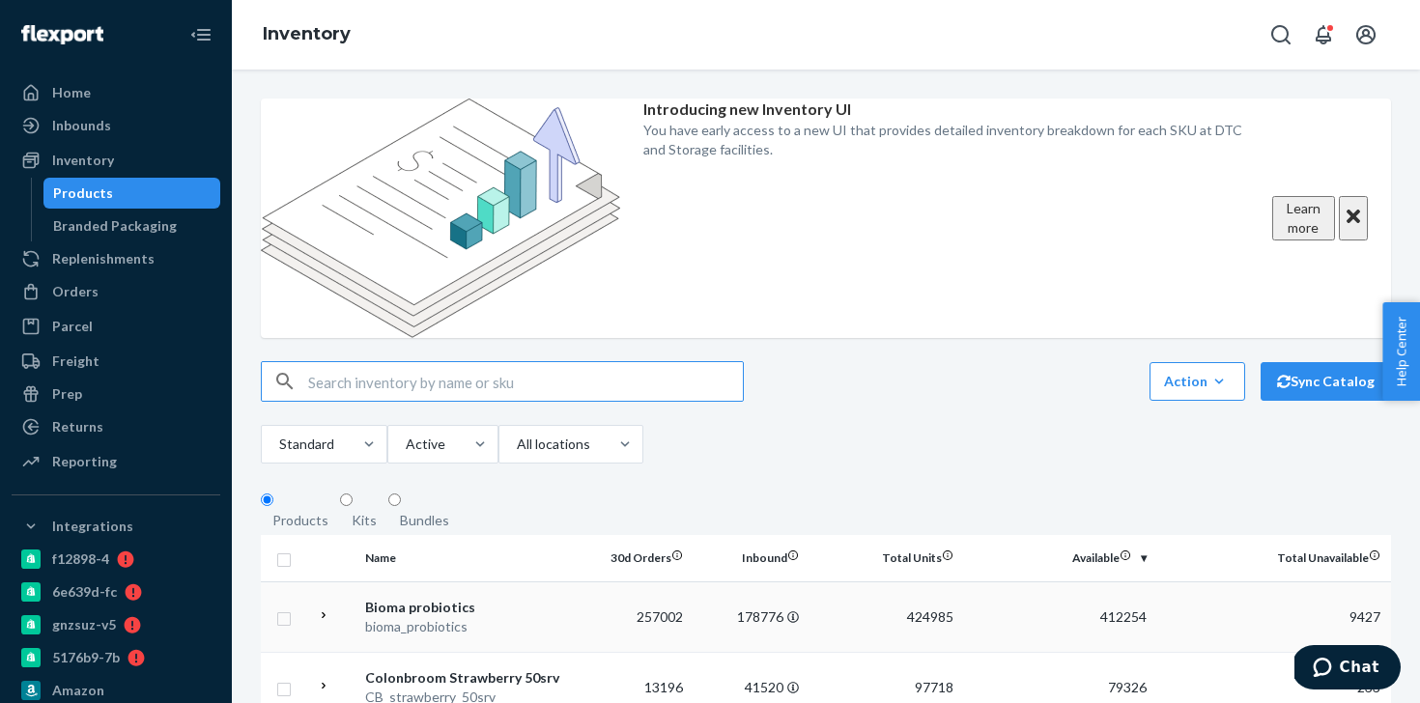
scroll to position [39, 0]
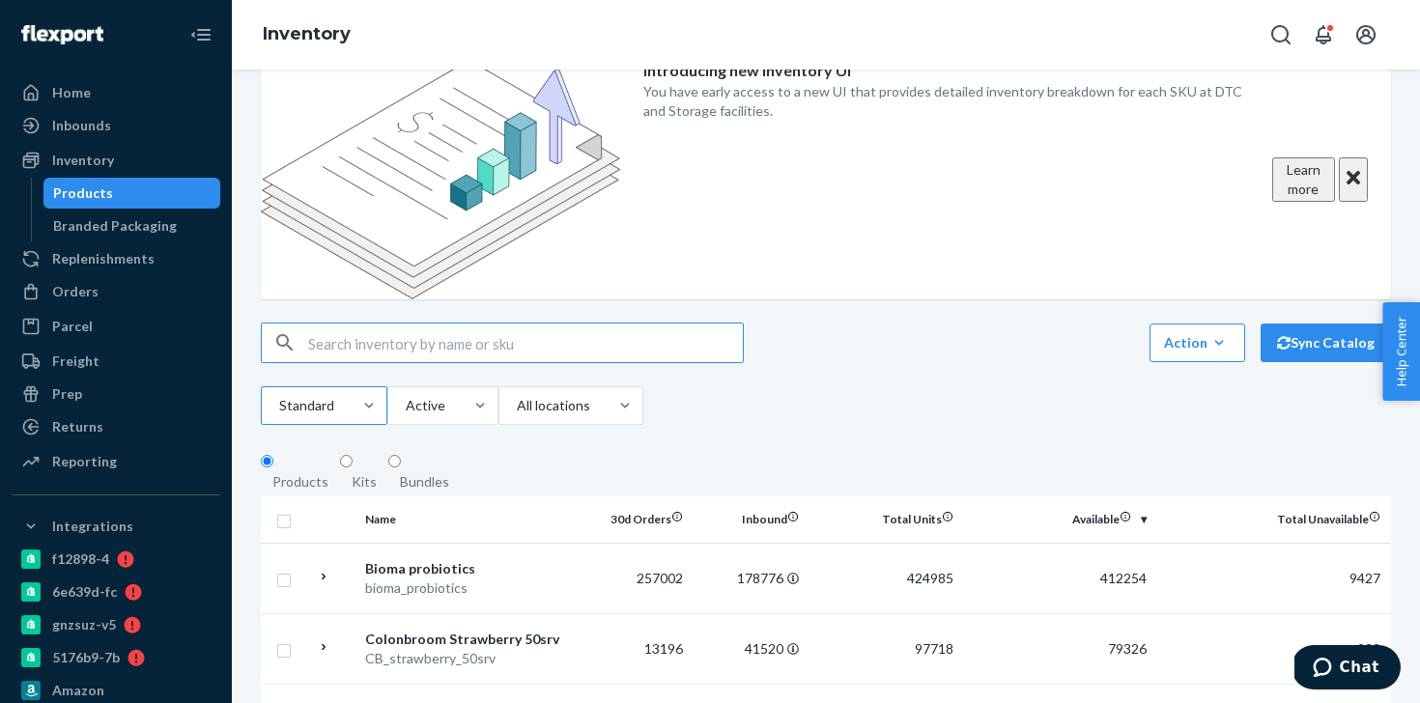
click at [352, 388] on div "Standard" at bounding box center [307, 405] width 90 height 35
click at [279, 396] on input "Standard" at bounding box center [278, 405] width 2 height 19
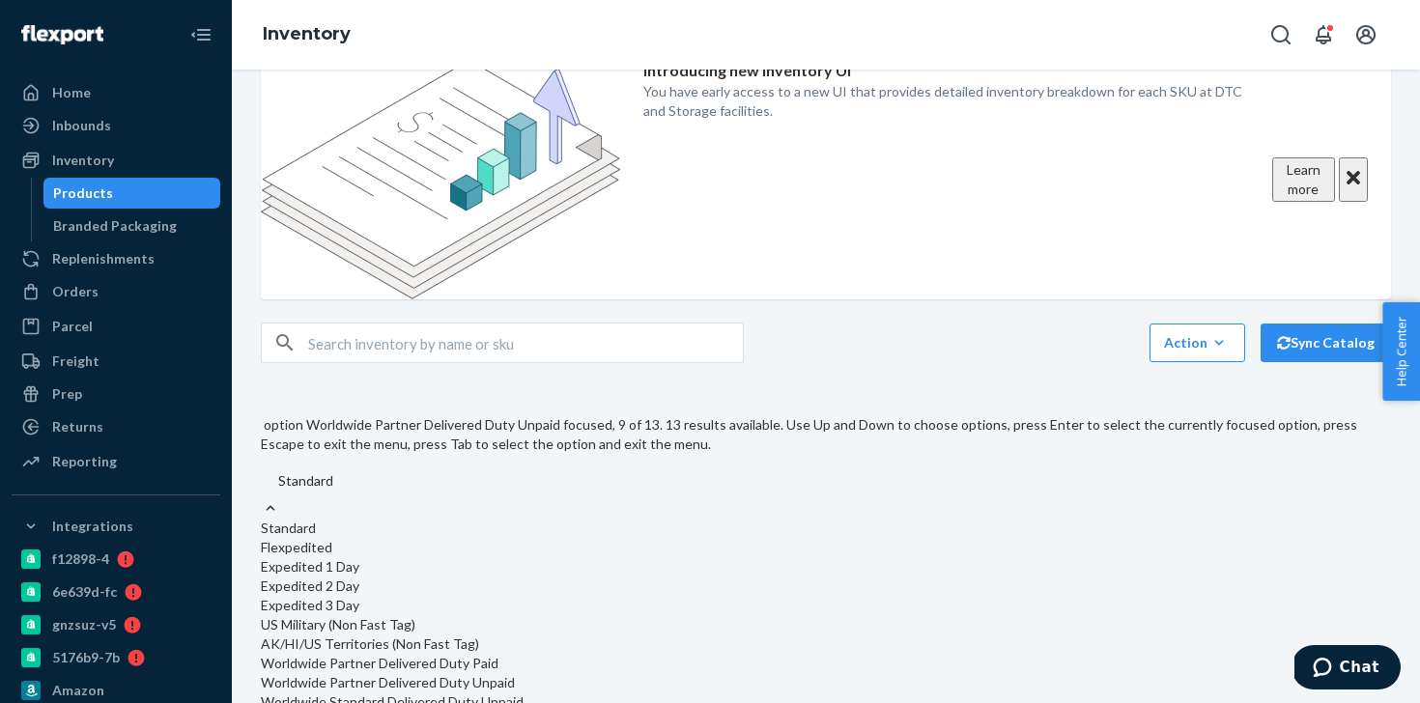
scroll to position [298, 0]
click at [160, 121] on div "Inbounds" at bounding box center [116, 125] width 205 height 27
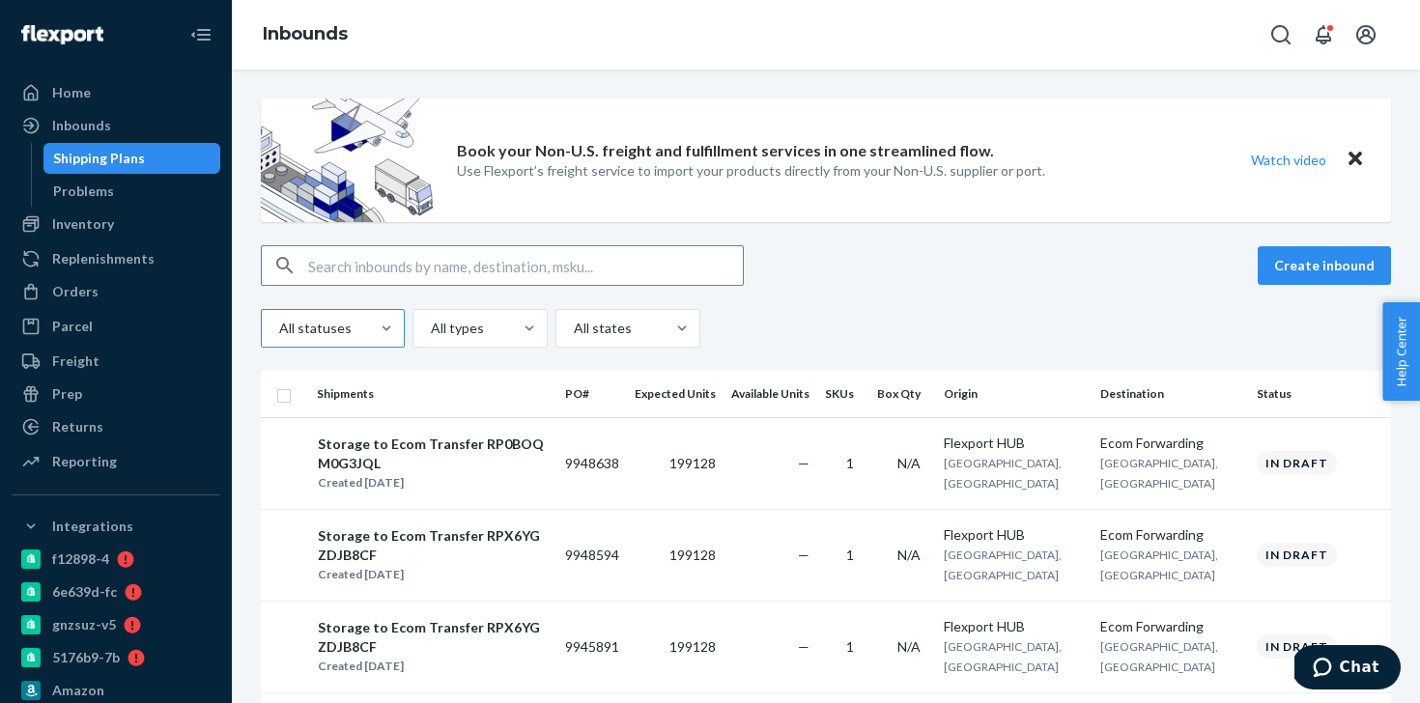
click at [331, 334] on div at bounding box center [330, 328] width 107 height 23
click at [279, 334] on input "All statuses" at bounding box center [278, 328] width 2 height 19
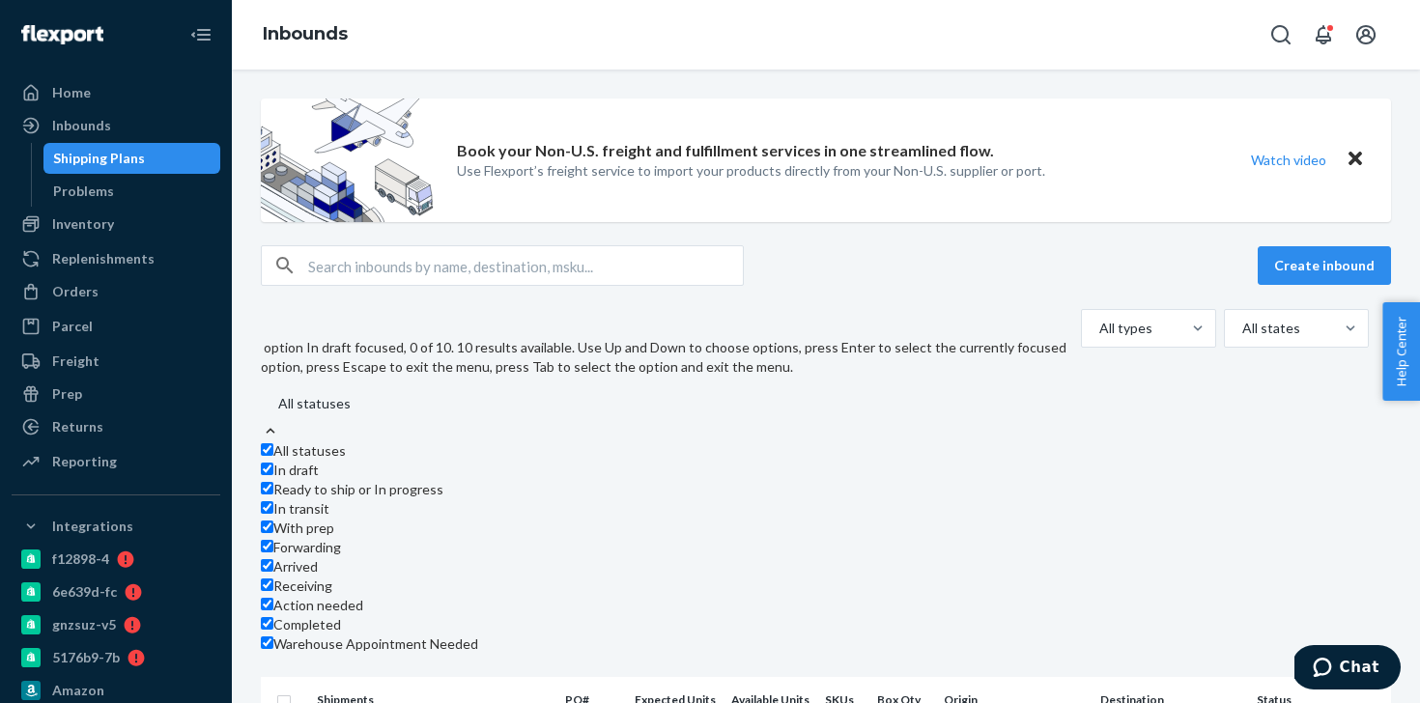
click at [346, 442] on span "All statuses" at bounding box center [309, 450] width 72 height 16
click at [319, 462] on span "In draft" at bounding box center [295, 470] width 45 height 16
click at [932, 297] on div "Create inbound option In draft, selected. option In draft focused, 0 of 10. 10 …" at bounding box center [826, 449] width 1130 height 409
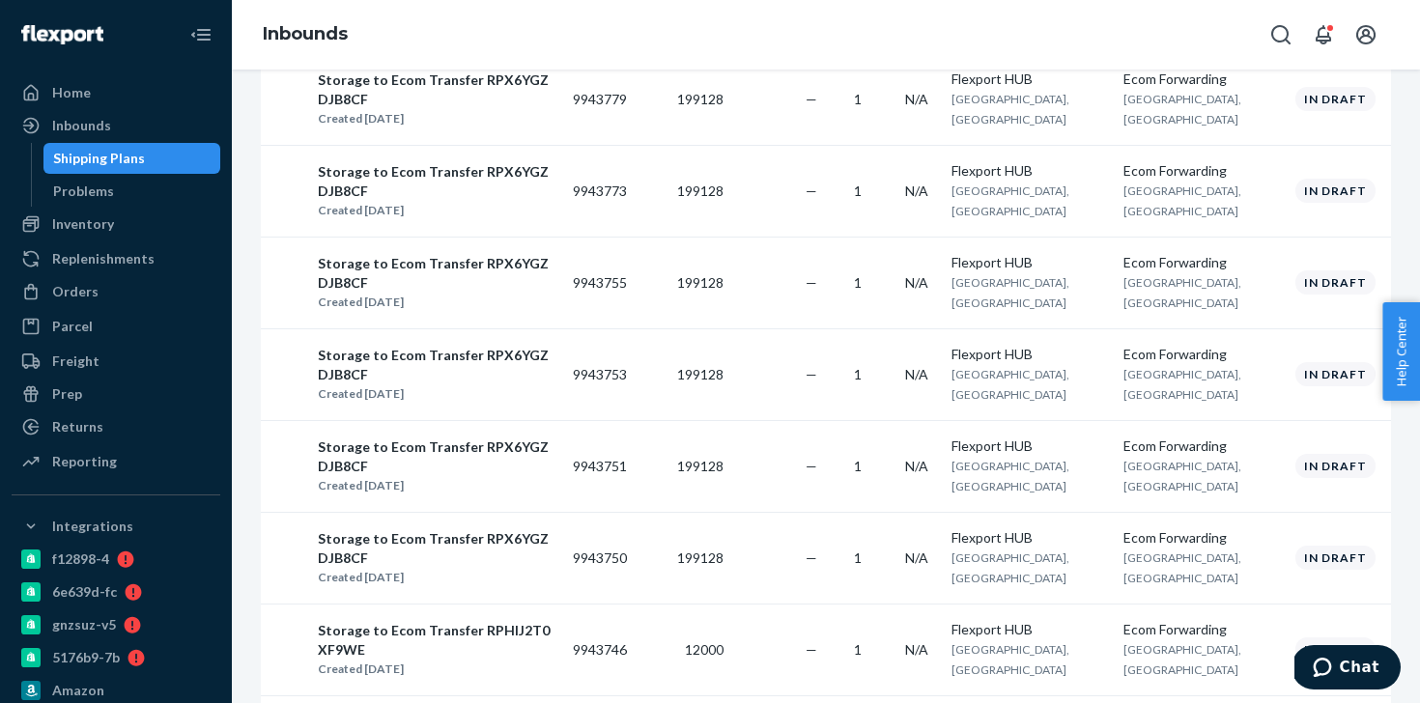
scroll to position [1557, 0]
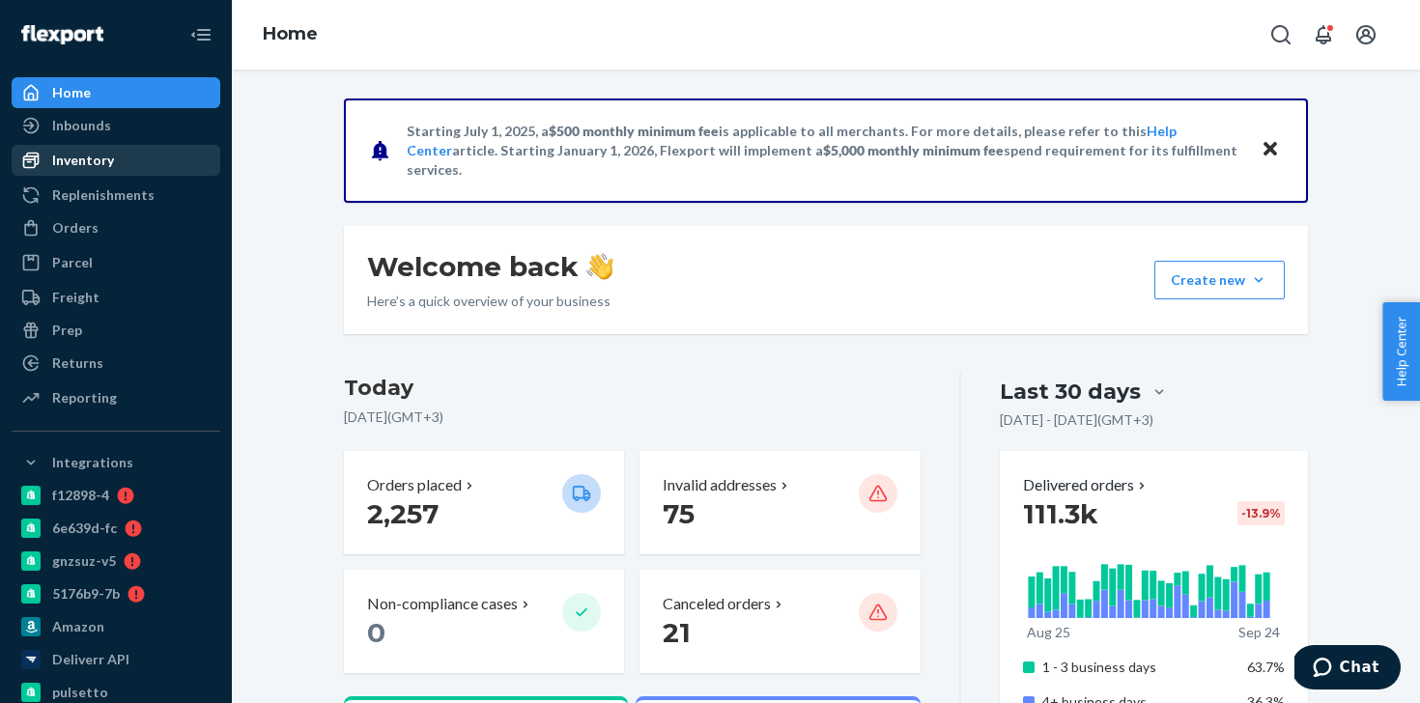
click at [139, 165] on div "Inventory" at bounding box center [116, 160] width 205 height 27
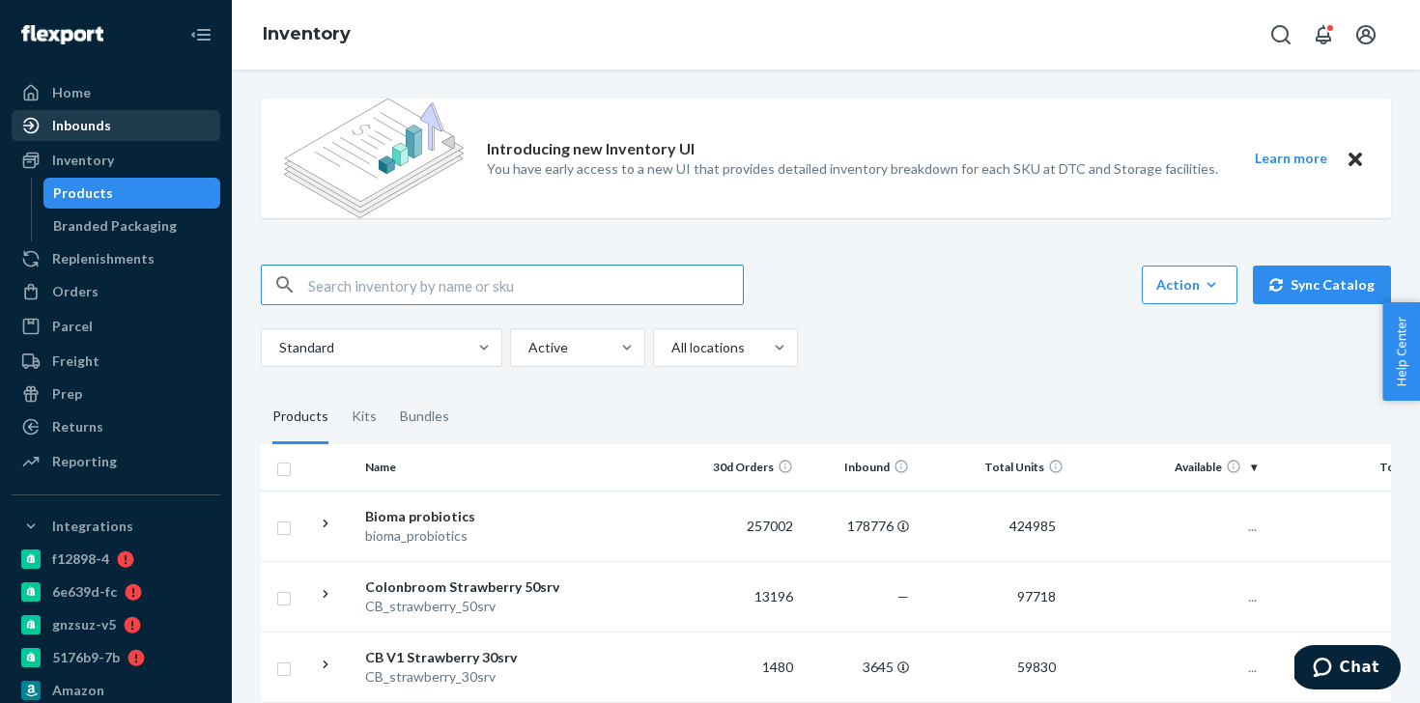
click at [126, 132] on div "Inbounds" at bounding box center [116, 125] width 205 height 27
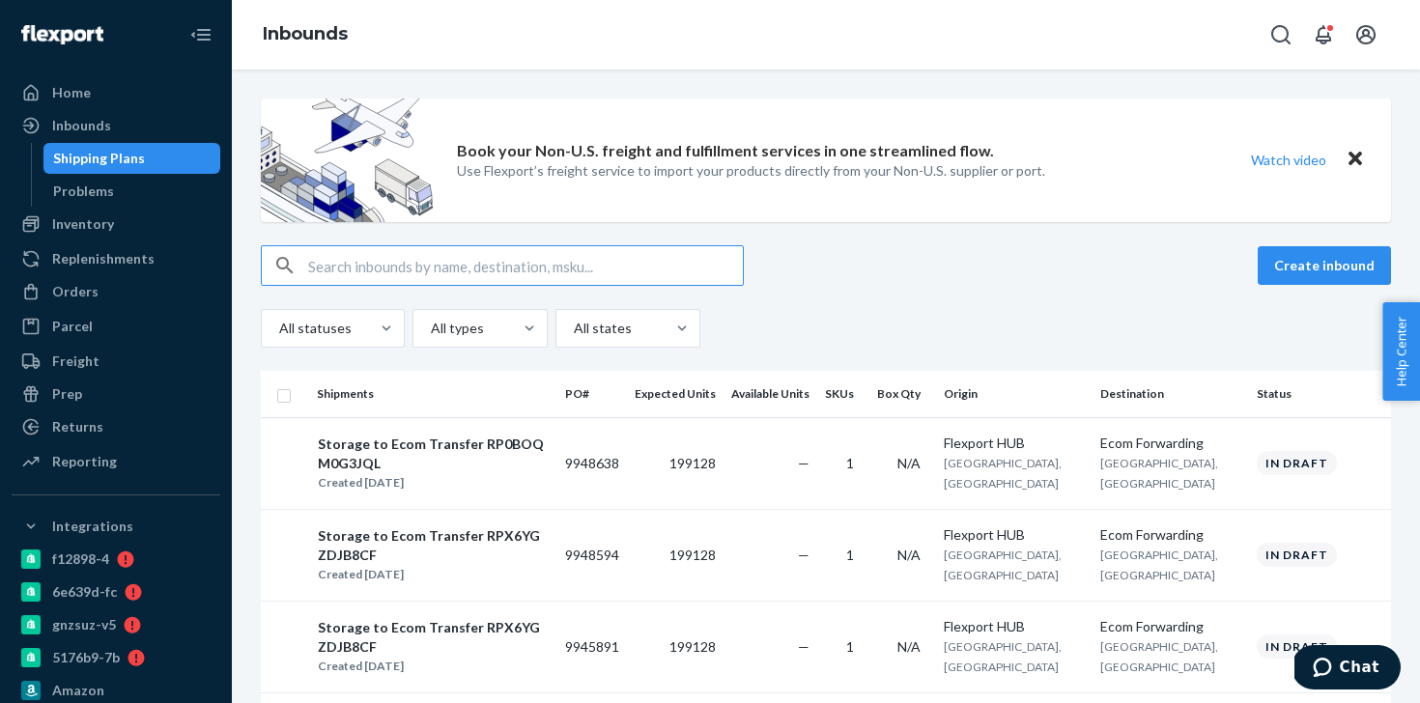
type input "9824970"
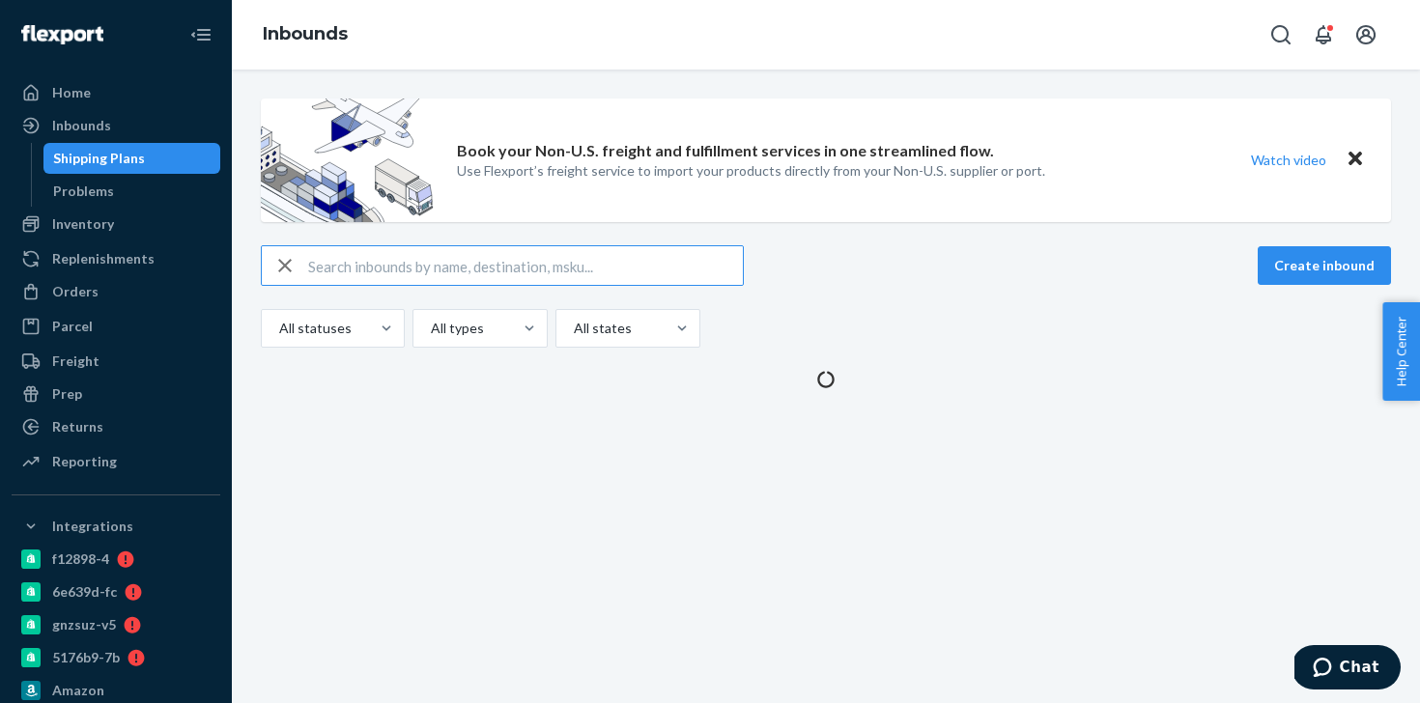
type input "9824970"
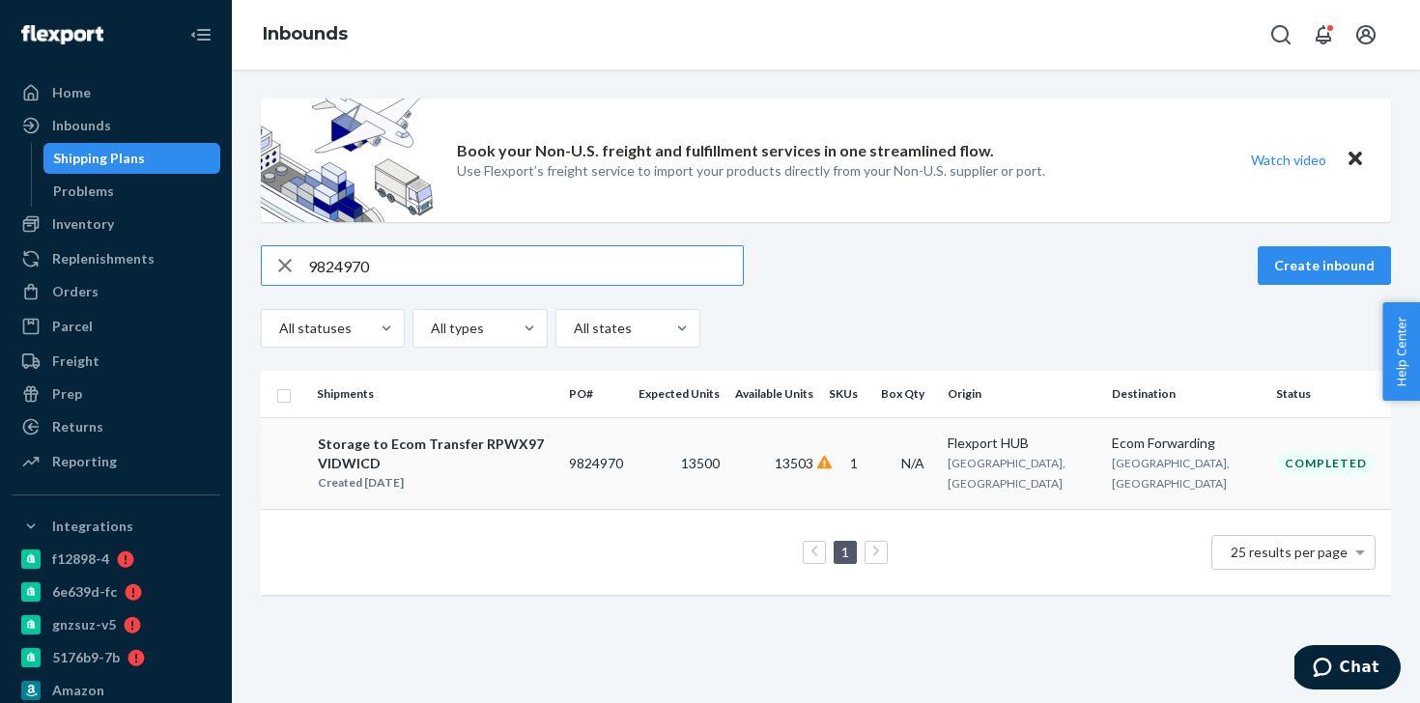
click at [712, 450] on td "13500" at bounding box center [679, 463] width 97 height 92
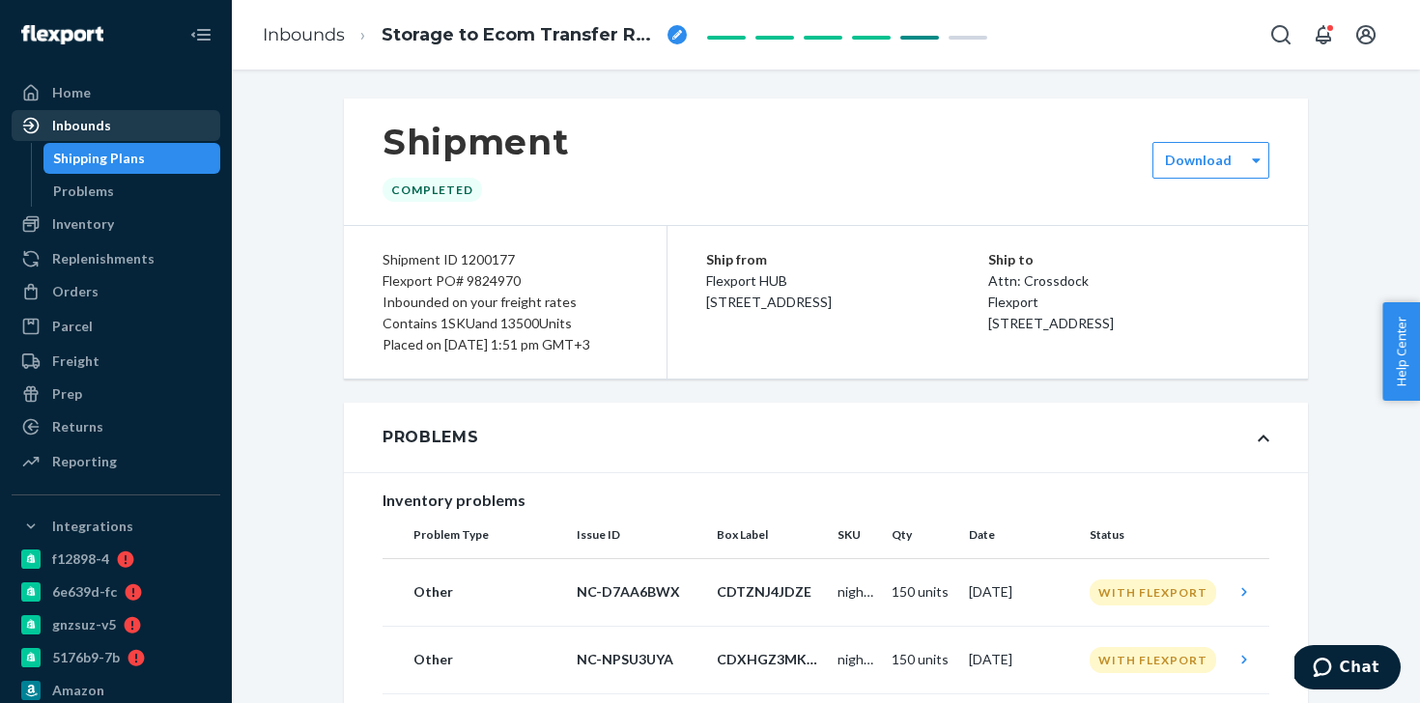
click at [140, 132] on div "Inbounds" at bounding box center [116, 125] width 205 height 27
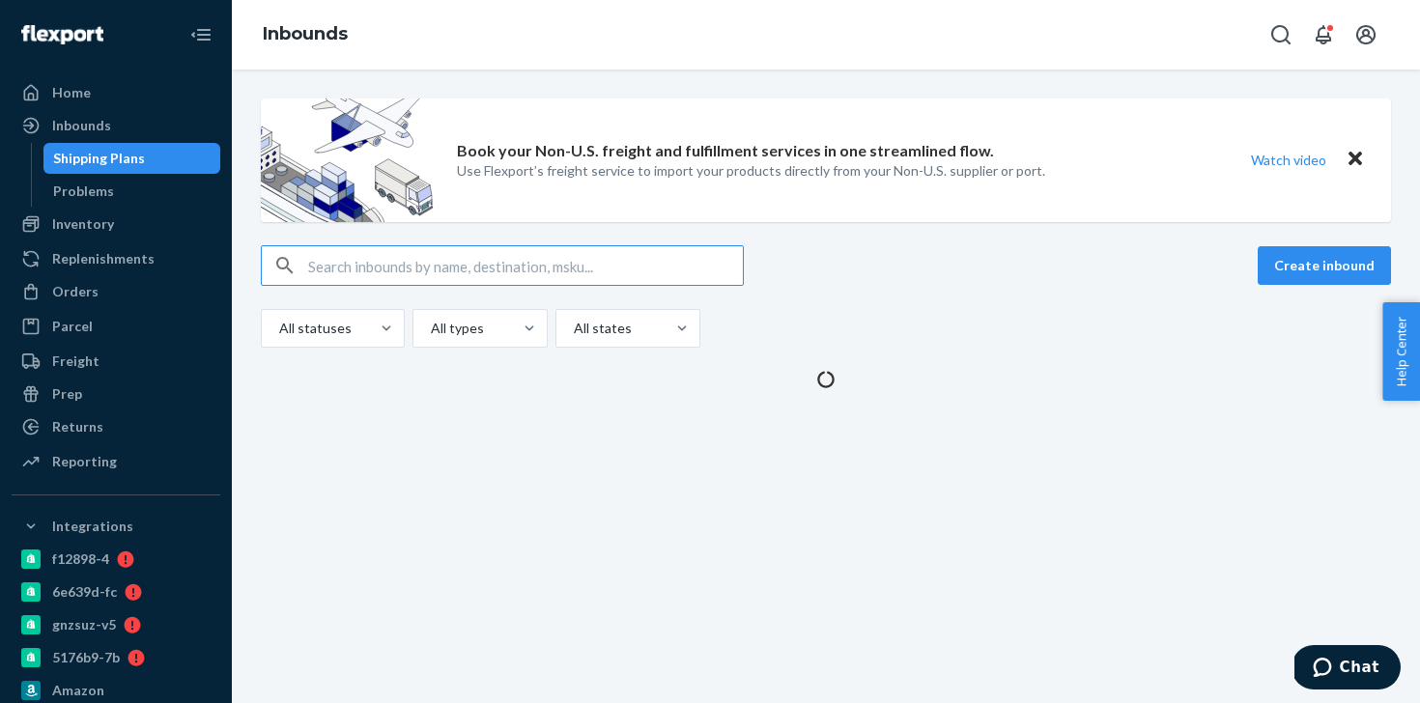
type input "9889780"
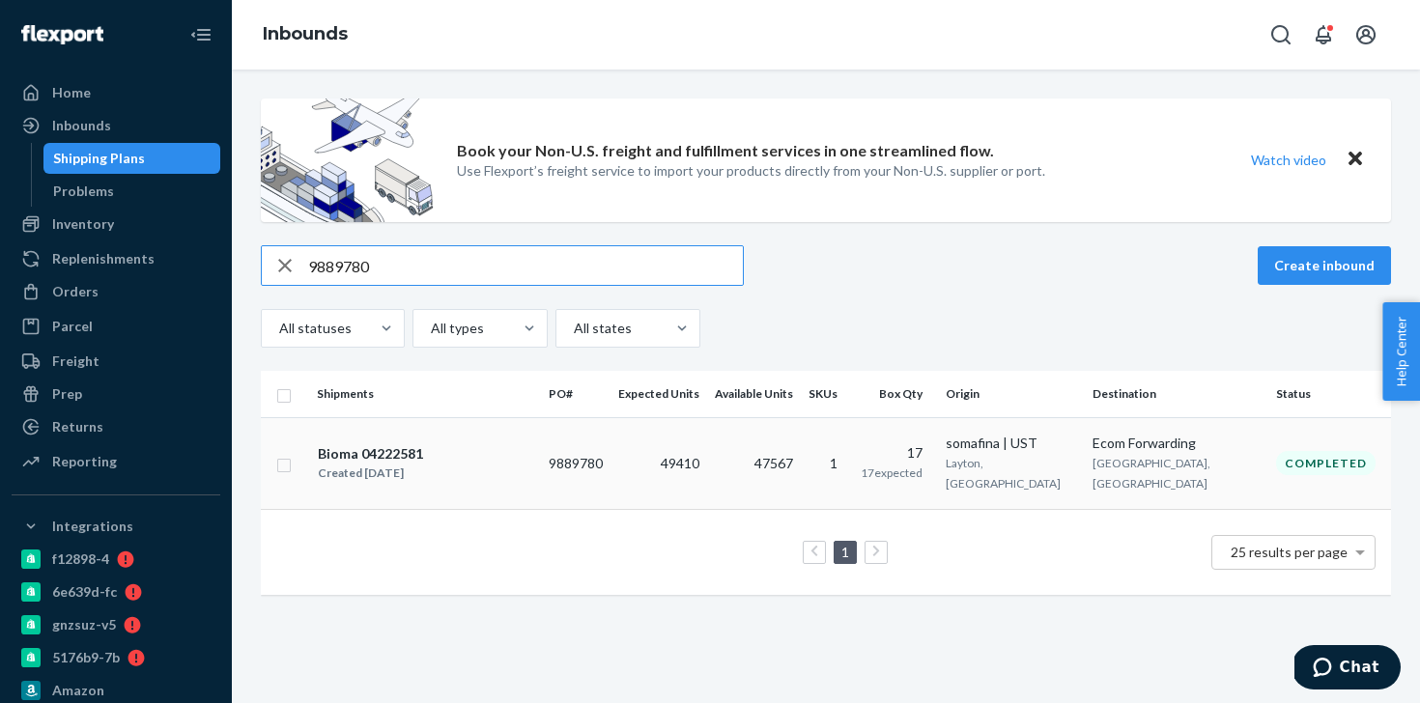
click at [601, 453] on td "9889780" at bounding box center [576, 463] width 70 height 92
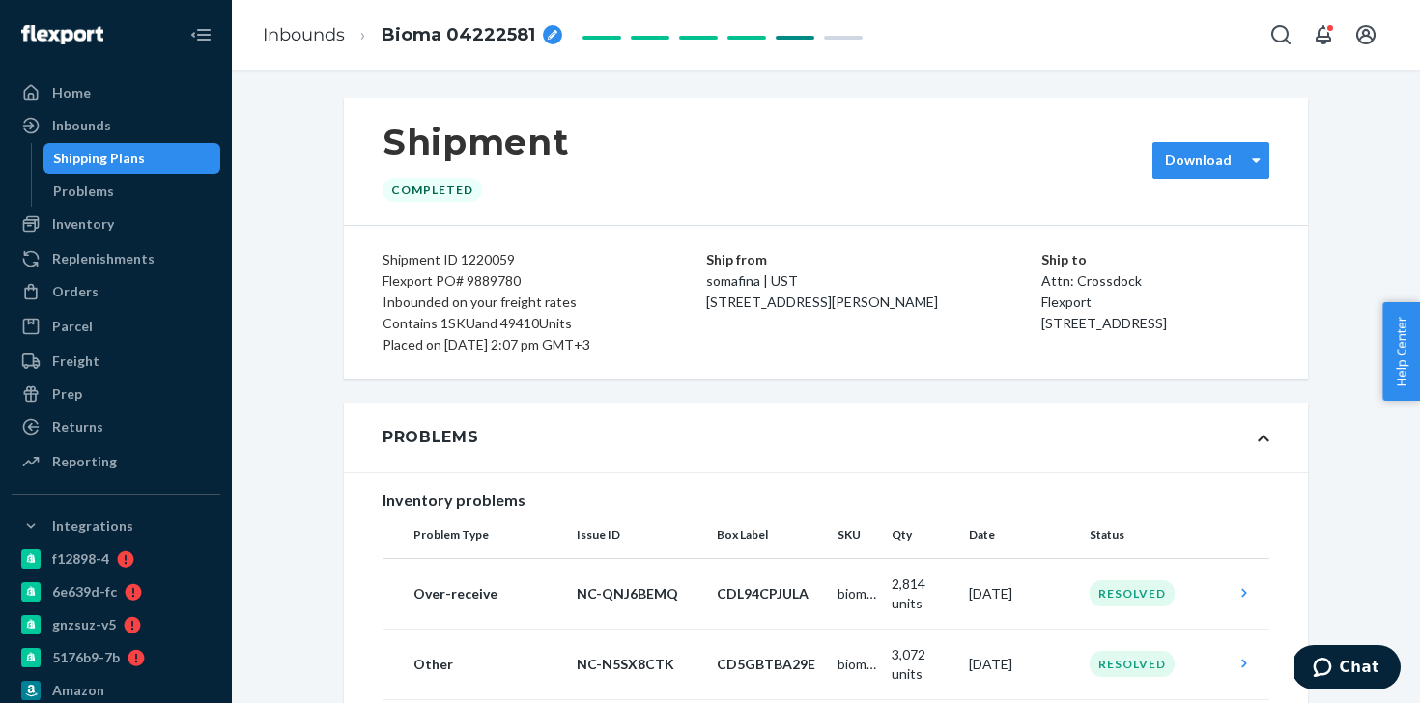
click at [1241, 152] on div "Download" at bounding box center [1198, 160] width 91 height 19
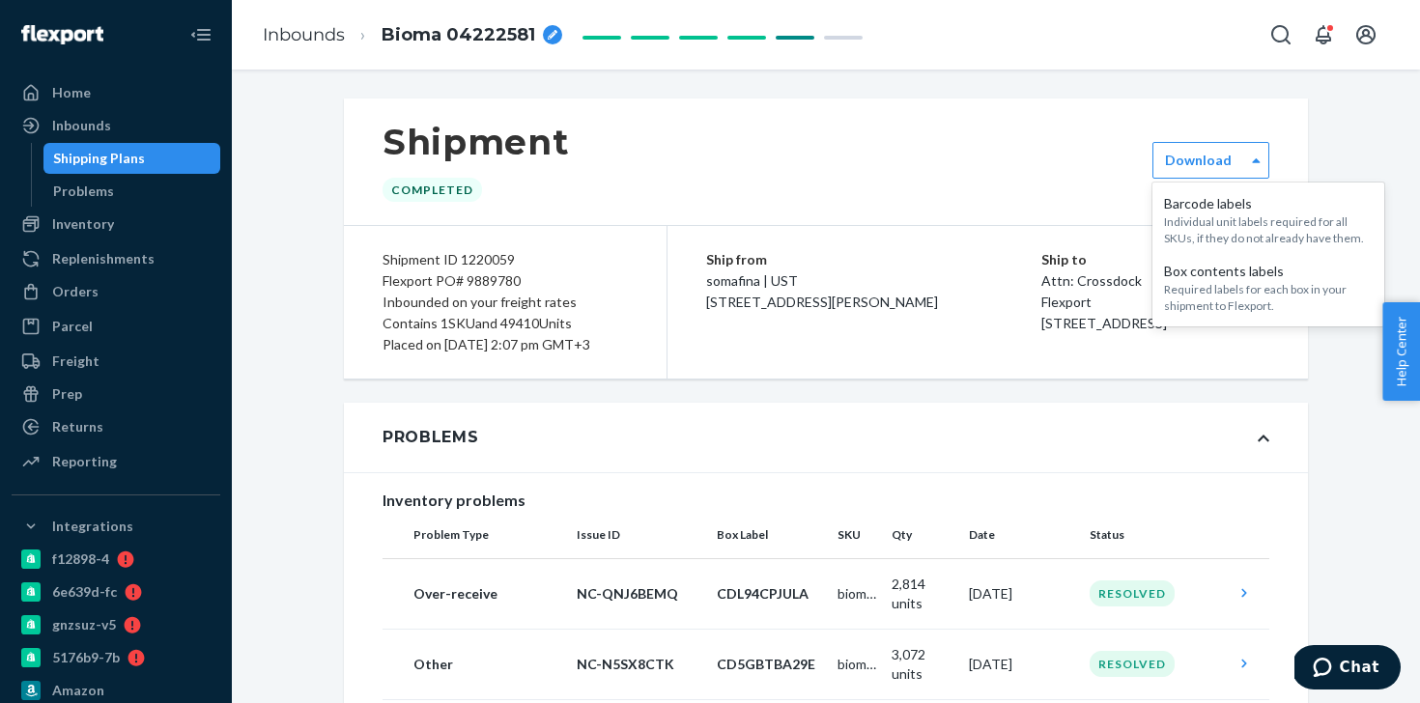
click at [923, 189] on div "Shipment Completed" at bounding box center [826, 162] width 964 height 127
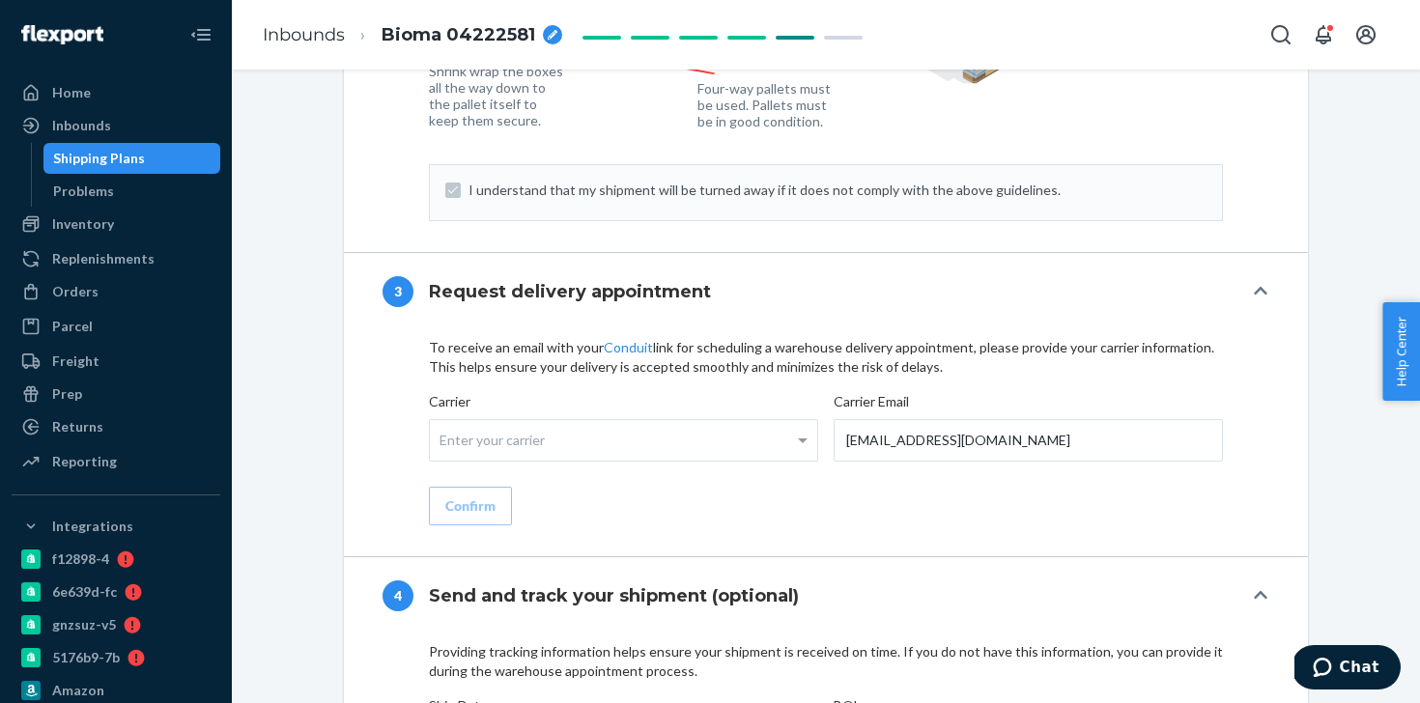
scroll to position [3454, 0]
